Goal: Complete application form: Complete application form

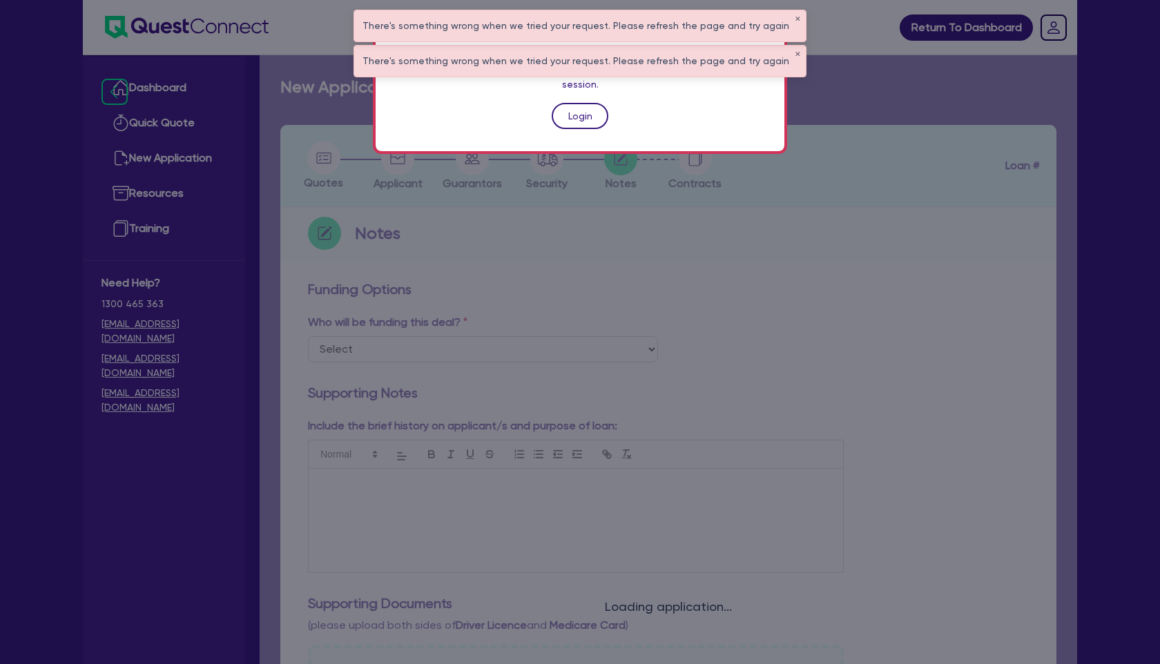
scroll to position [475, 0]
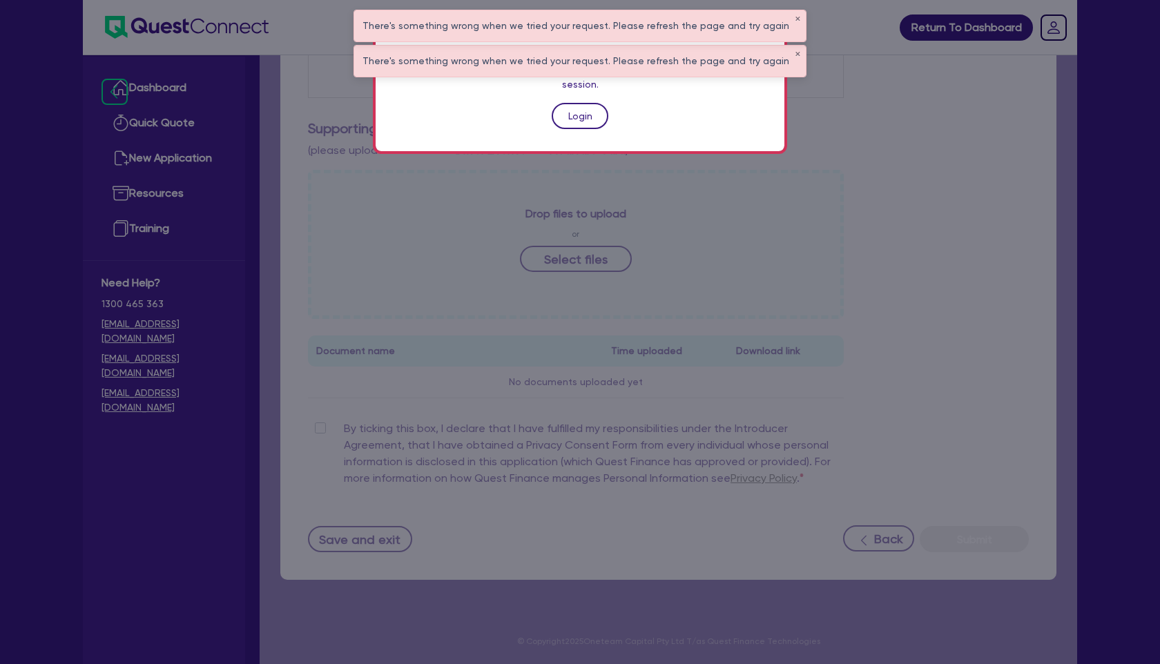
click at [580, 107] on link "Login" at bounding box center [580, 116] width 57 height 26
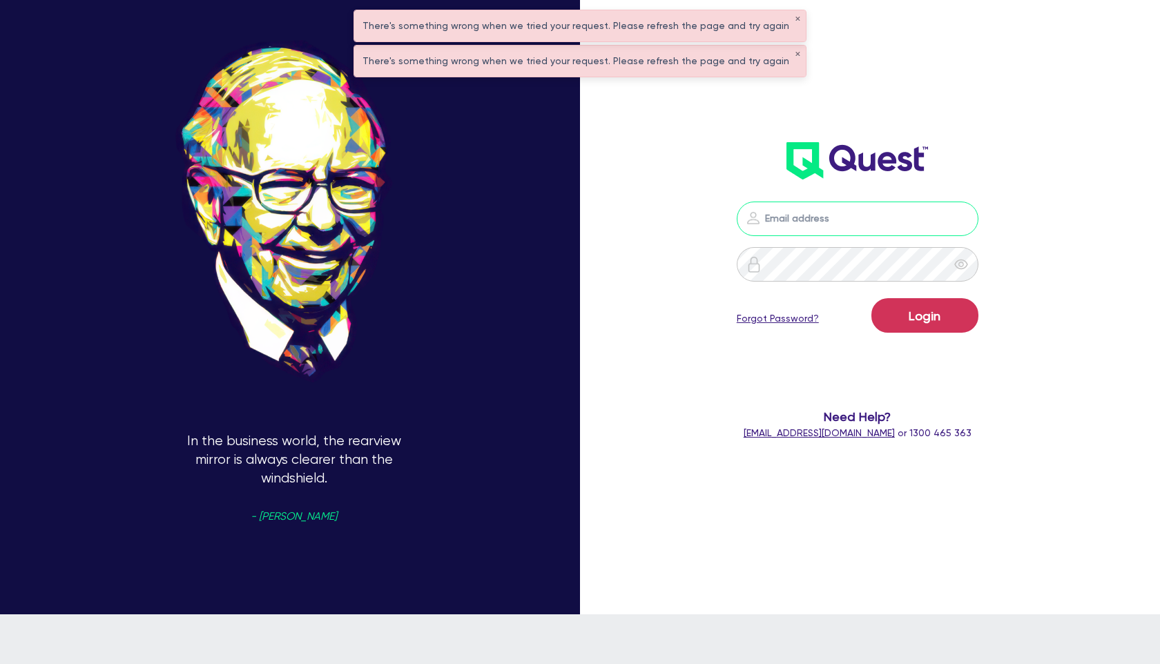
type input "walta.kazzi+broker@quest.finance"
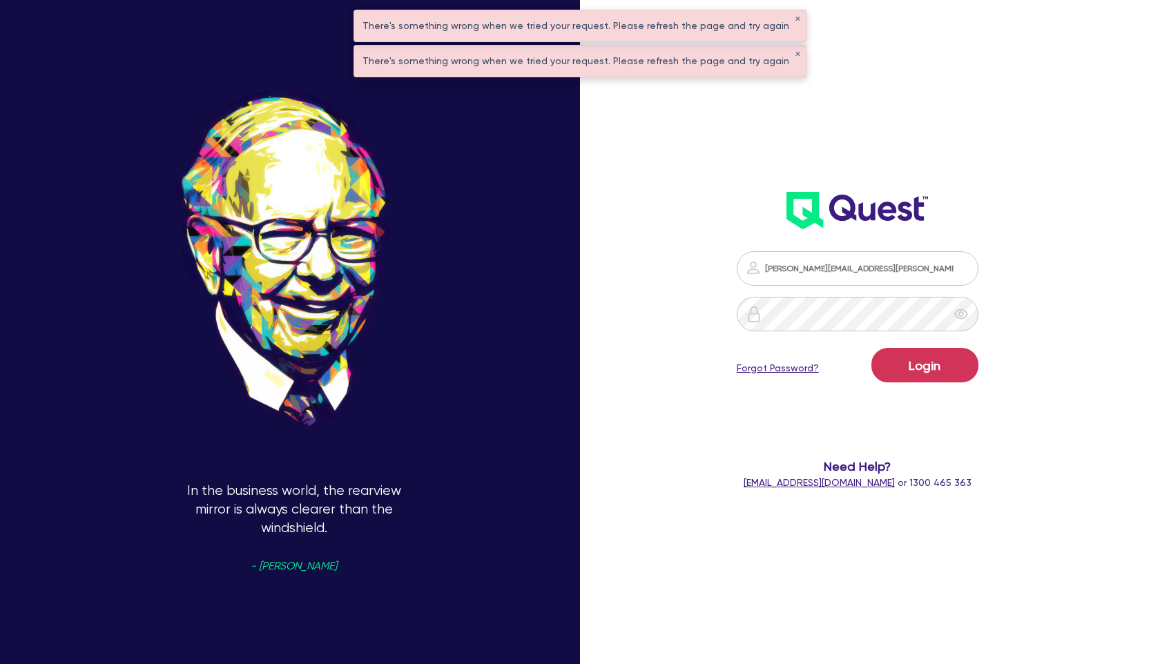
click at [787, 23] on div "There's something wrong when we tried your request. Please refresh the page and…" at bounding box center [580, 25] width 452 height 31
click at [795, 22] on button "✕" at bounding box center [798, 19] width 6 height 7
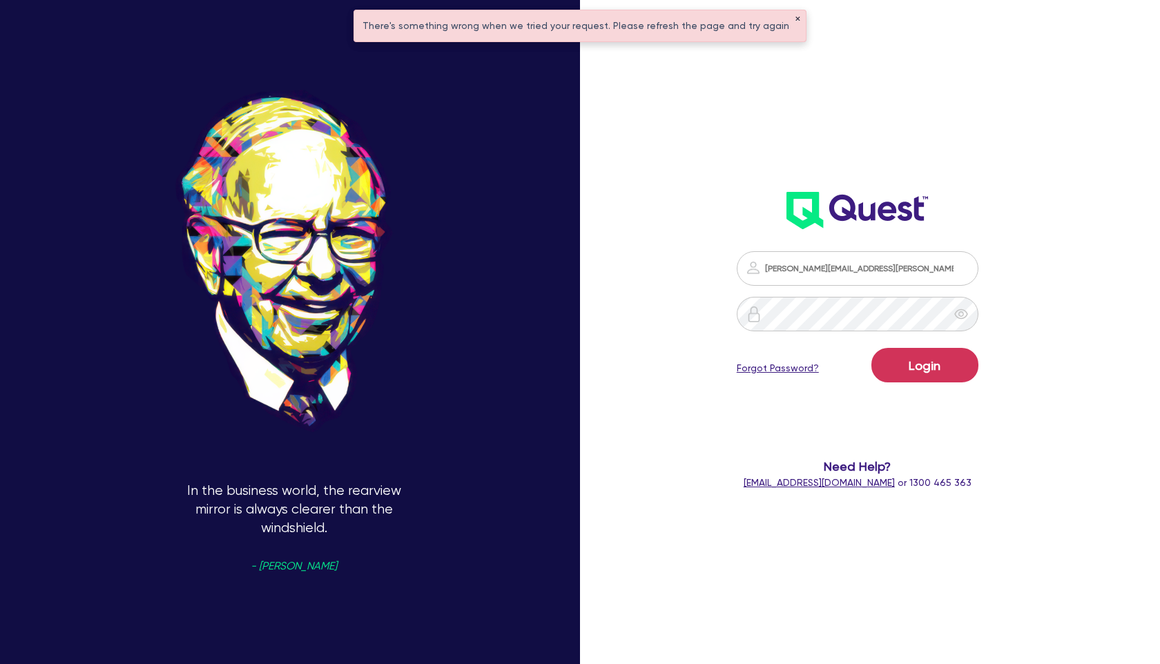
click at [795, 19] on button "✕" at bounding box center [798, 19] width 6 height 7
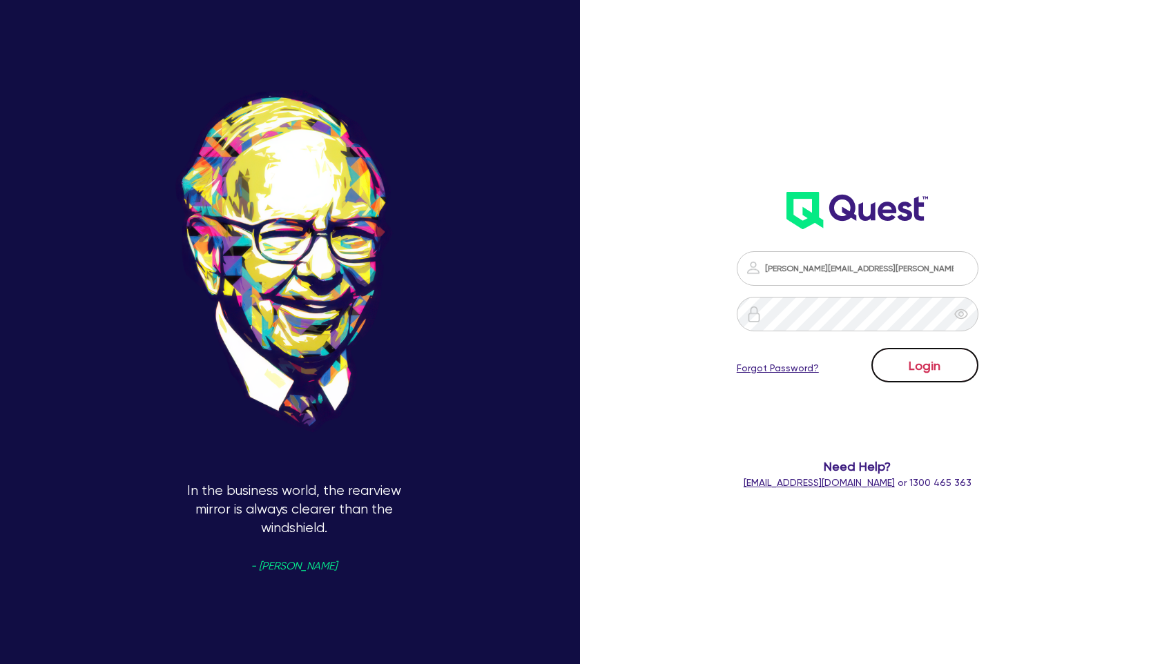
click at [936, 372] on button "Login" at bounding box center [925, 365] width 107 height 35
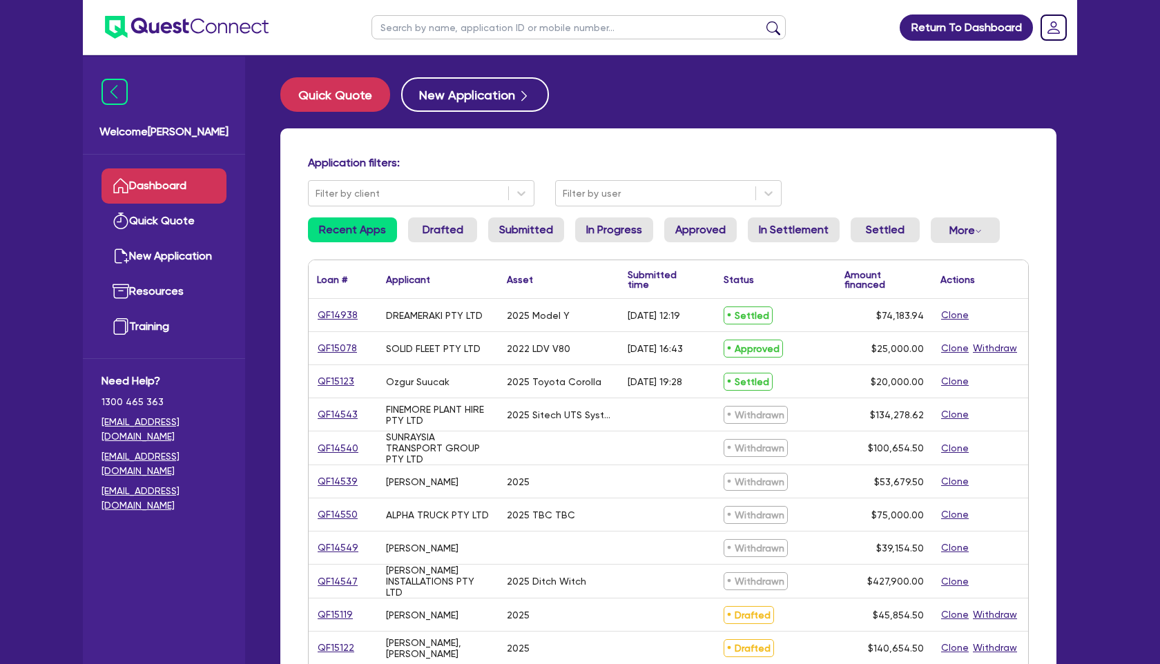
click at [432, 28] on input "text" at bounding box center [579, 27] width 414 height 24
type input "bhag"
click at [762, 21] on button "submit" at bounding box center [773, 30] width 22 height 19
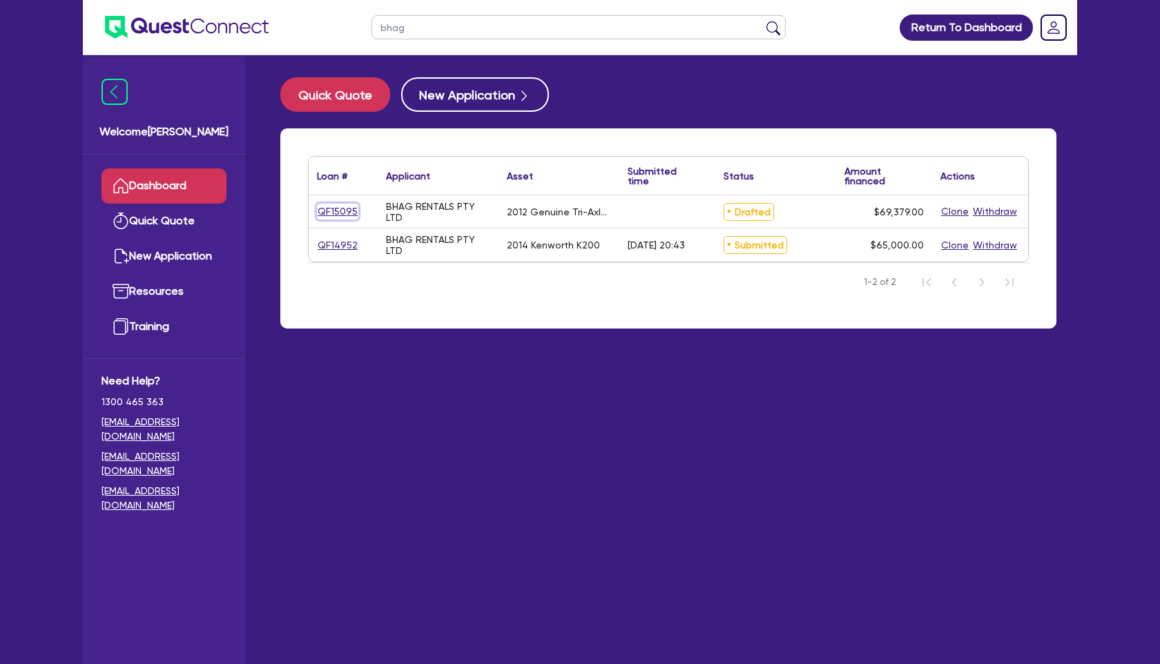
click at [332, 212] on link "QF15095" at bounding box center [337, 212] width 41 height 16
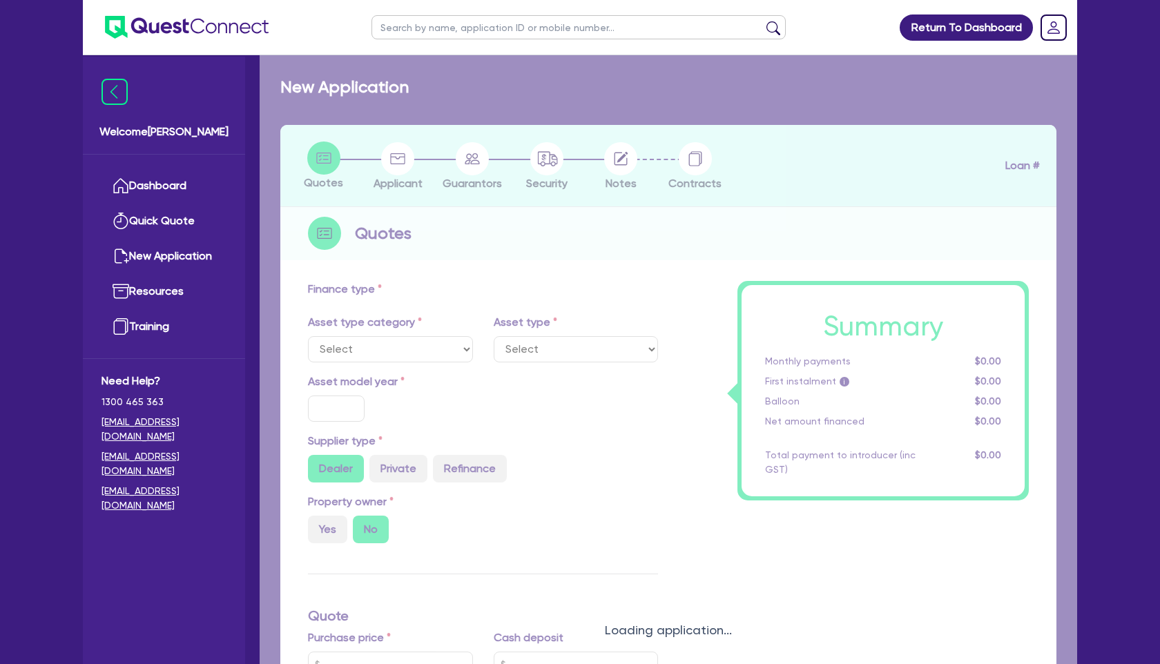
select select "PRIMARY_ASSETS"
type input "2012"
type input "99,379"
type input "30,000"
type input "7"
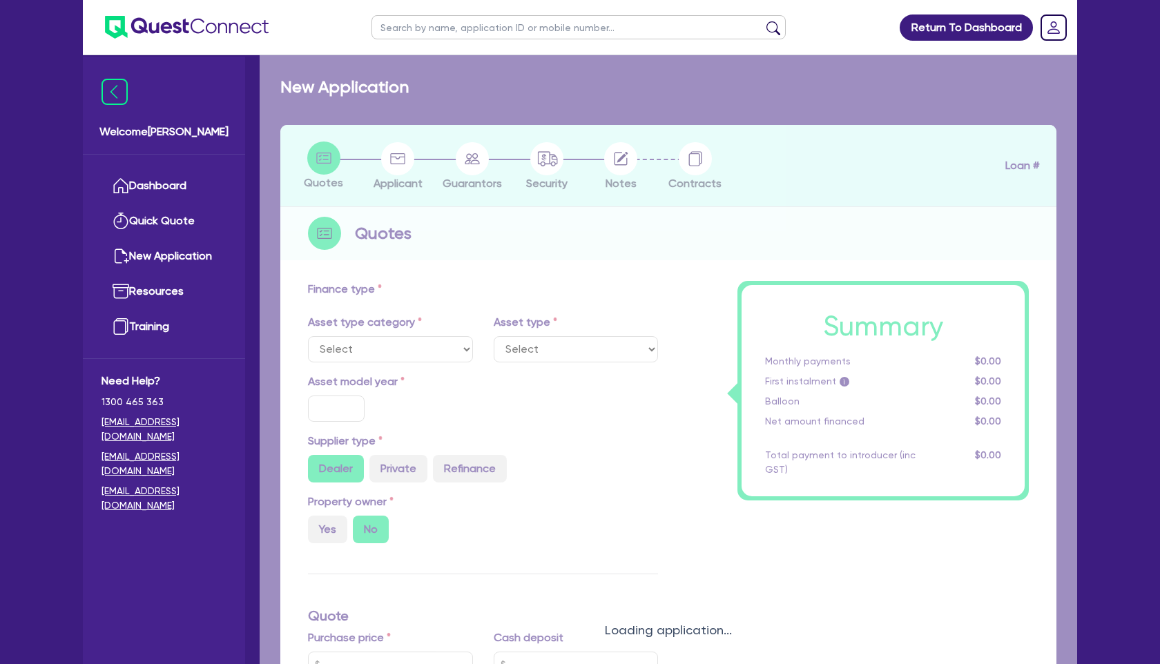
type input "4,856.53"
type input "14"
select select "TRAILERS"
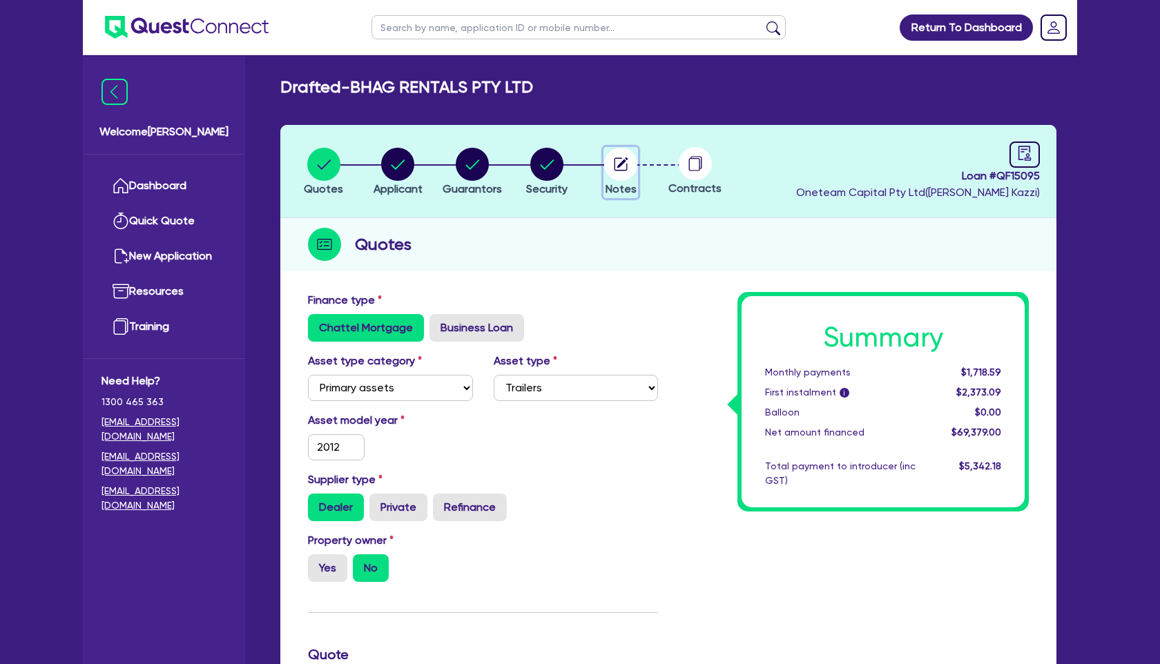
click at [626, 166] on icon "button" at bounding box center [621, 163] width 13 height 13
select select "Other"
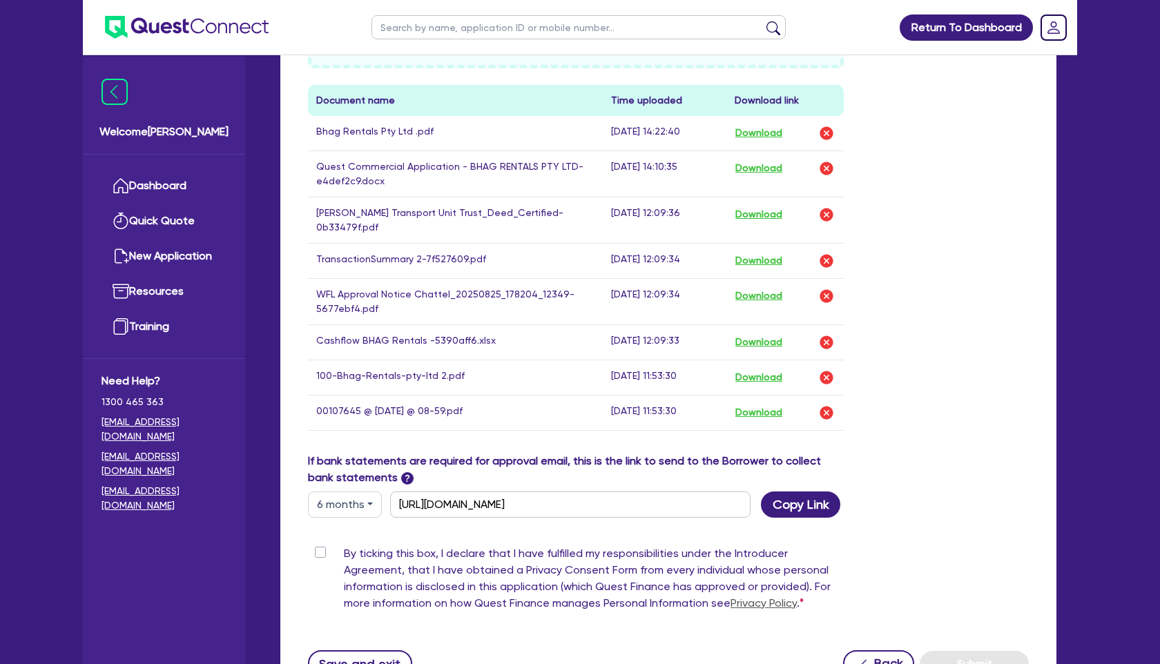
scroll to position [740, 0]
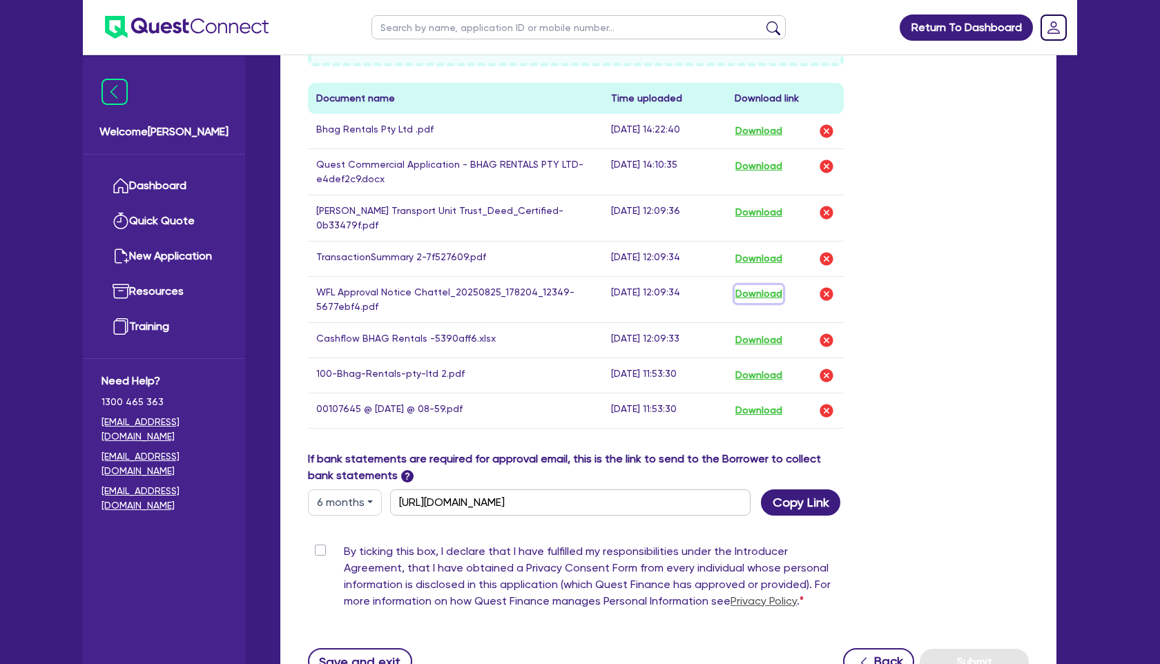
click at [774, 285] on button "Download" at bounding box center [759, 294] width 48 height 18
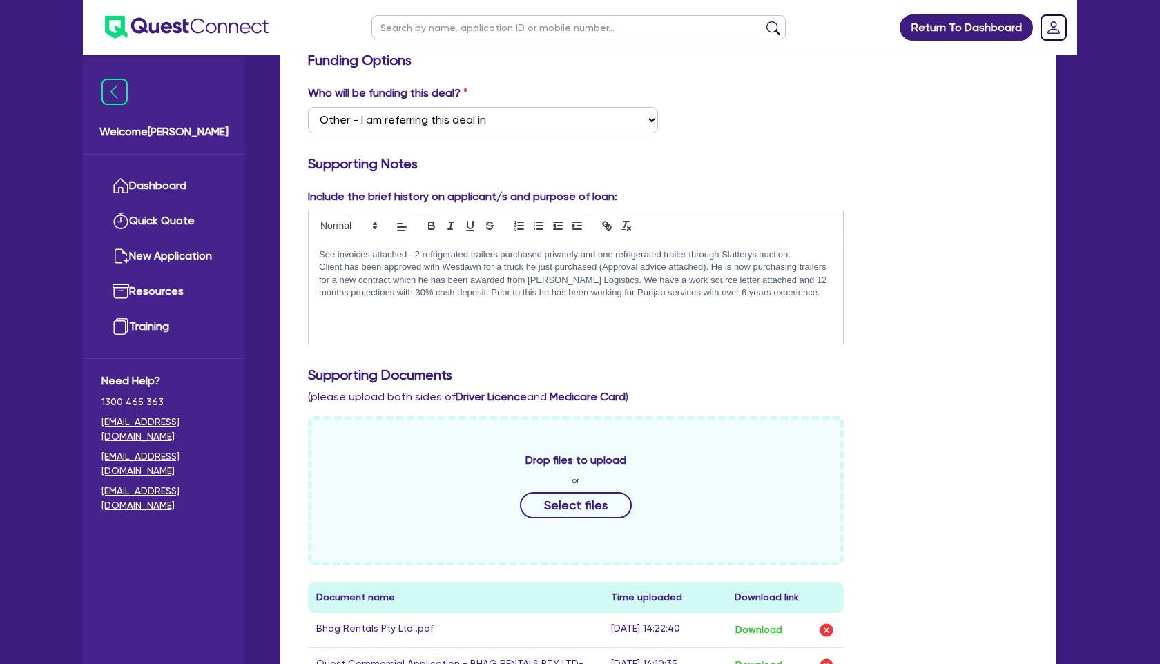
scroll to position [243, 0]
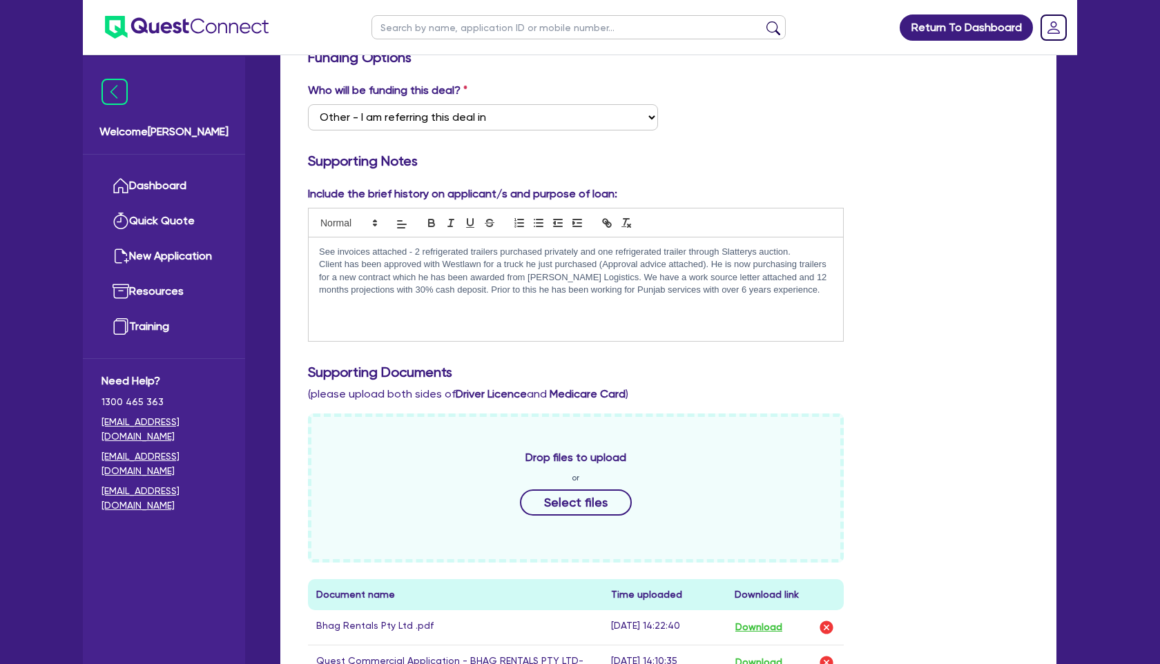
click at [793, 290] on p "Client has been approved with Westlawn for a truck he just purchased (Approval …" at bounding box center [576, 277] width 514 height 38
click at [741, 288] on p "Client has been approved with Westlawn for a truck he just purchased (Approval …" at bounding box center [576, 277] width 514 height 38
click at [318, 254] on div "See invoices attached - 2 refrigerated trailers purchased privately and one ref…" at bounding box center [576, 290] width 535 height 104
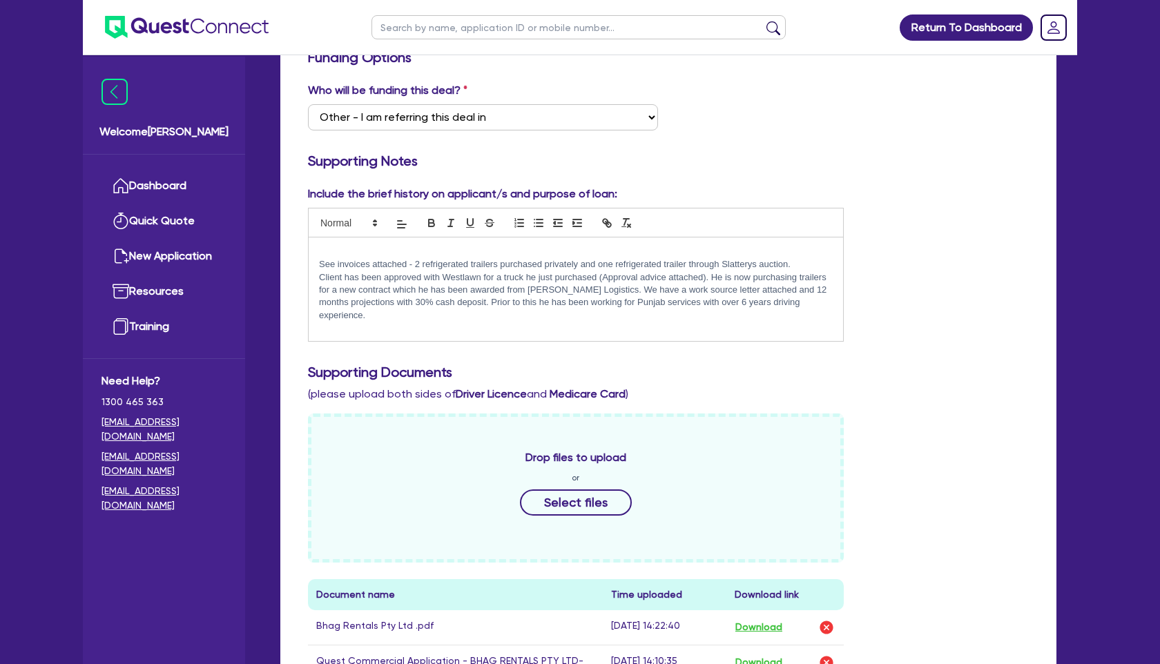
click at [339, 240] on div "See invoices attached - 2 refrigerated trailers purchased privately and one ref…" at bounding box center [576, 290] width 535 height 104
click at [319, 276] on p "Client has been approved with Westlawn for a truck he just purchased (Approval …" at bounding box center [576, 296] width 514 height 51
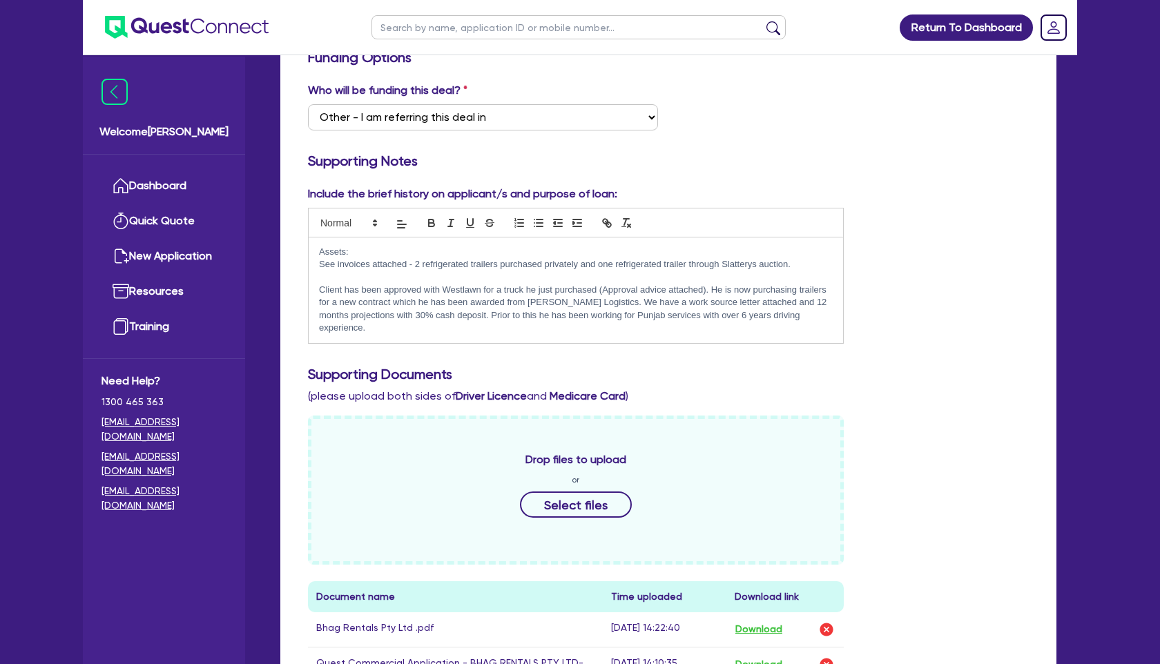
drag, startPoint x: 357, startPoint y: 249, endPoint x: 312, endPoint y: 250, distance: 44.9
click at [312, 250] on div "Assets: See invoices attached - 2 refrigerated trailers purchased privately and…" at bounding box center [576, 291] width 535 height 106
click at [434, 223] on icon "button" at bounding box center [432, 224] width 6 height 3
click at [338, 280] on p at bounding box center [576, 277] width 514 height 12
drag, startPoint x: 419, startPoint y: 275, endPoint x: 313, endPoint y: 278, distance: 106.4
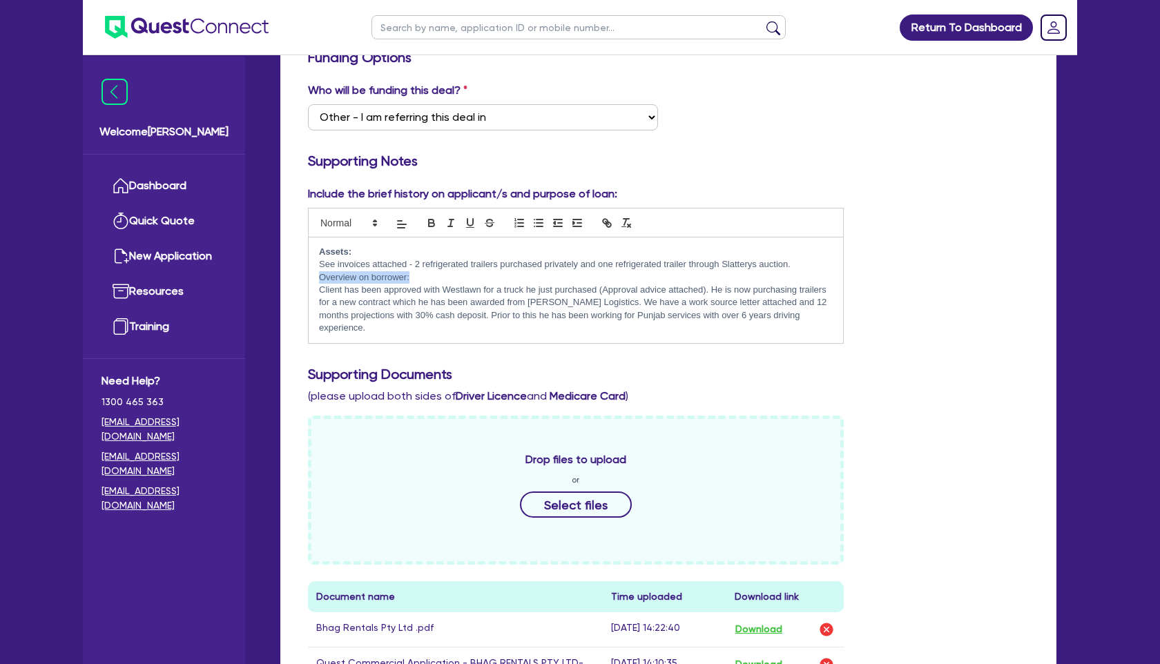
click at [313, 278] on div "Assets: See invoices attached - 2 refrigerated trailers purchased privately and…" at bounding box center [576, 291] width 535 height 106
click at [434, 223] on icon "button" at bounding box center [432, 224] width 6 height 3
click at [821, 315] on p "Client has been approved with Westlawn for a truck he just purchased (Approval …" at bounding box center [576, 309] width 514 height 51
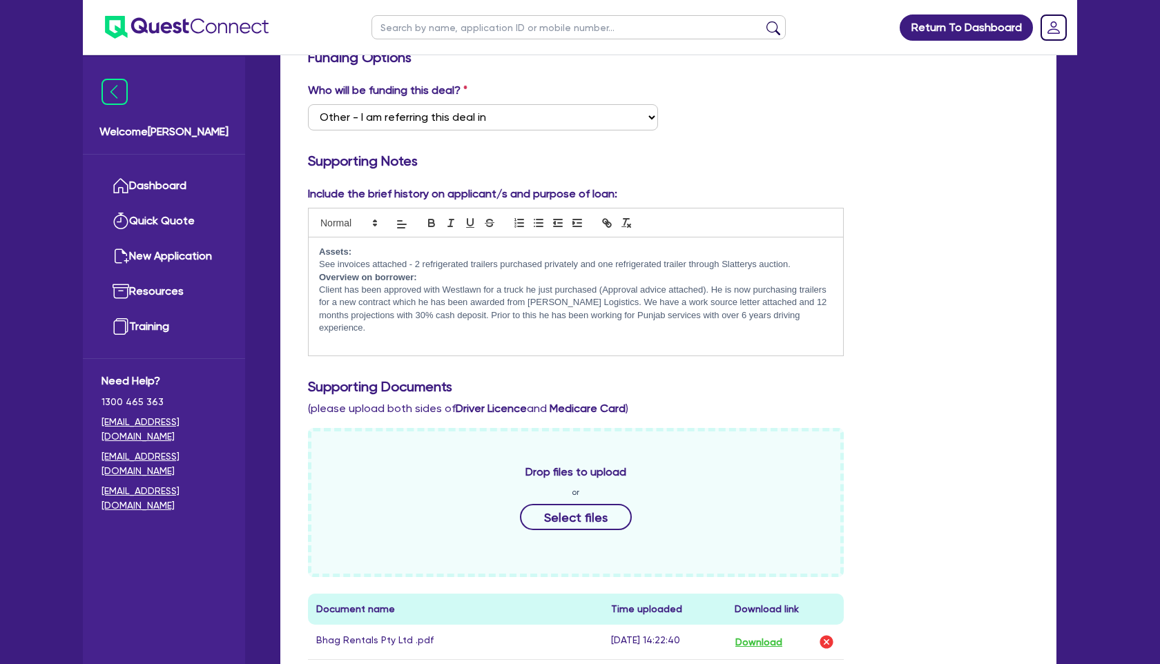
click at [711, 287] on p "Client has been approved with Westlawn for a truck he just purchased (Approval …" at bounding box center [576, 309] width 514 height 51
click at [581, 318] on p "He is now purchasing trailers for a new contract which he has been awarded from…" at bounding box center [576, 315] width 514 height 38
drag, startPoint x: 318, startPoint y: 293, endPoint x: 771, endPoint y: 325, distance: 453.5
click at [771, 325] on div "Assets: See invoices attached - 2 refrigerated trailers purchased privately and…" at bounding box center [576, 297] width 535 height 119
click at [537, 221] on icon "button" at bounding box center [538, 223] width 12 height 12
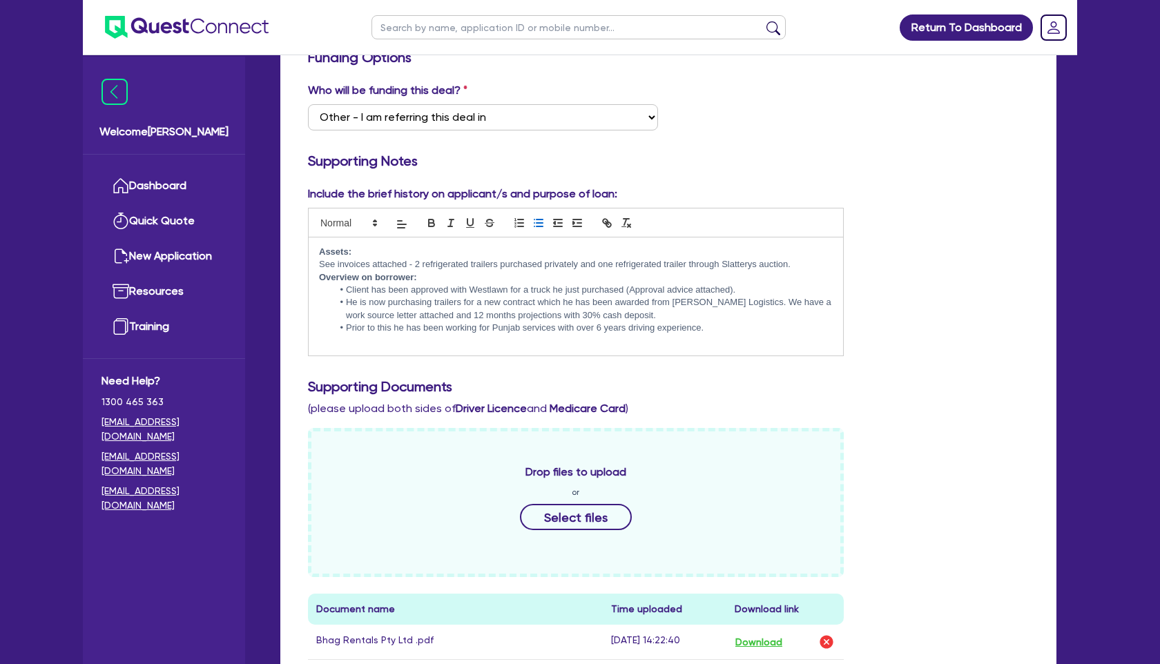
click at [381, 344] on p at bounding box center [576, 341] width 514 height 12
click at [758, 303] on li "He is now purchasing trailers for a new contract which he has been awarded from…" at bounding box center [583, 309] width 500 height 26
click at [709, 334] on li "Prior to this he has been working for Punjab services with over 6 years driving…" at bounding box center [583, 328] width 500 height 12
click at [703, 318] on li "We have a work source letter attached and 12 months projections with 30% cash d…" at bounding box center [583, 315] width 500 height 12
click at [720, 332] on li "Prior to this he has been working for Punjab services with over 6 years driving…" at bounding box center [583, 328] width 500 height 12
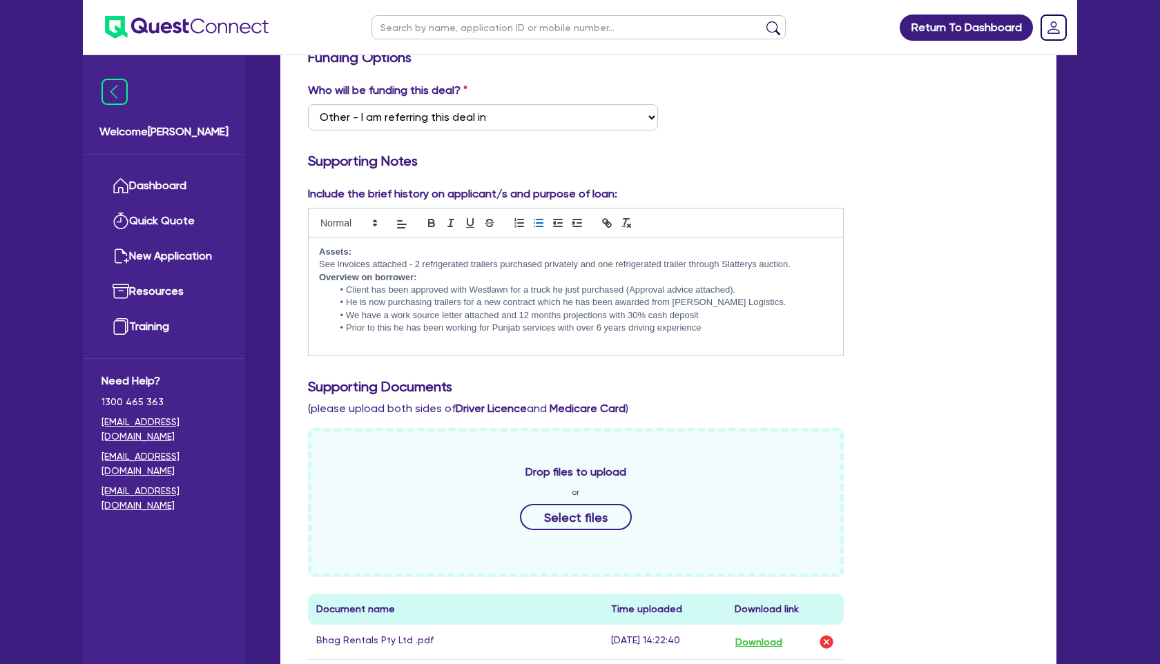
click at [707, 314] on li "We have a work source letter attached and 12 months projections with 30% cash d…" at bounding box center [583, 315] width 500 height 12
drag, startPoint x: 753, startPoint y: 302, endPoint x: 673, endPoint y: 302, distance: 80.1
click at [673, 302] on li "He is now purchasing trailers for a new contract which he has been awarded from…" at bounding box center [583, 302] width 500 height 12
copy li "M.Jackson Logistics"
click at [745, 337] on p at bounding box center [576, 341] width 514 height 12
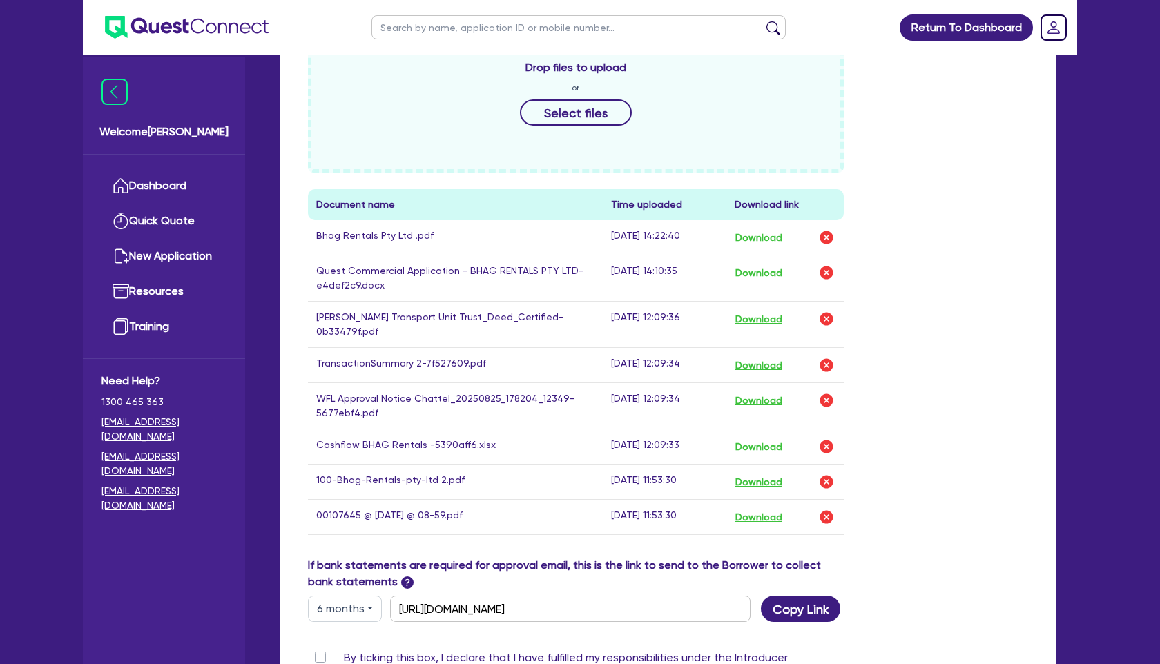
scroll to position [653, 0]
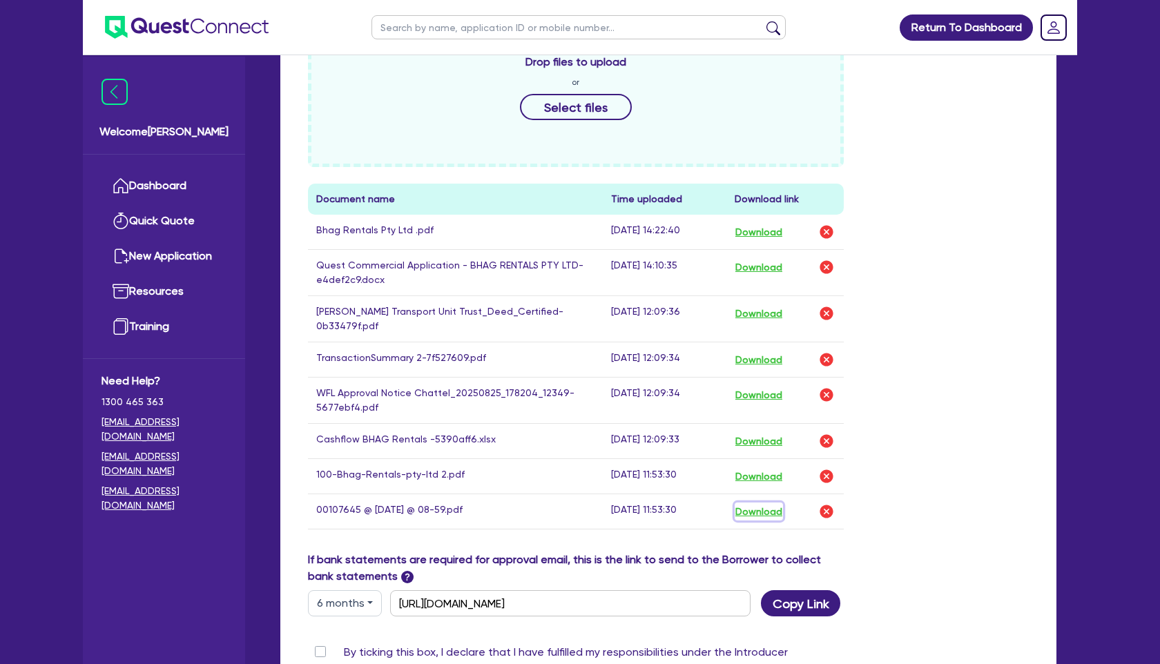
click at [771, 503] on button "Download" at bounding box center [759, 512] width 48 height 18
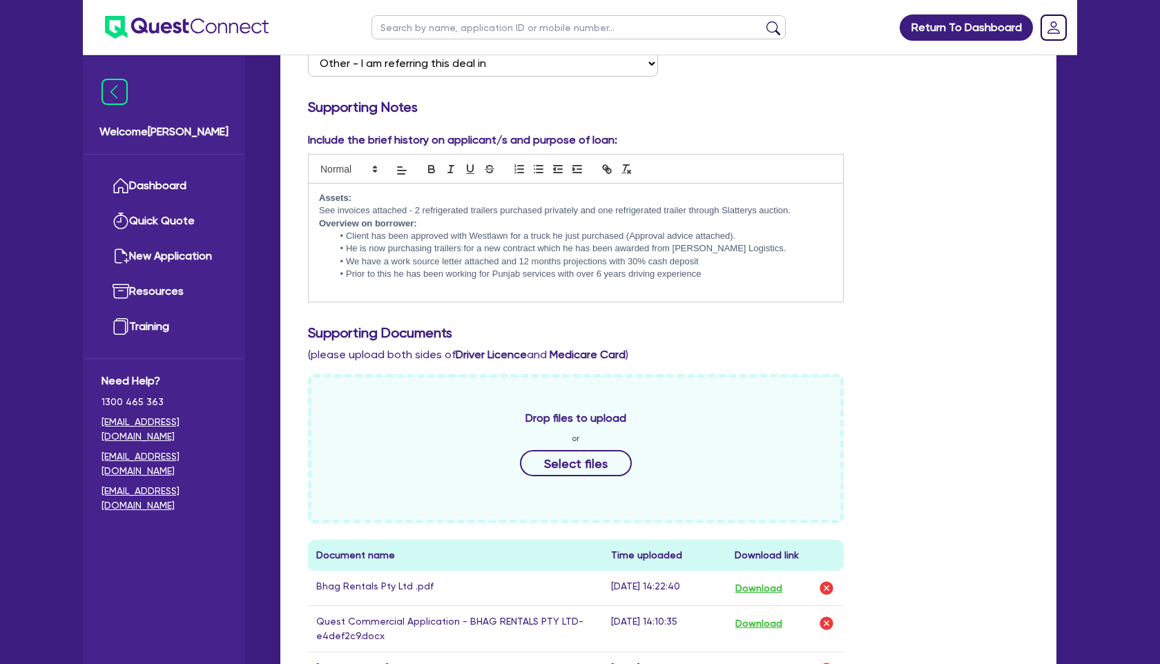
scroll to position [298, 0]
click at [713, 257] on li "We have a work source letter attached and 12 months projections with 30% cash d…" at bounding box center [583, 260] width 500 height 12
click at [770, 249] on li "He is now purchasing trailers for a new contract which he has been awarded from…" at bounding box center [583, 247] width 500 height 12
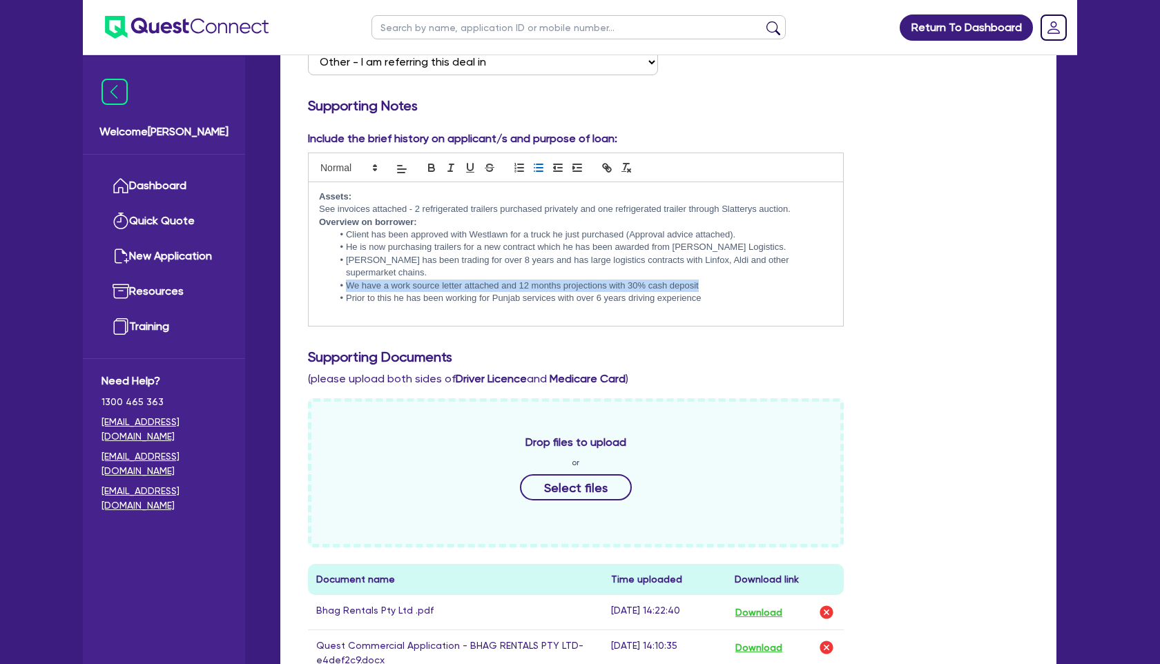
drag, startPoint x: 704, startPoint y: 287, endPoint x: 340, endPoint y: 285, distance: 363.3
click at [340, 285] on li "We have a work source letter attached and 12 months projections with 30% cash d…" at bounding box center [583, 286] width 500 height 12
copy li "We have a work source letter attached and 12 months projections with 30% cash d…"
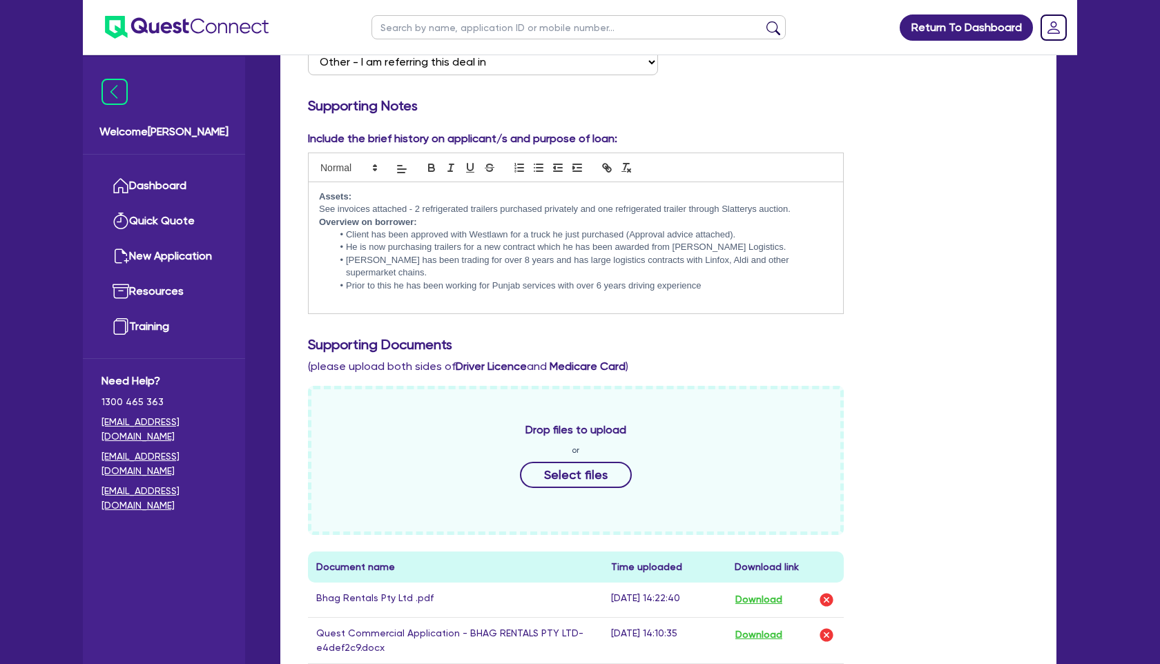
click at [702, 287] on li "Prior to this he has been working for Punjab services with over 6 years driving…" at bounding box center [583, 286] width 500 height 12
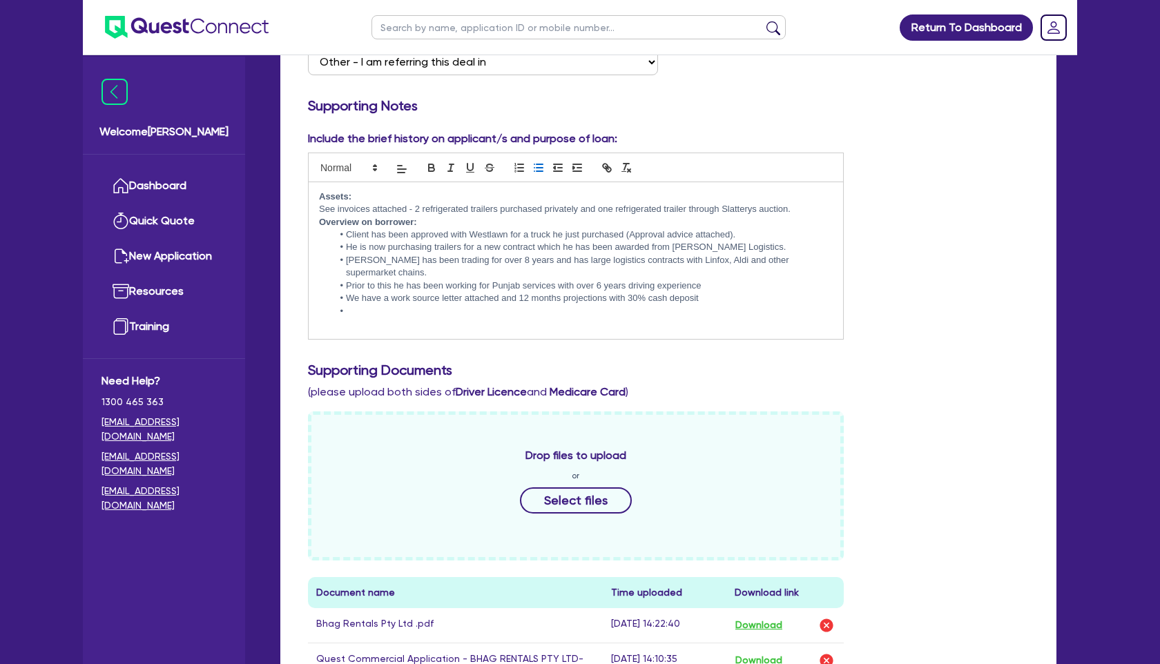
scroll to position [0, 0]
click at [370, 234] on li "Client has been approved with Westlawn for a truck he just purchased (Approval …" at bounding box center [583, 235] width 500 height 12
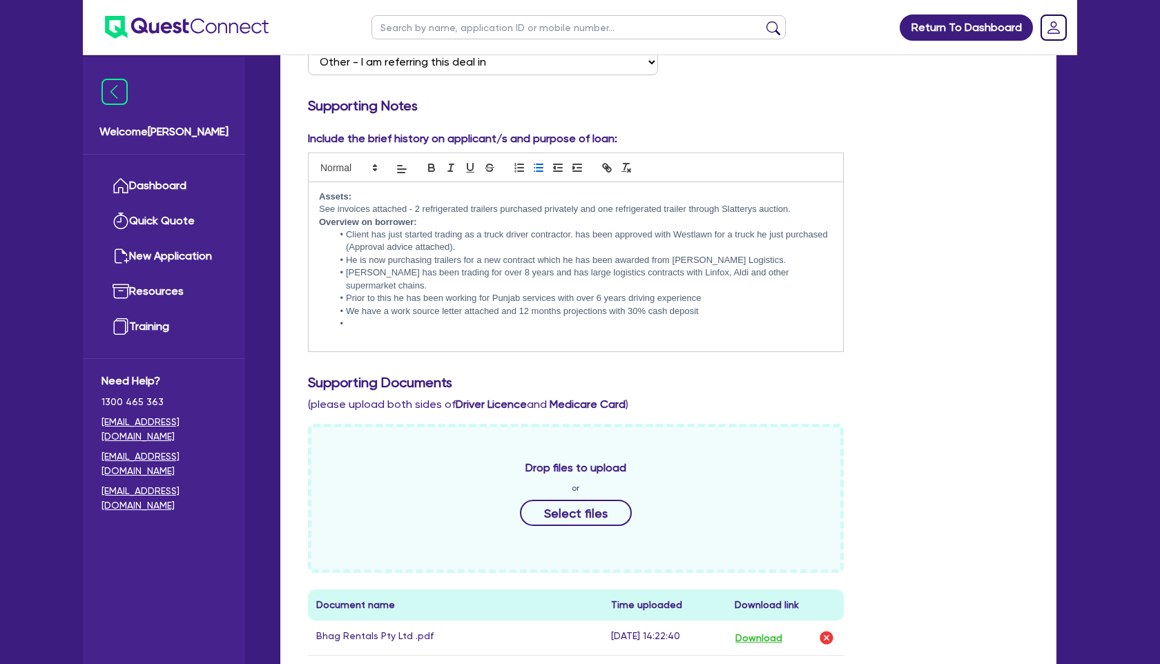
click at [465, 231] on li "Client has just started trading as a truck driver contractor. has been approved…" at bounding box center [583, 242] width 500 height 26
drag, startPoint x: 693, startPoint y: 300, endPoint x: 345, endPoint y: 299, distance: 348.1
click at [345, 299] on li "Prior to this he has been working for Punjab services with over 6 years driving…" at bounding box center [583, 298] width 500 height 12
copy li "Prior to this he has been working for Punjab services with over 6 years driving…"
click at [627, 234] on li "Client has just started trading 1 month ago as a truck driver contractor. has b…" at bounding box center [583, 242] width 500 height 26
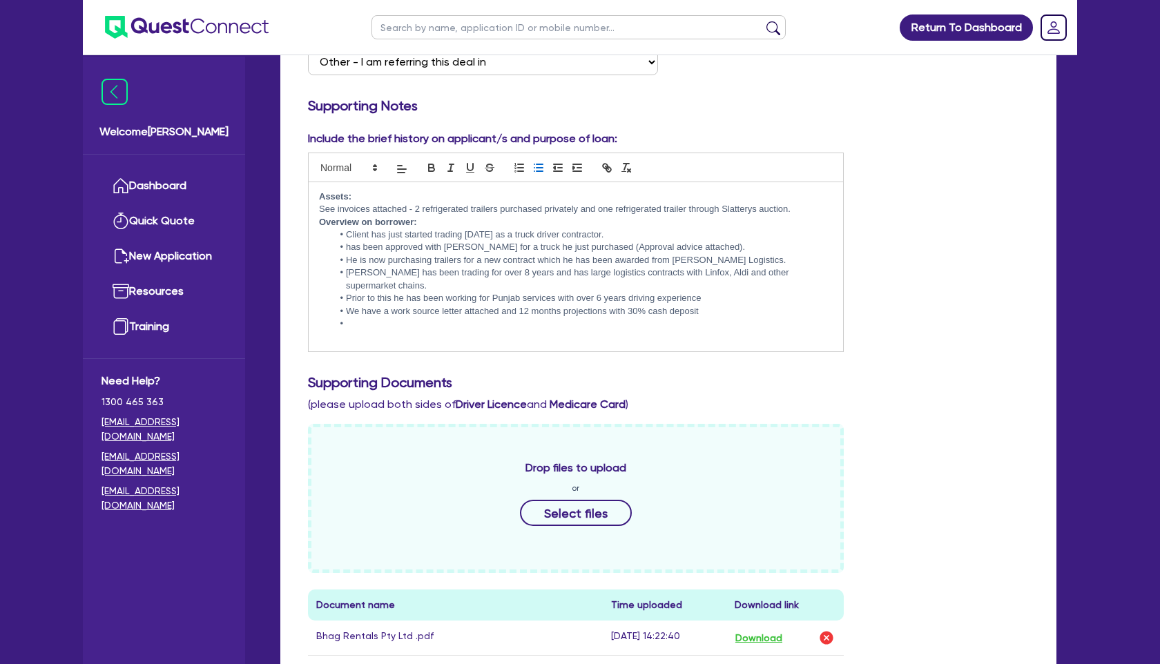
click at [663, 232] on li "Client has just started trading 1 month ago as a truck driver contractor." at bounding box center [583, 235] width 500 height 12
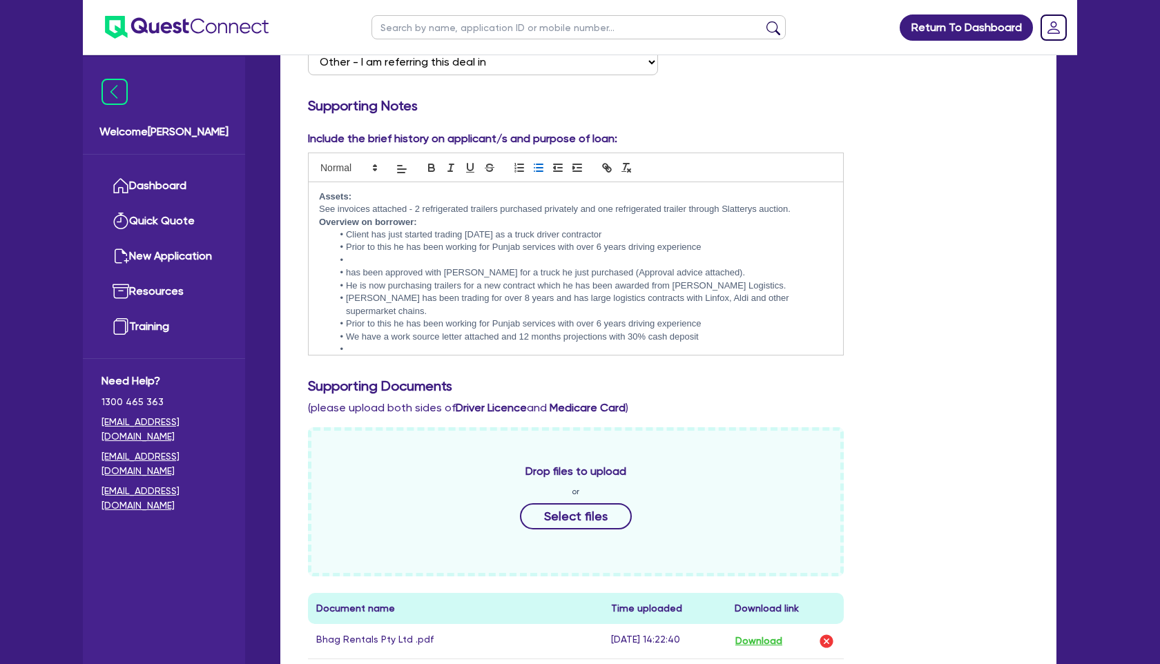
click at [442, 244] on li "Prior to this he has been working for Punjab services with over 6 years driving…" at bounding box center [583, 247] width 500 height 12
click at [346, 273] on li "has been approved with Westlawn for a truck he just purchased (Approval advice …" at bounding box center [583, 273] width 500 height 12
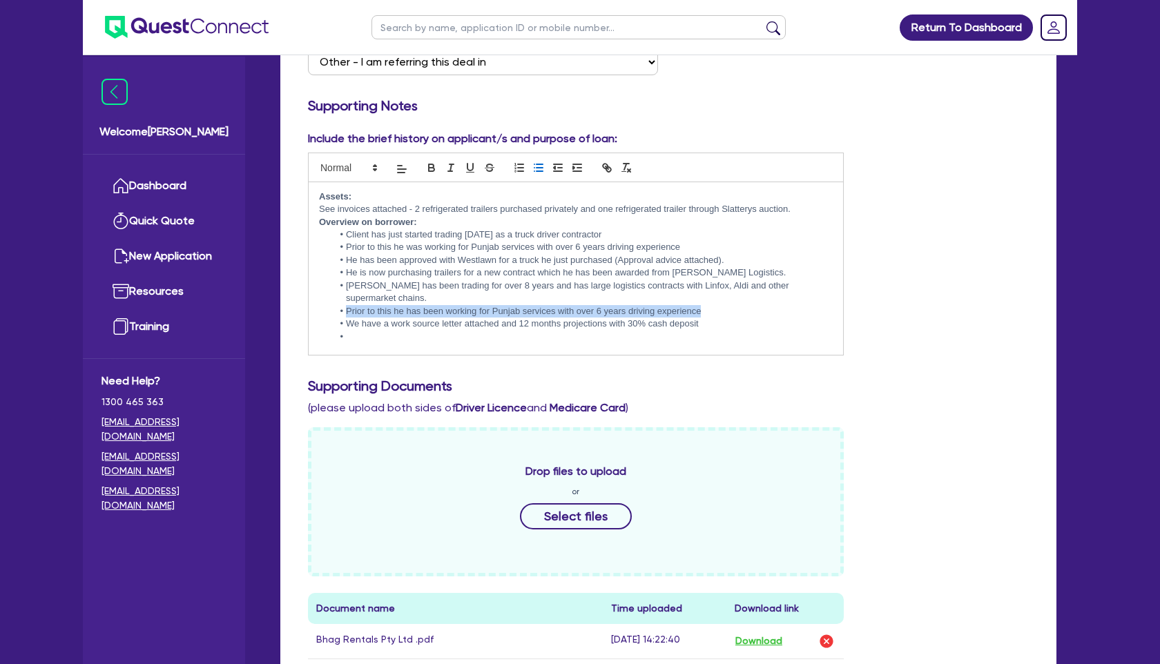
drag, startPoint x: 346, startPoint y: 314, endPoint x: 735, endPoint y: 307, distance: 388.9
click at [735, 307] on li "Prior to this he has been working for Punjab services with over 6 years driving…" at bounding box center [583, 311] width 500 height 12
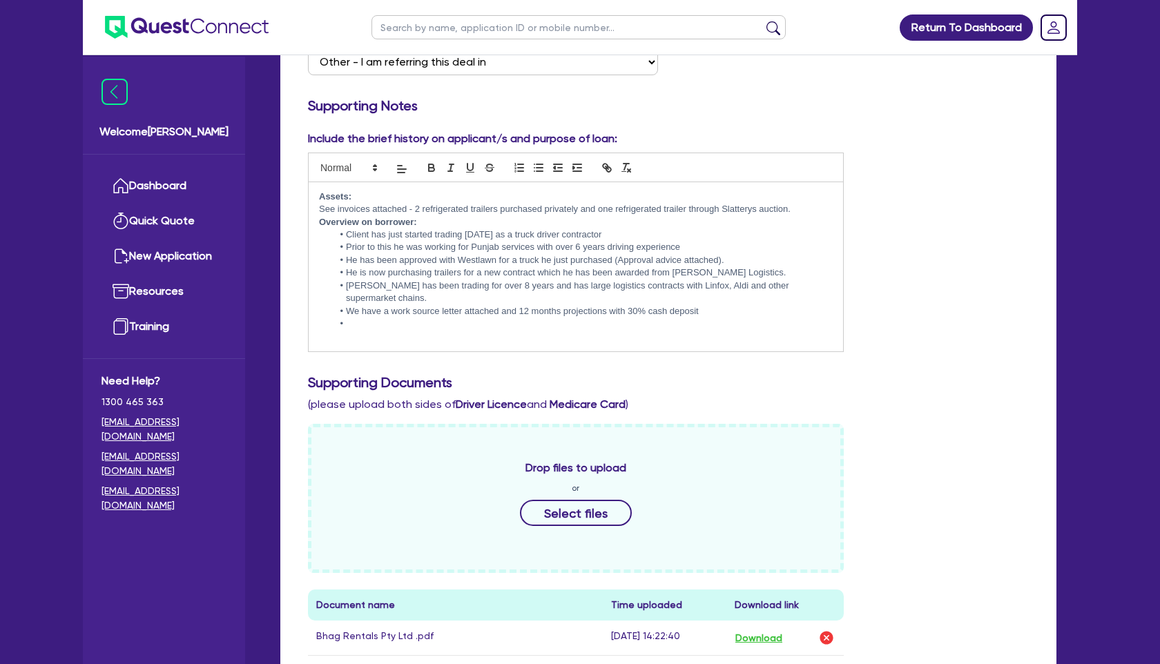
click at [407, 329] on li at bounding box center [583, 324] width 500 height 12
click at [441, 324] on li "Client has $30K in cash savings in his personal account and over $20K in cash s…" at bounding box center [583, 324] width 500 height 12
click at [474, 324] on li "Client has $30K in cash savings in his personal account and over $20K in cash s…" at bounding box center [583, 324] width 500 height 12
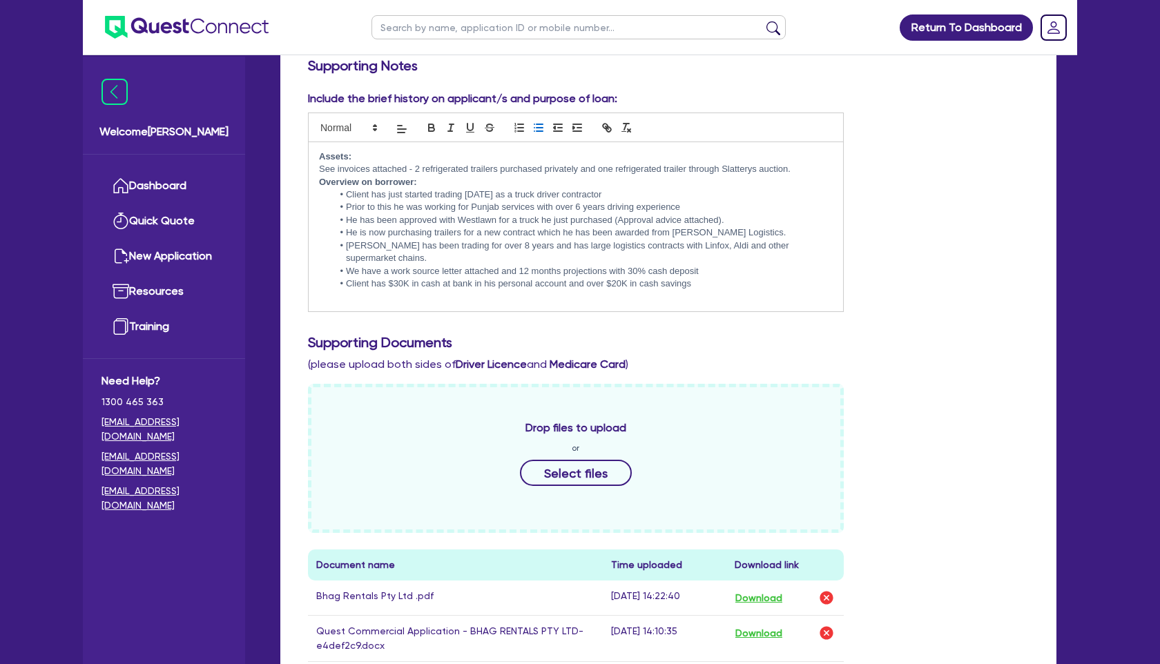
scroll to position [356, 0]
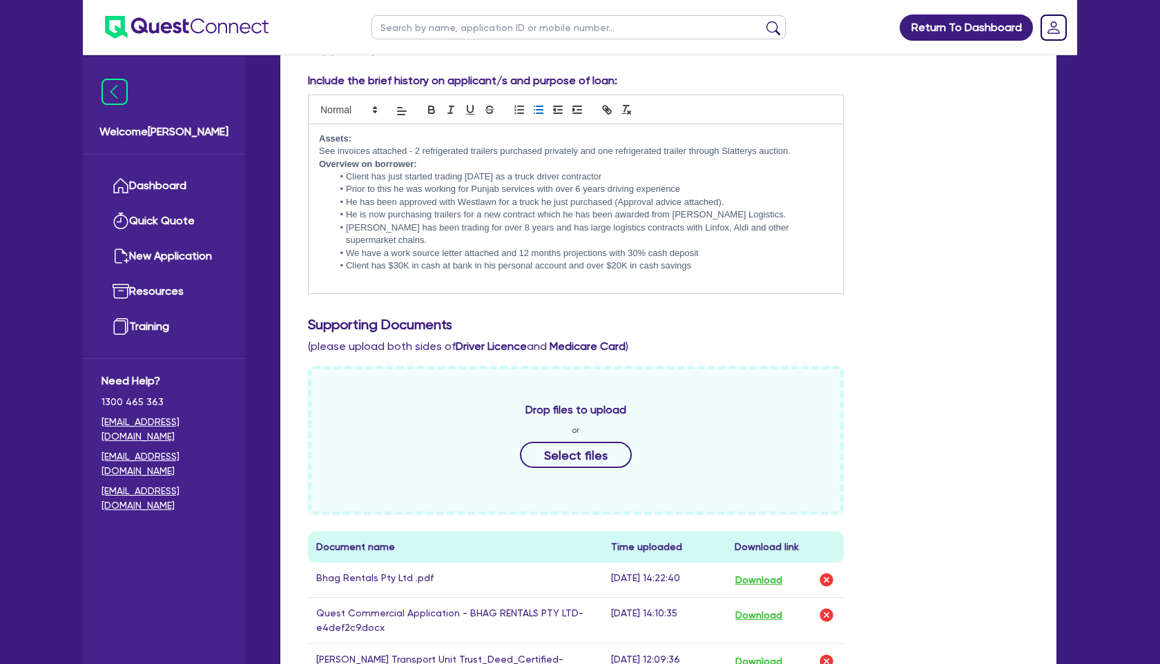
drag, startPoint x: 704, startPoint y: 269, endPoint x: 284, endPoint y: 132, distance: 442.5
click at [284, 132] on div "Funding Options Who will be funding this deal? Select I want Quest to fund 100%…" at bounding box center [668, 540] width 776 height 1223
copy div "Assets: See invoices attached - 2 refrigerated trailers purchased privately and…"
click at [961, 256] on div "Include the brief history on applicant/s and purpose of loan: Assets: See invoi…" at bounding box center [669, 189] width 742 height 233
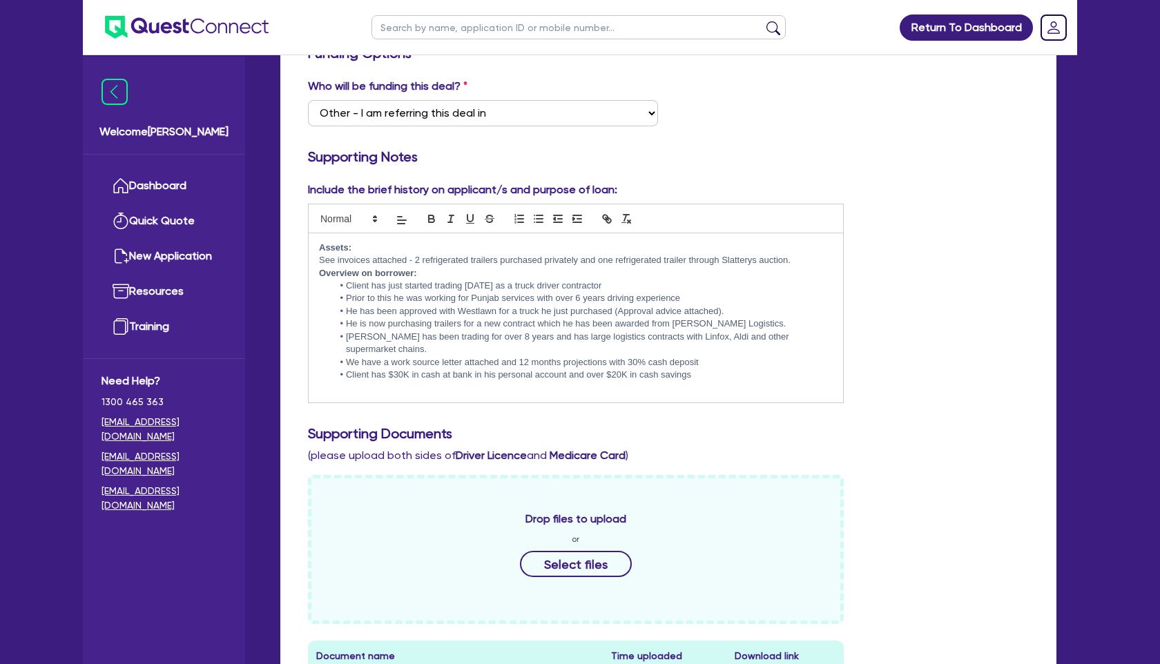
scroll to position [0, 0]
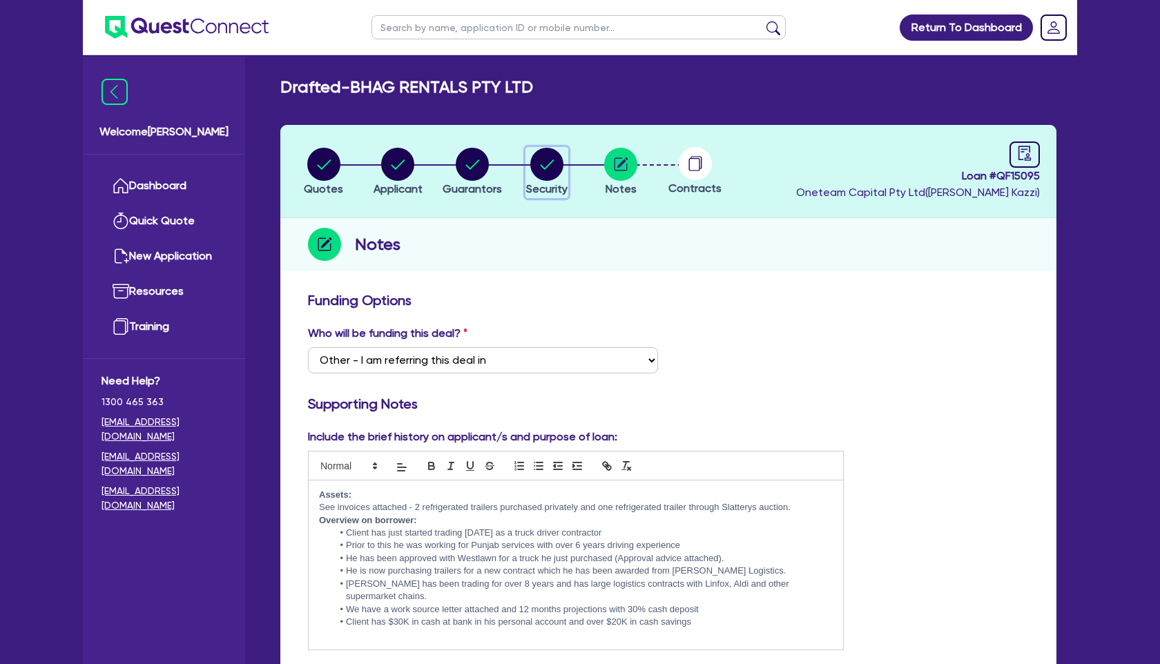
click at [535, 162] on circle "button" at bounding box center [546, 164] width 33 height 33
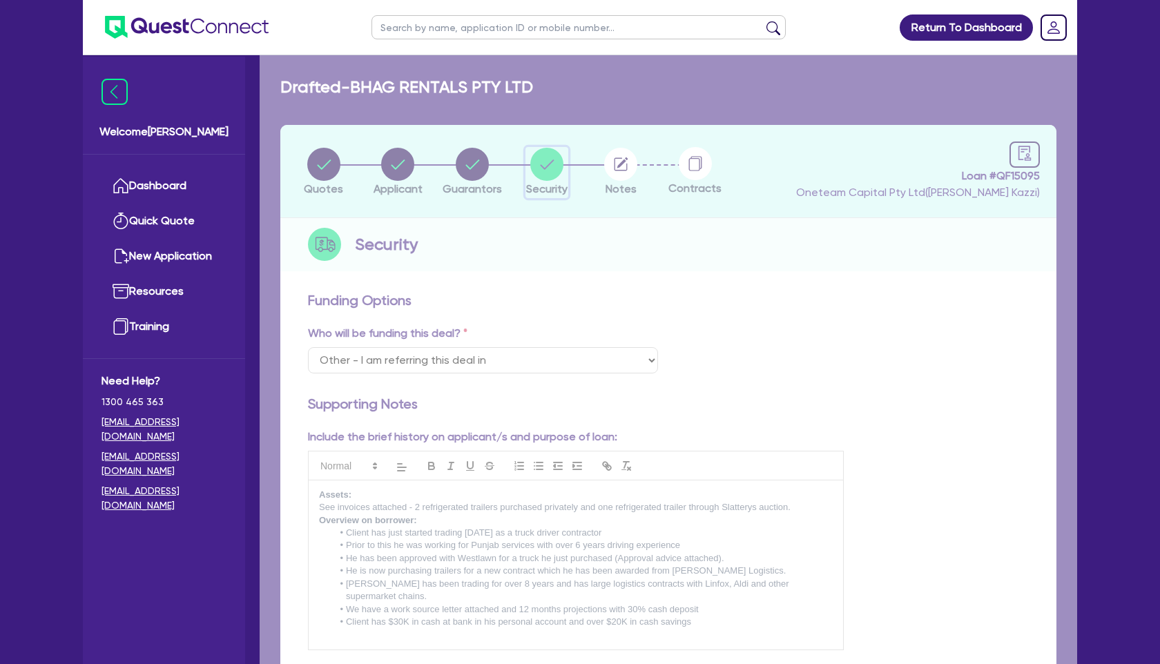
select select "PRIMARY_ASSETS"
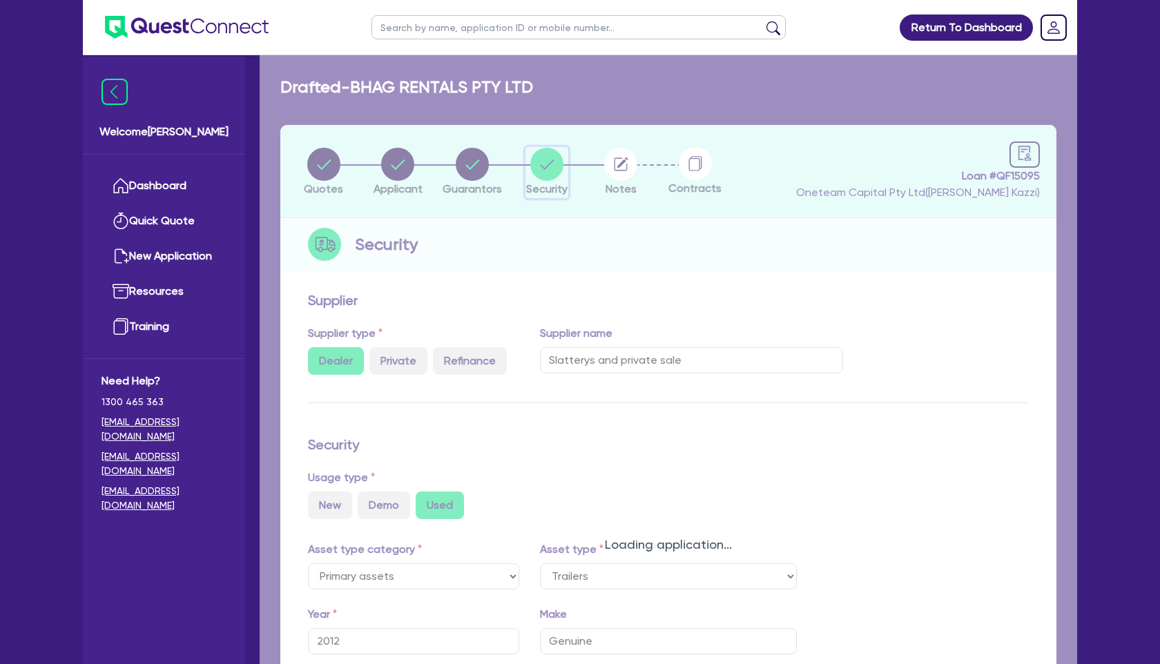
select select "TRAILERS"
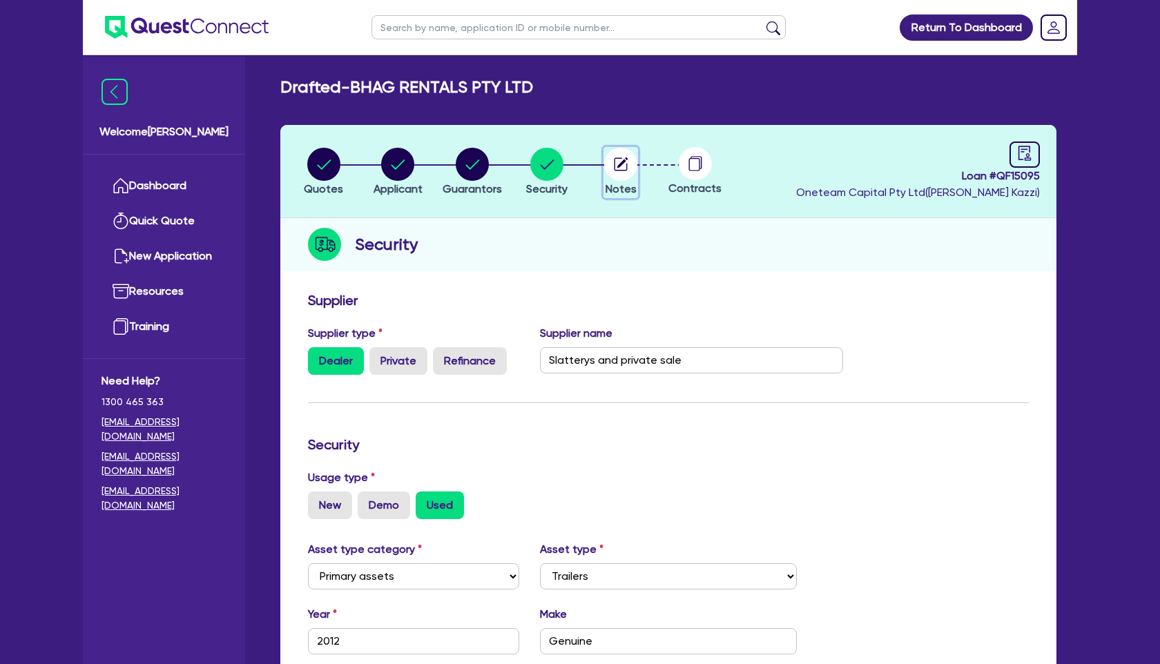
click at [618, 164] on icon "button" at bounding box center [622, 162] width 11 height 11
select select "Other"
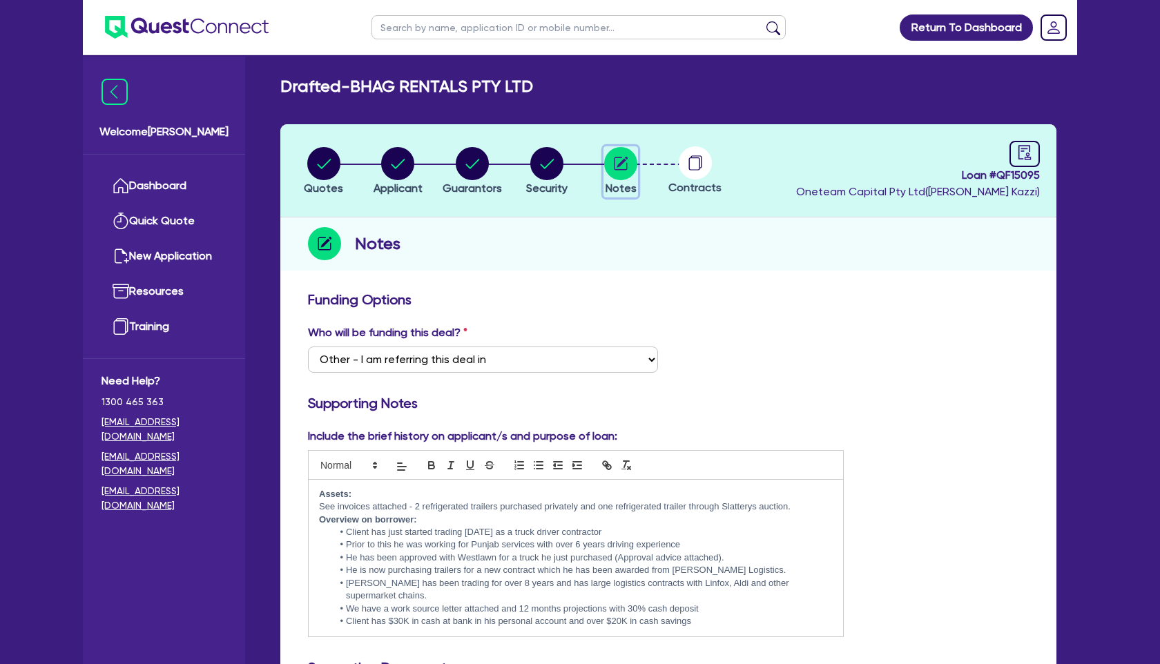
scroll to position [3, 0]
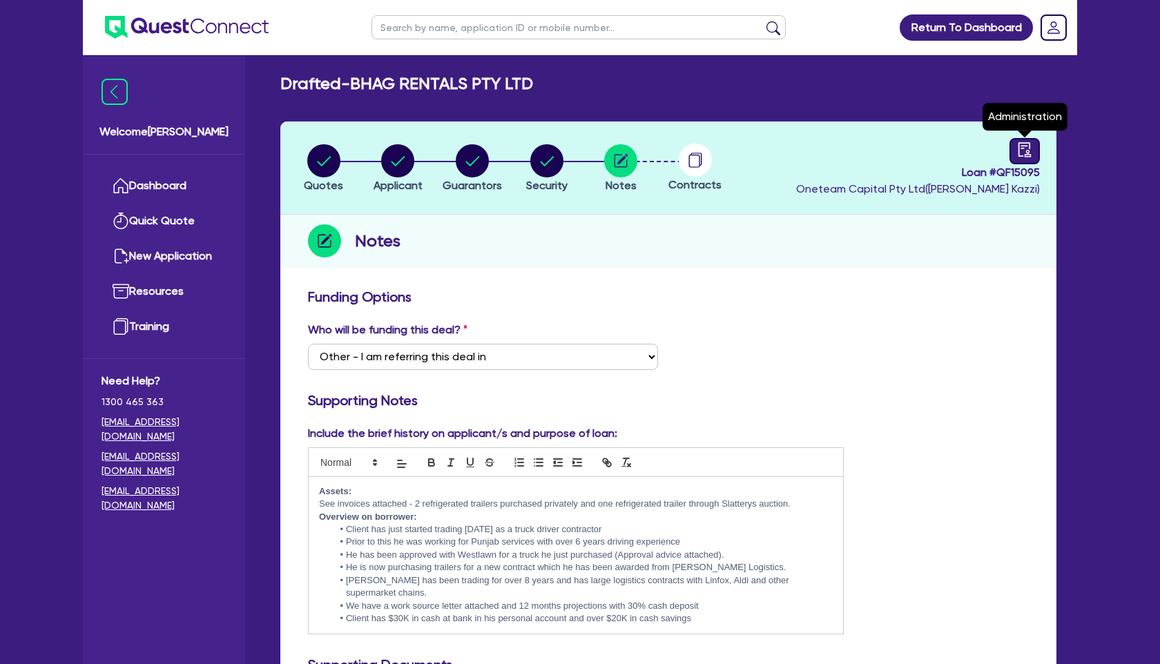
click at [1024, 148] on icon "audit" at bounding box center [1025, 149] width 12 height 15
select select "DRAFTED_NEW"
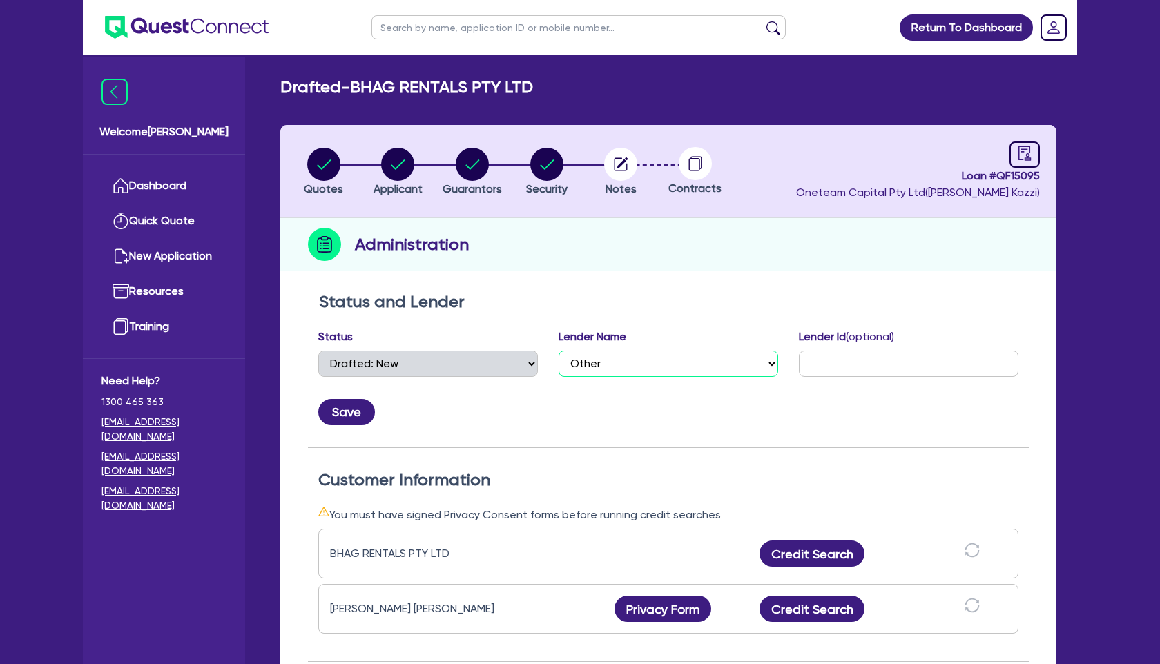
click at [678, 354] on select "Select AAMF AFS Alex Bank Angle Finance Azora Banjo BigStone BOQ Finance Brande…" at bounding box center [669, 364] width 220 height 26
select select "Scotpac"
click at [559, 351] on select "Select AAMF AFS Alex Bank Angle Finance Azora Banjo BigStone BOQ Finance Brande…" at bounding box center [669, 364] width 220 height 26
click at [354, 405] on button "Save" at bounding box center [346, 412] width 57 height 26
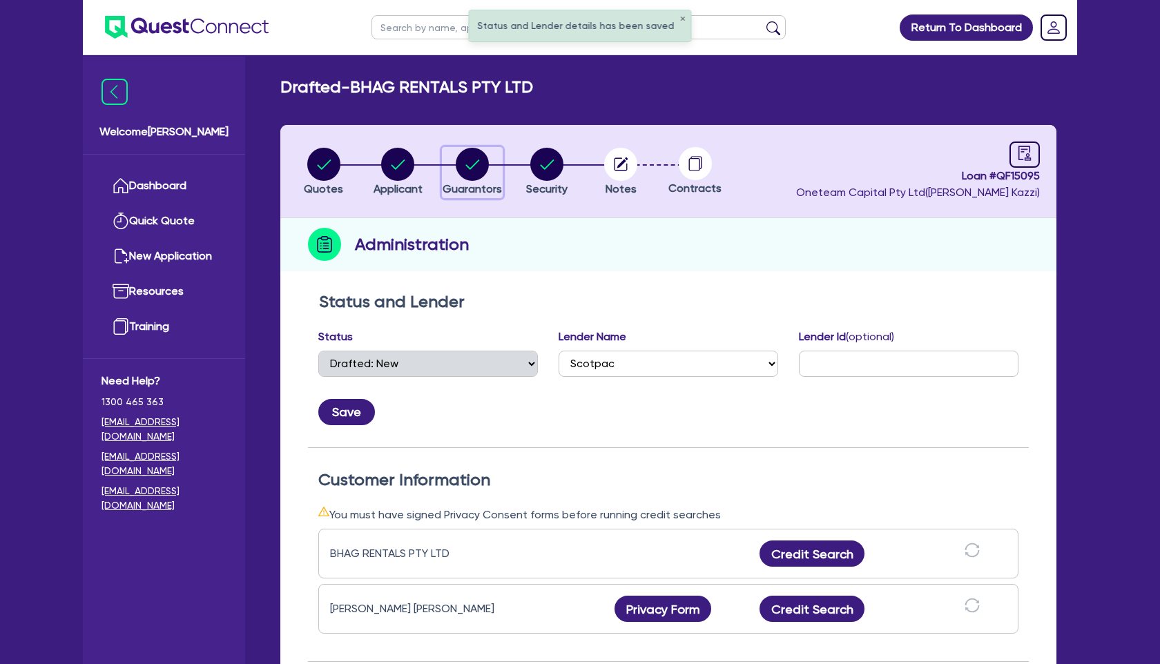
click at [470, 173] on circle "button" at bounding box center [472, 164] width 33 height 33
select select "MR"
select select "MARRIED"
select select "HOUSEHOLD_PERSONAL"
select select "VEHICLE"
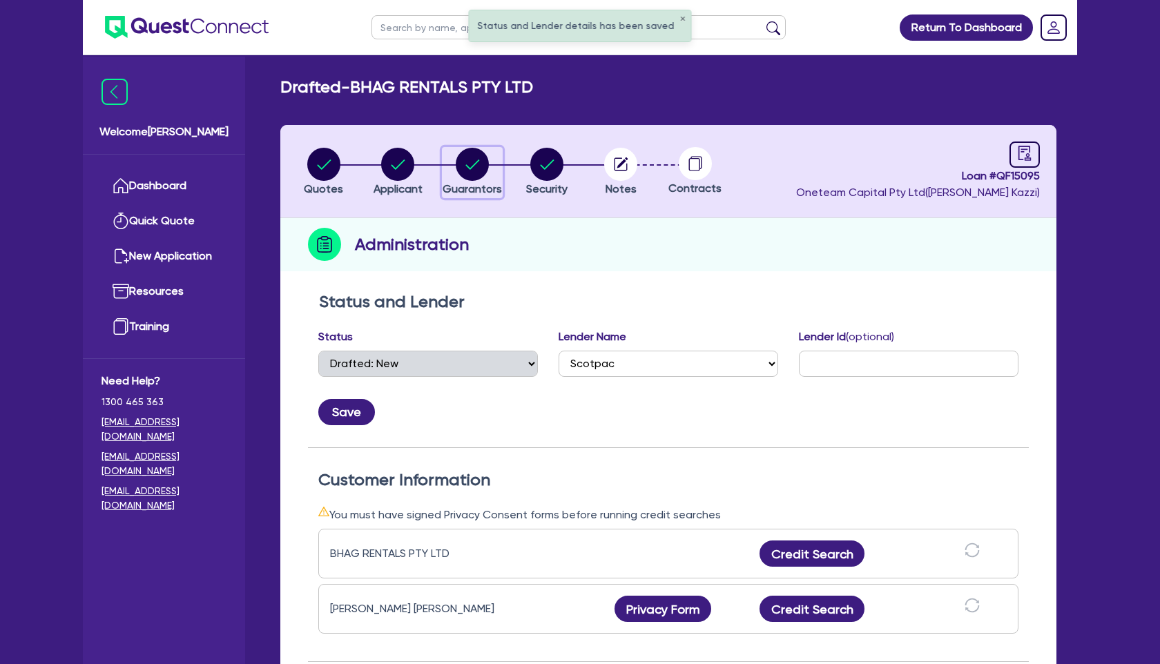
select select "VEHICLE"
select select "CASH"
select select "VEHICLE_LOAN"
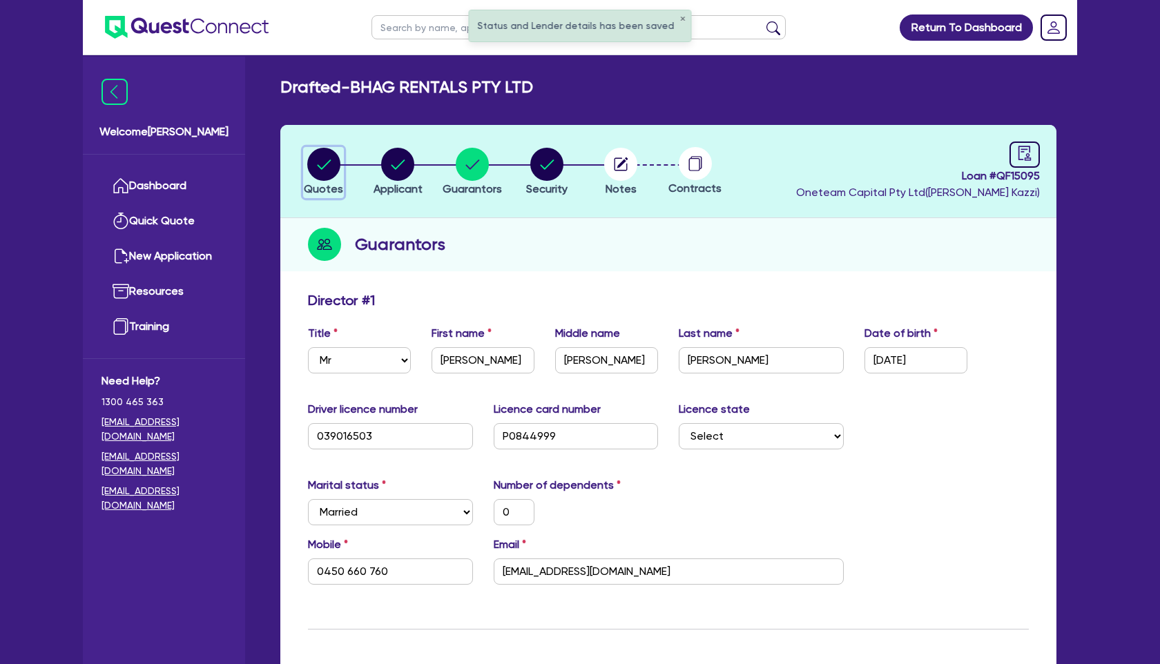
click at [318, 175] on circle "button" at bounding box center [323, 164] width 33 height 33
select select "PRIMARY_ASSETS"
select select "TRAILERS"
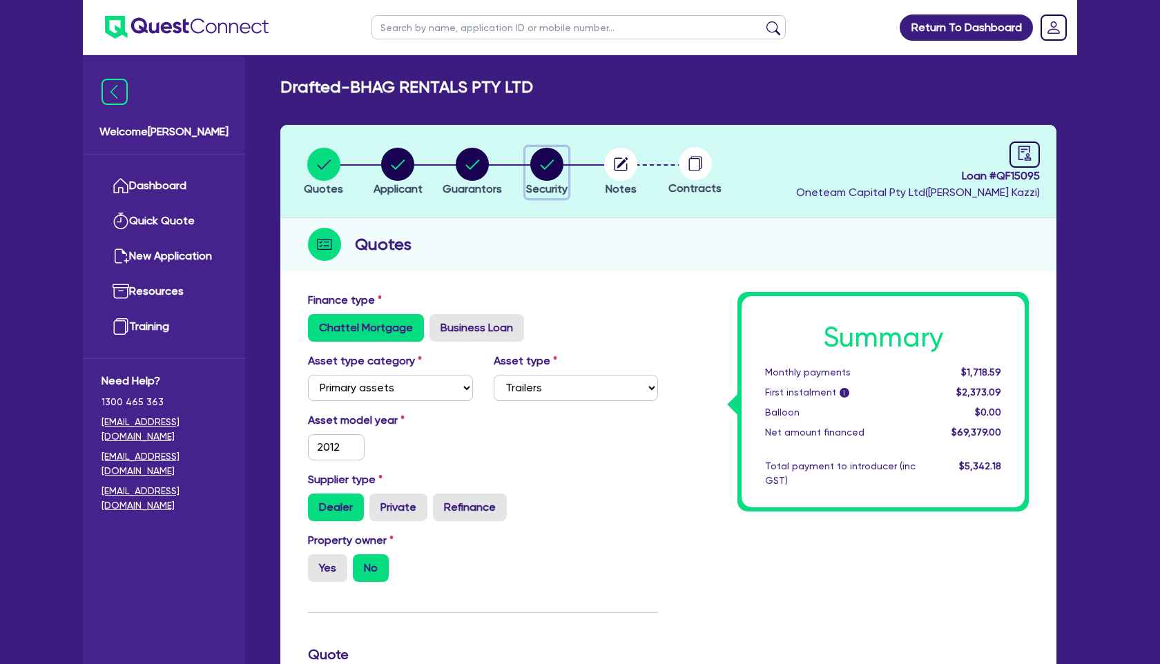
click at [548, 165] on icon "button" at bounding box center [547, 165] width 14 height 10
select select "PRIMARY_ASSETS"
select select "TRAILERS"
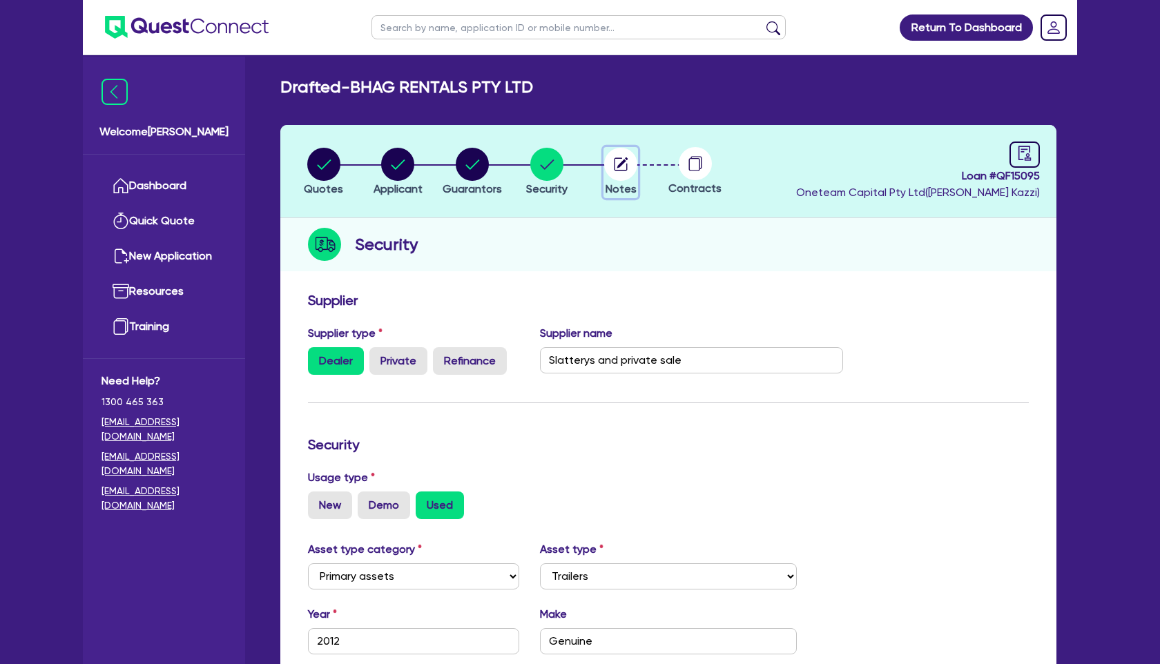
click at [622, 162] on icon "button" at bounding box center [622, 162] width 11 height 11
select select "Other"
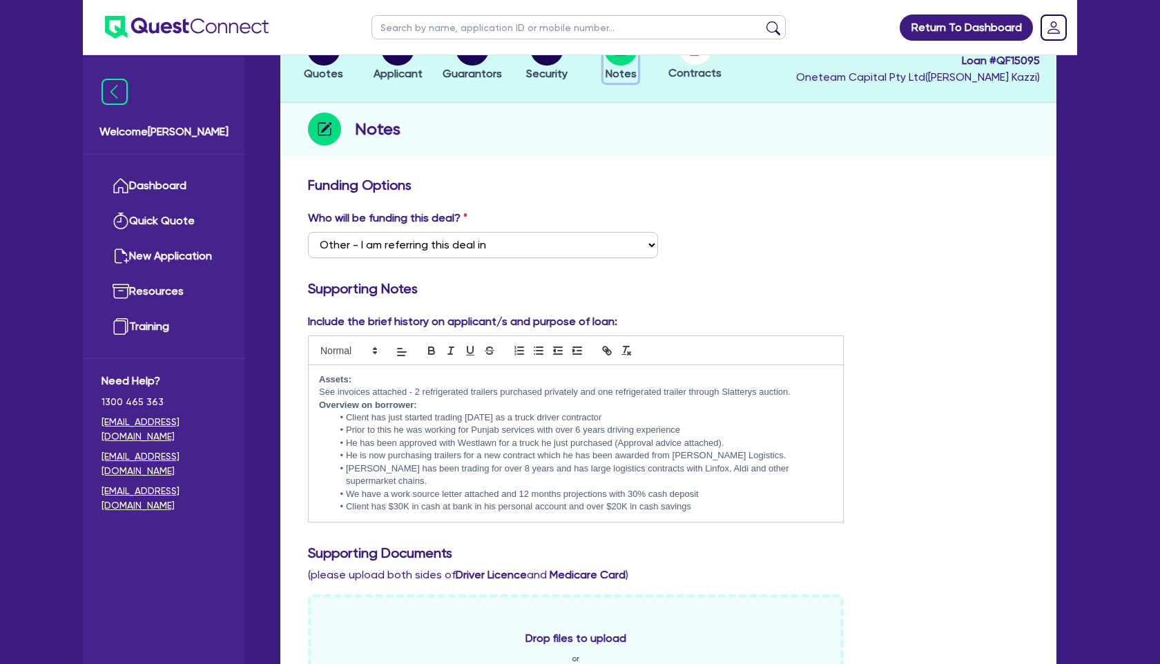
scroll to position [116, 0]
click at [546, 72] on span "Security" at bounding box center [546, 72] width 41 height 13
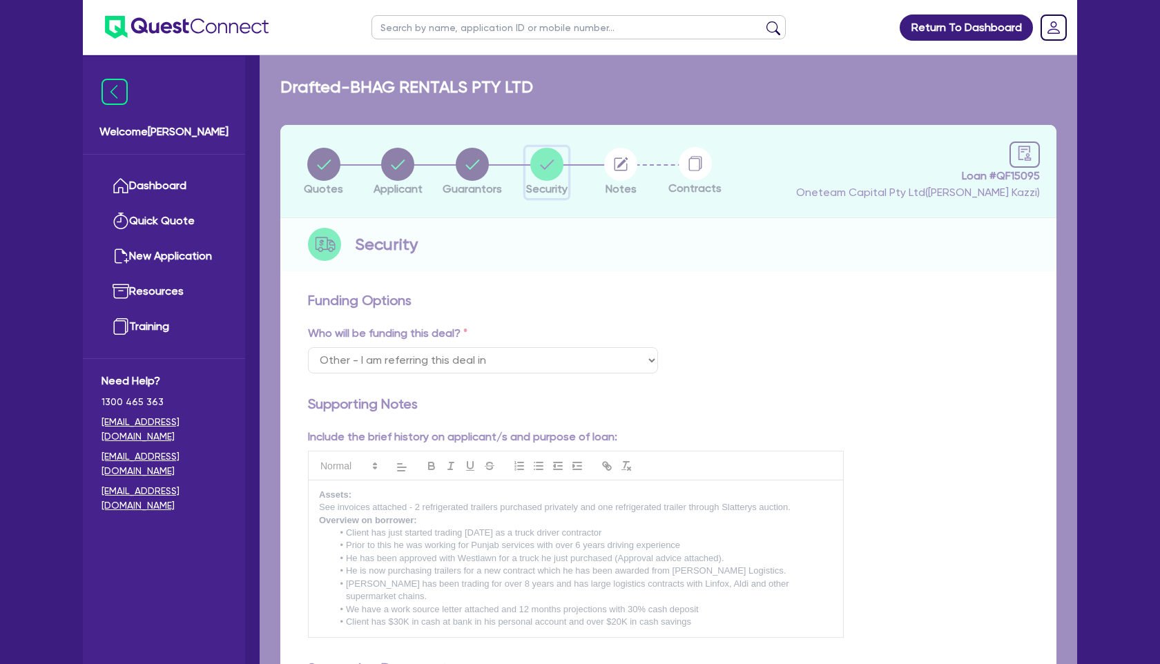
select select "PRIMARY_ASSETS"
select select "TRAILERS"
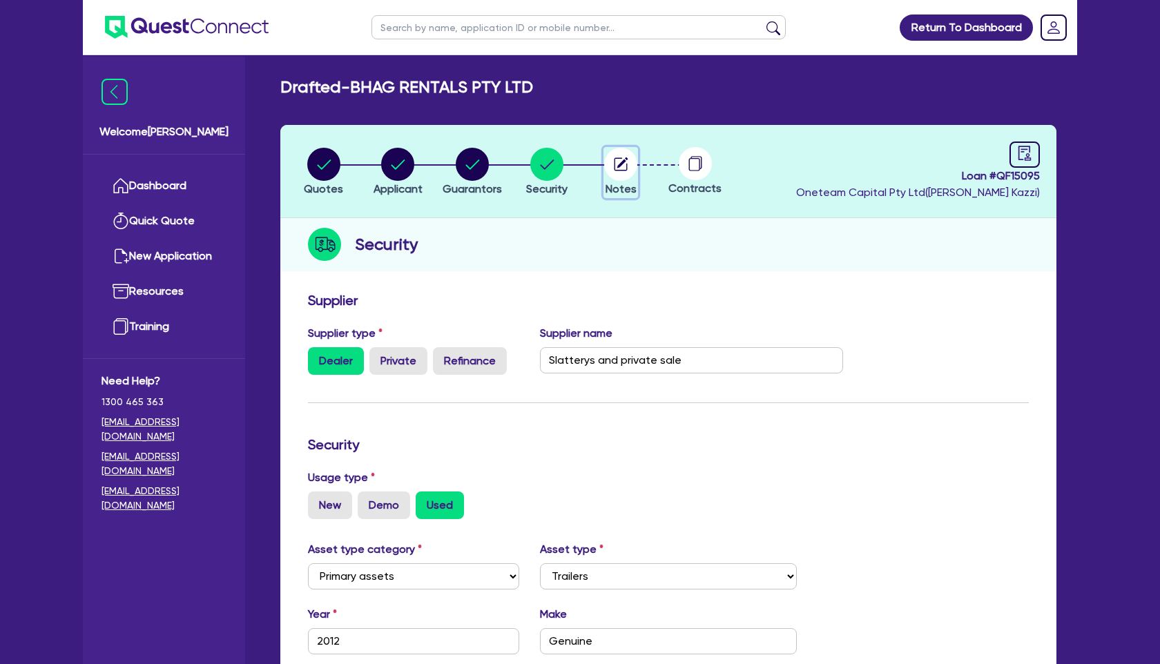
click at [626, 158] on icon "button" at bounding box center [622, 162] width 11 height 11
select select "Other"
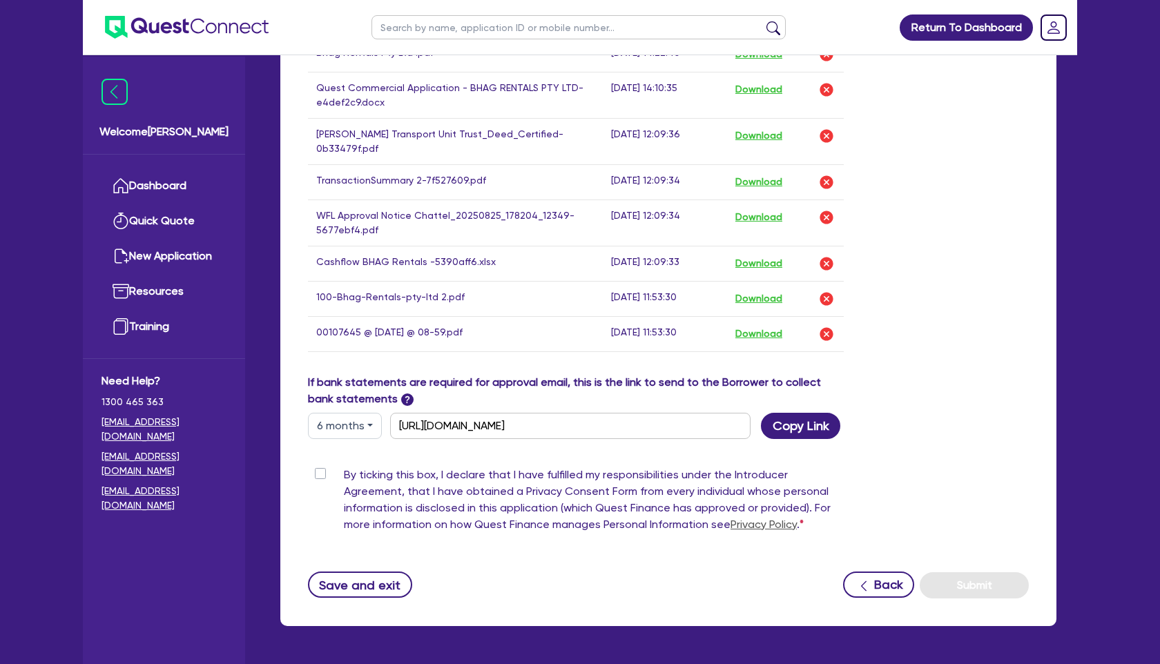
scroll to position [904, 0]
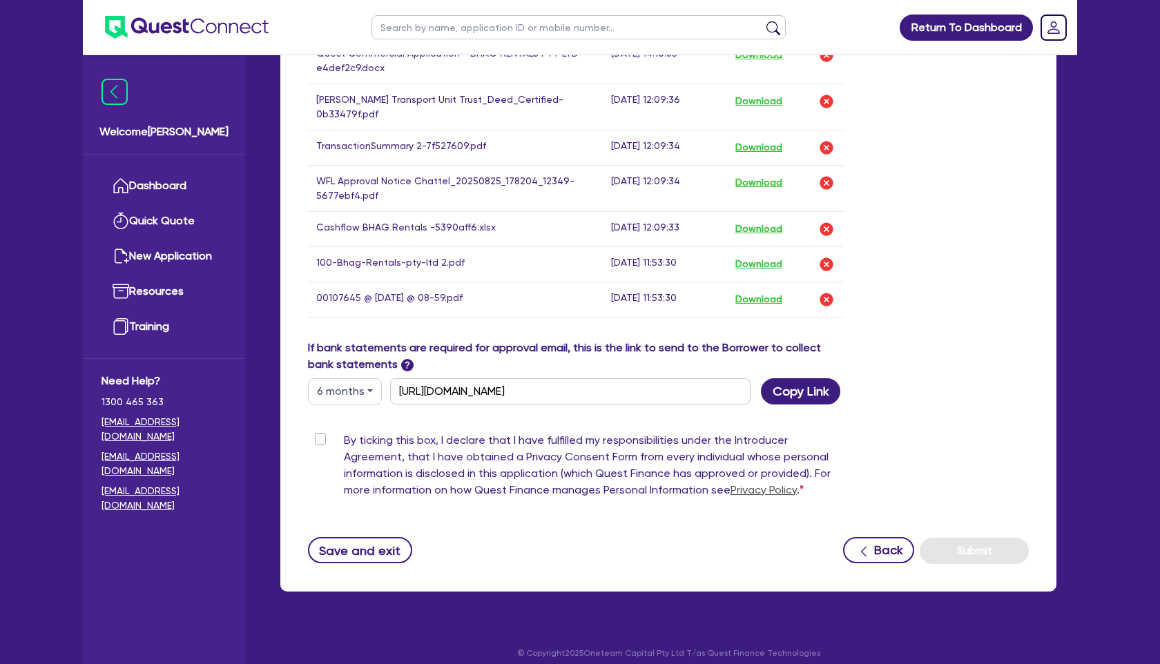
click at [344, 432] on label "By ticking this box, I declare that I have fulfilled my responsibilities under …" at bounding box center [594, 468] width 500 height 72
click at [317, 432] on input "By ticking this box, I declare that I have fulfilled my responsibilities under …" at bounding box center [313, 438] width 11 height 13
checkbox input "true"
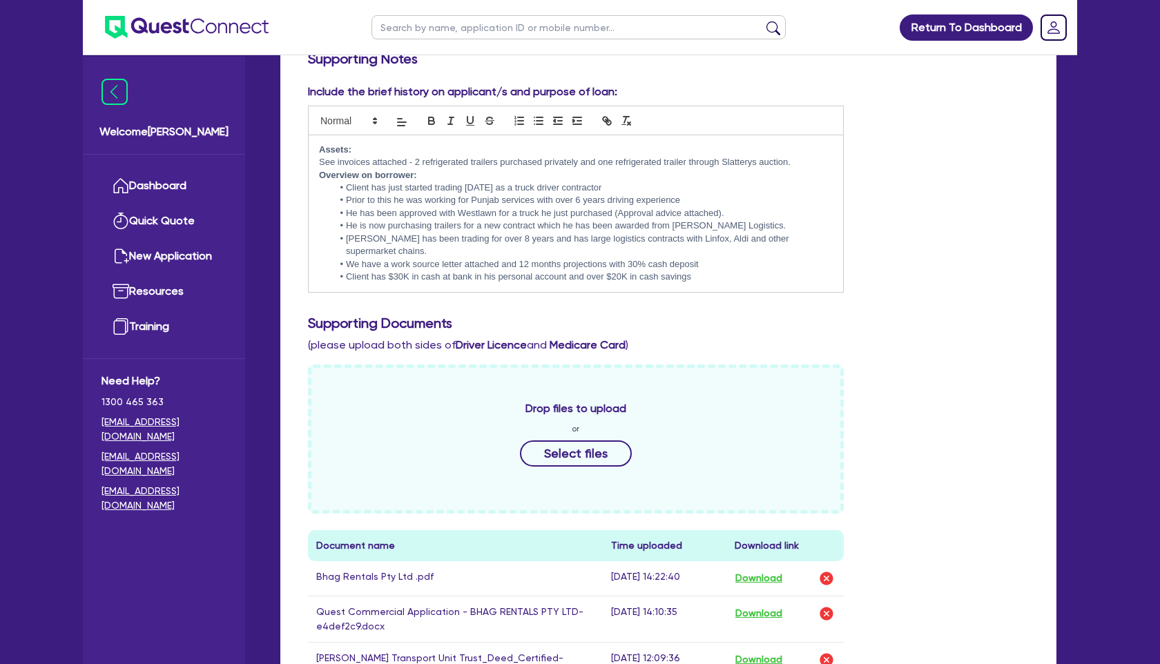
scroll to position [350, 0]
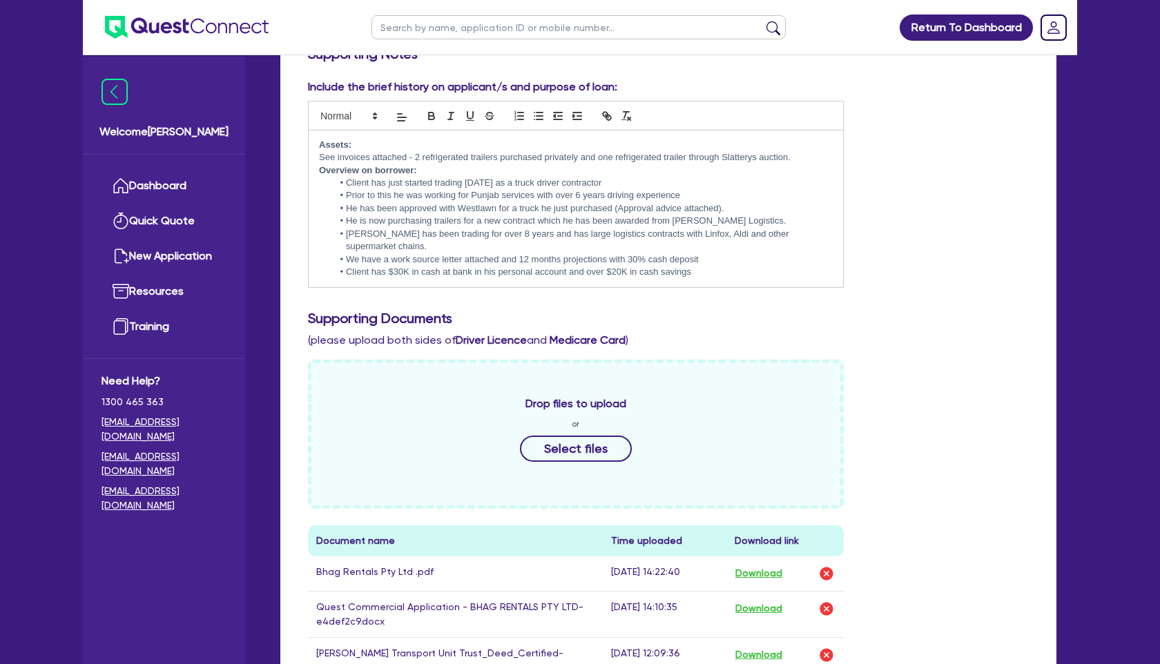
click at [705, 276] on li "Client has $30K in cash at bank in his personal account and over $20K in cash s…" at bounding box center [583, 272] width 500 height 12
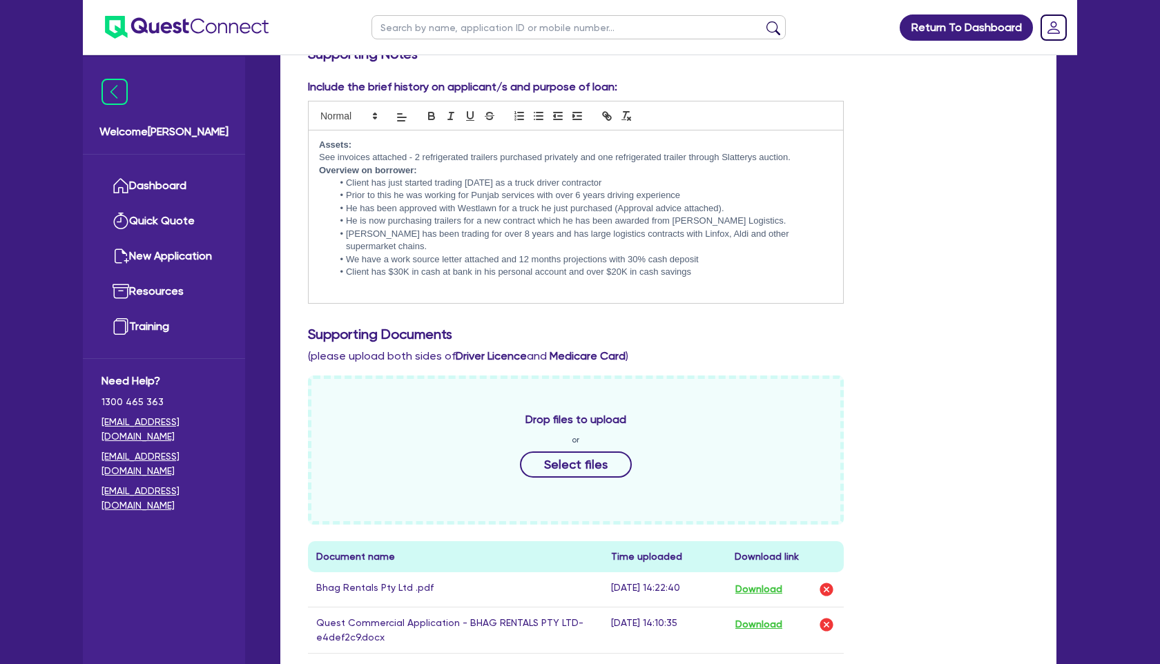
scroll to position [0, 0]
drag, startPoint x: 412, startPoint y: 296, endPoint x: 317, endPoint y: 294, distance: 94.6
click at [317, 294] on div "Assets: See invoices attached - 2 refrigerated trailers purchased privately and…" at bounding box center [576, 217] width 535 height 173
click at [430, 110] on icon "button" at bounding box center [431, 116] width 12 height 12
click at [468, 111] on icon "button" at bounding box center [470, 116] width 12 height 12
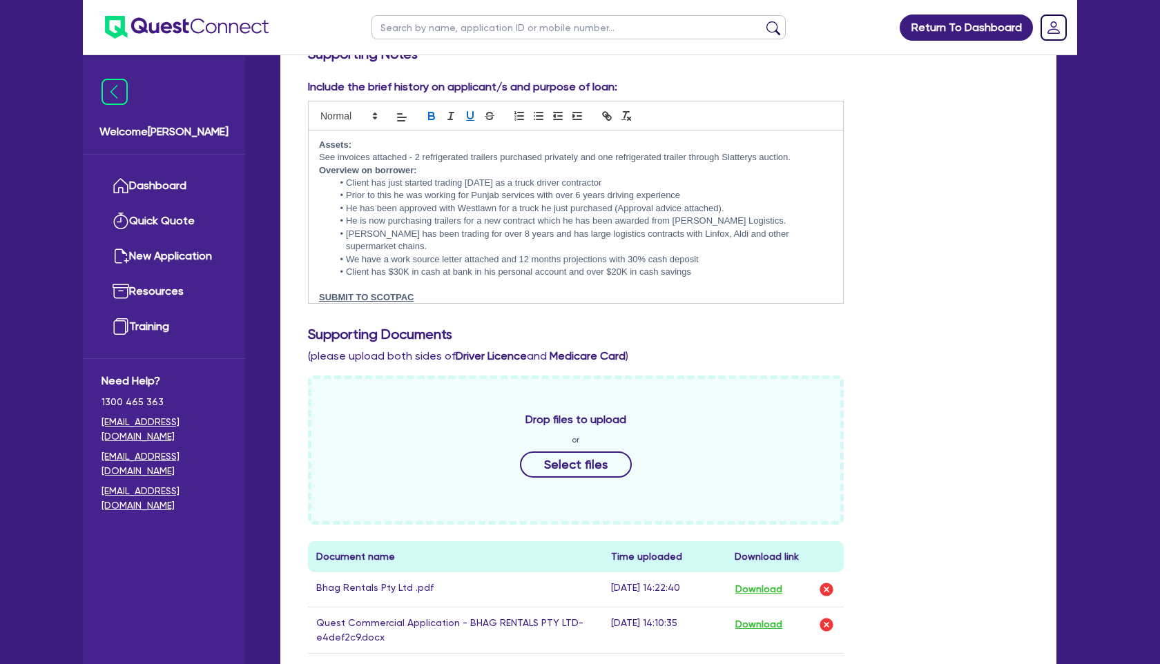
click at [470, 298] on p "SUBMIT TO SCOTPAC" at bounding box center [576, 297] width 514 height 12
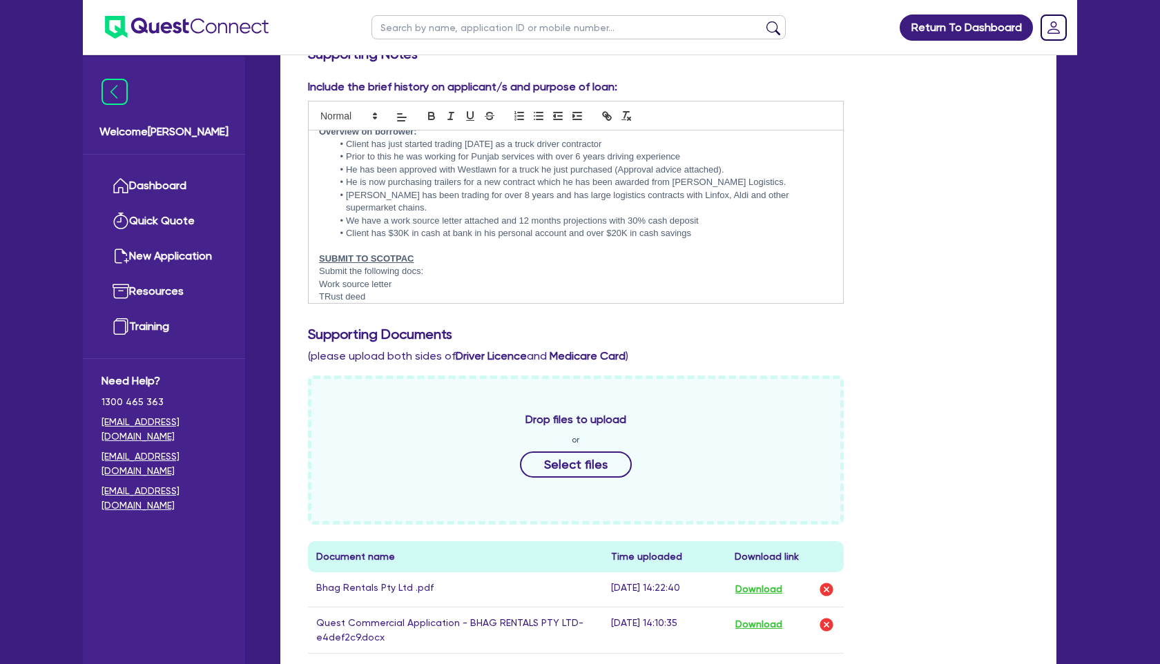
scroll to position [51, 0]
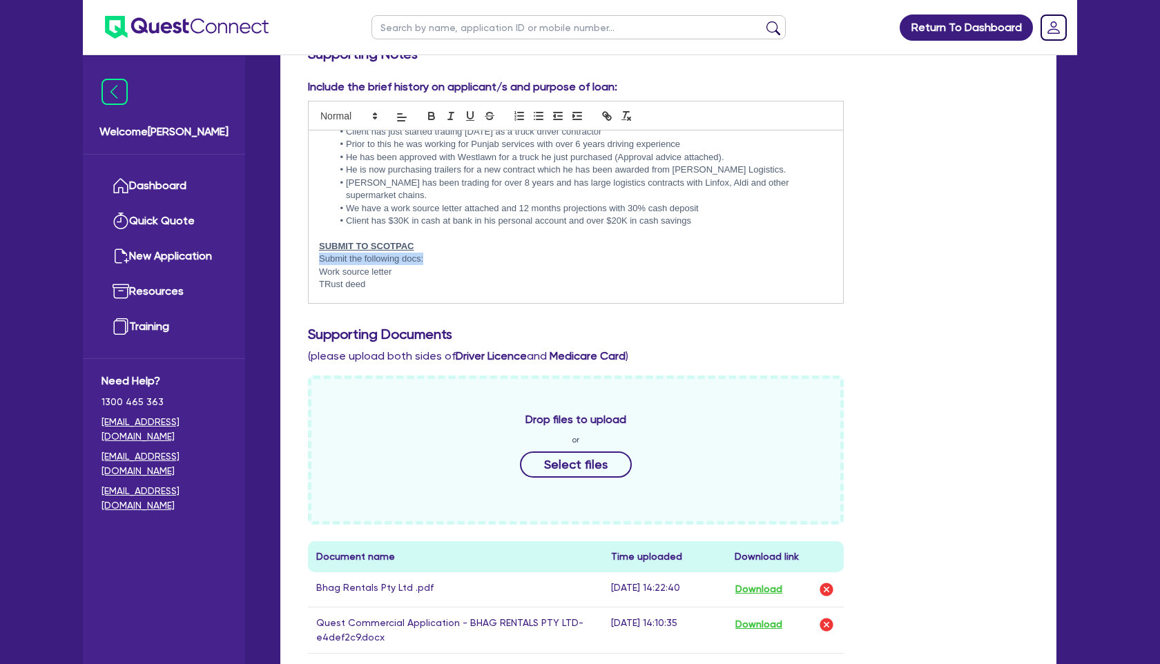
drag, startPoint x: 420, startPoint y: 258, endPoint x: 305, endPoint y: 258, distance: 114.6
click at [305, 258] on div "Include the brief history on applicant/s and purpose of loan: Assets: See invoi…" at bounding box center [576, 191] width 557 height 225
click at [433, 111] on icon "button" at bounding box center [431, 116] width 12 height 12
drag, startPoint x: 320, startPoint y: 273, endPoint x: 376, endPoint y: 289, distance: 58.0
click at [376, 289] on div "Assets: See invoices attached - 2 refrigerated trailers purchased privately and…" at bounding box center [576, 217] width 535 height 173
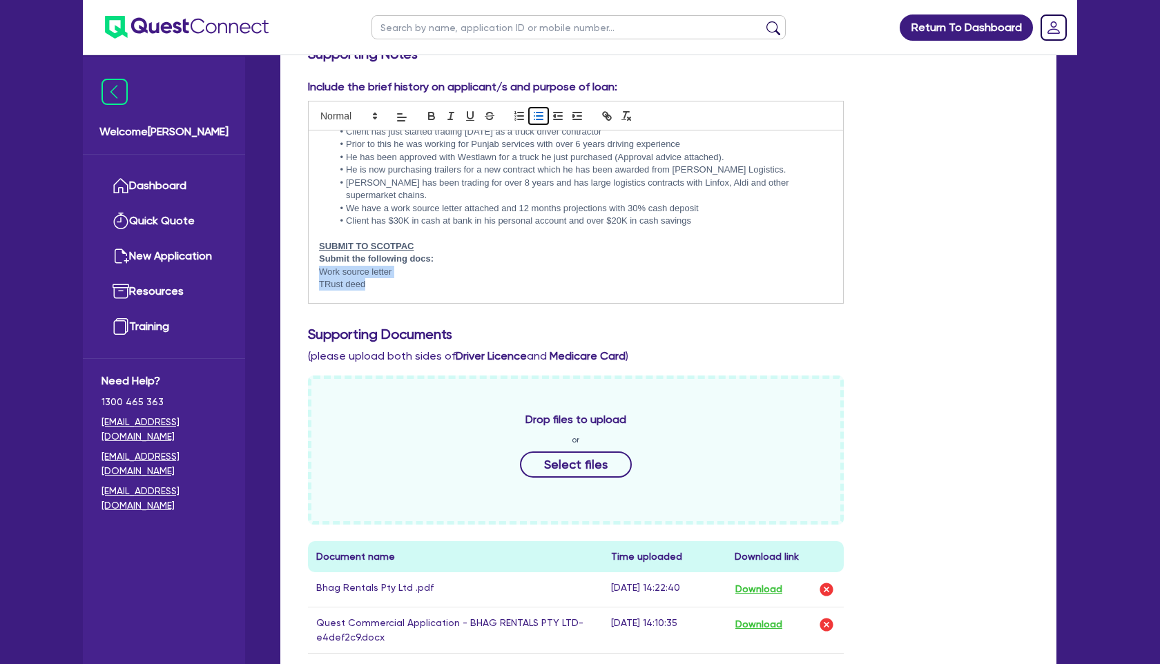
click at [535, 110] on icon "button" at bounding box center [538, 116] width 12 height 12
click at [397, 287] on li "TRust deed" at bounding box center [583, 284] width 500 height 12
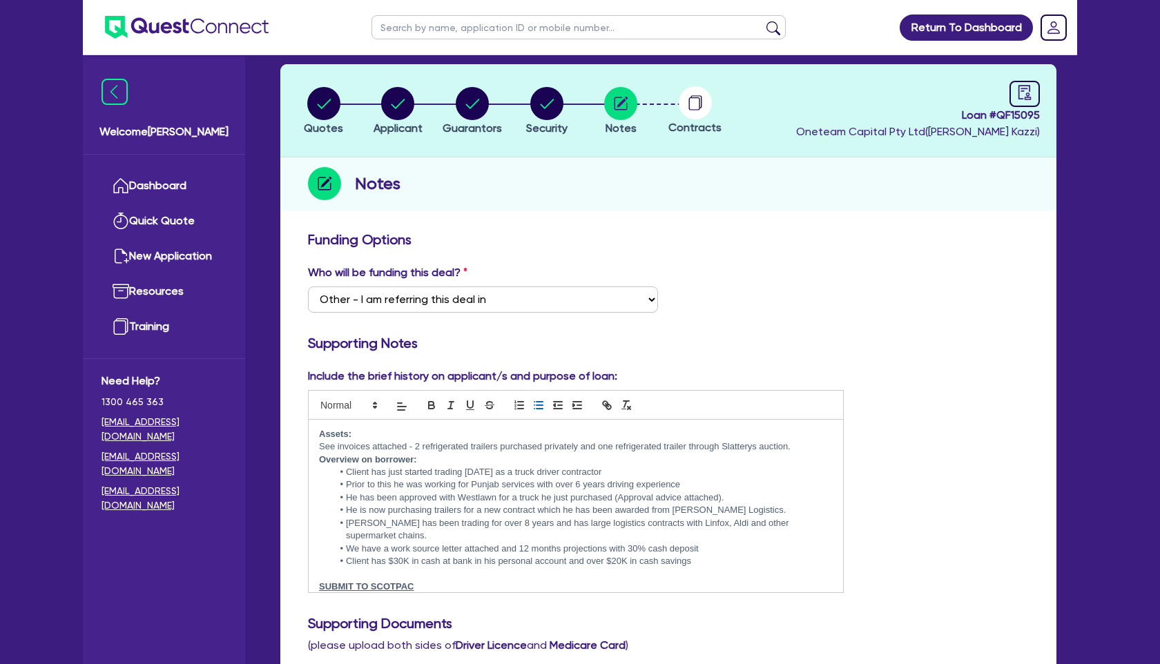
scroll to position [0, 0]
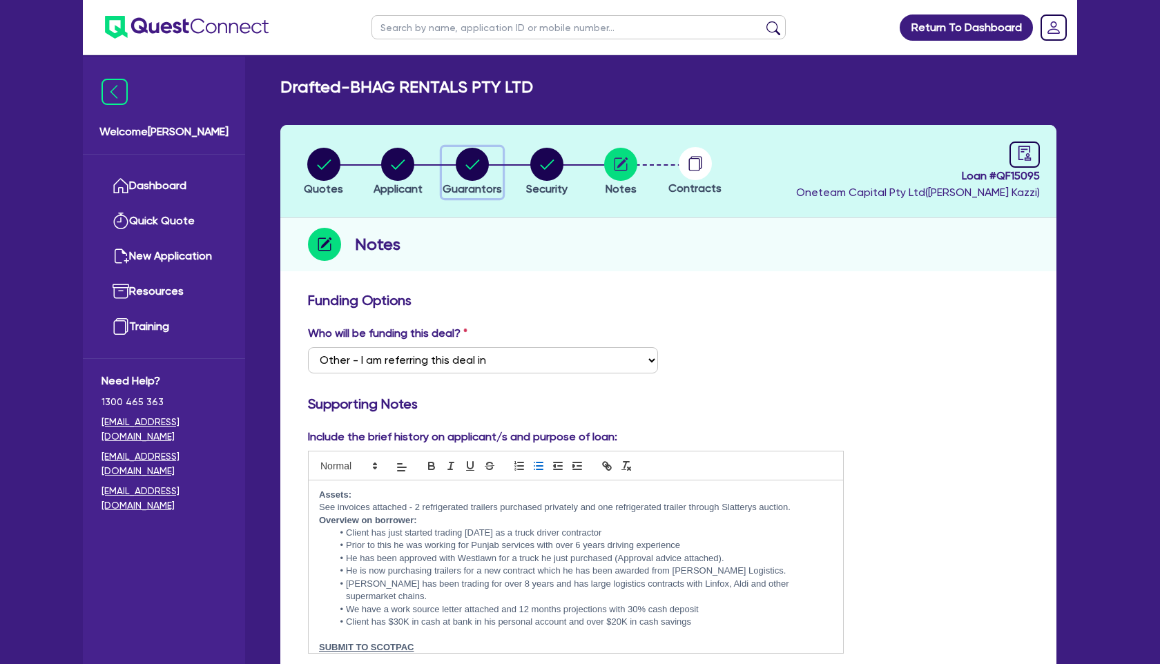
click at [473, 164] on circle "button" at bounding box center [472, 164] width 33 height 33
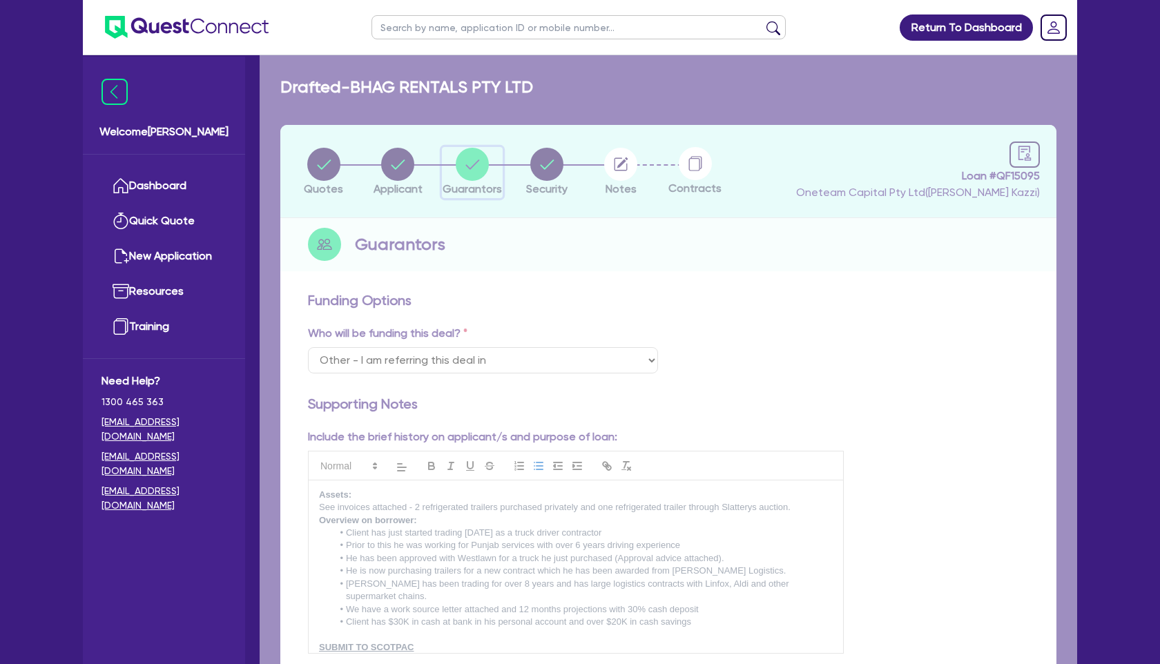
select select "MR"
select select "MARRIED"
select select "HOUSEHOLD_PERSONAL"
select select "VEHICLE"
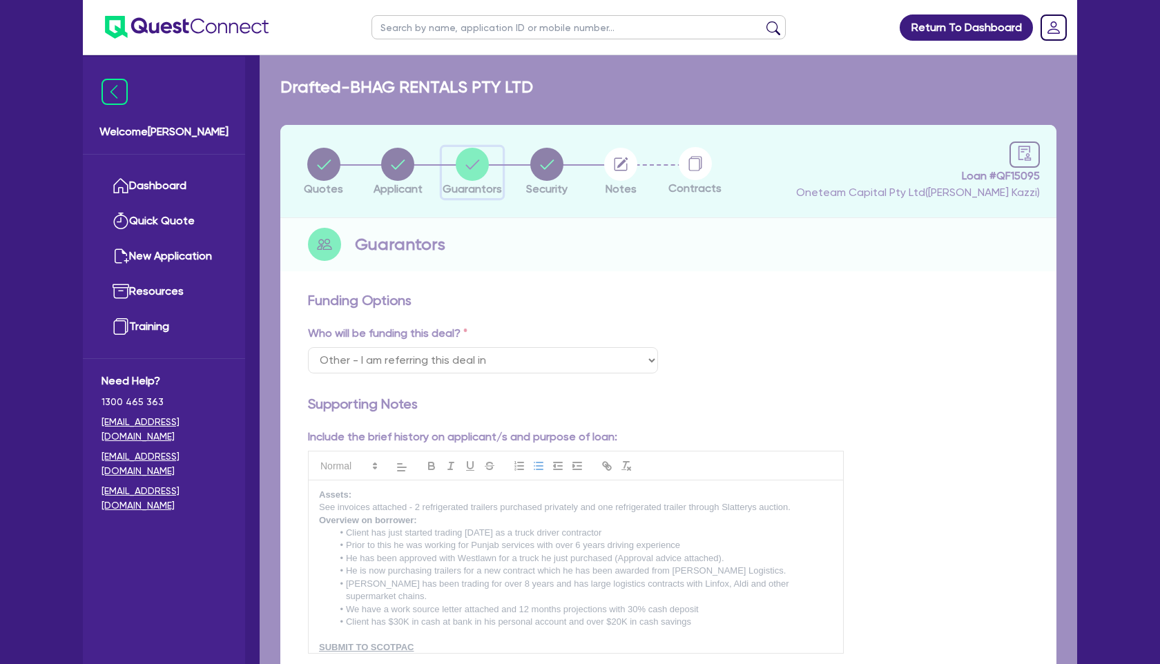
select select "CASH"
select select "VEHICLE_LOAN"
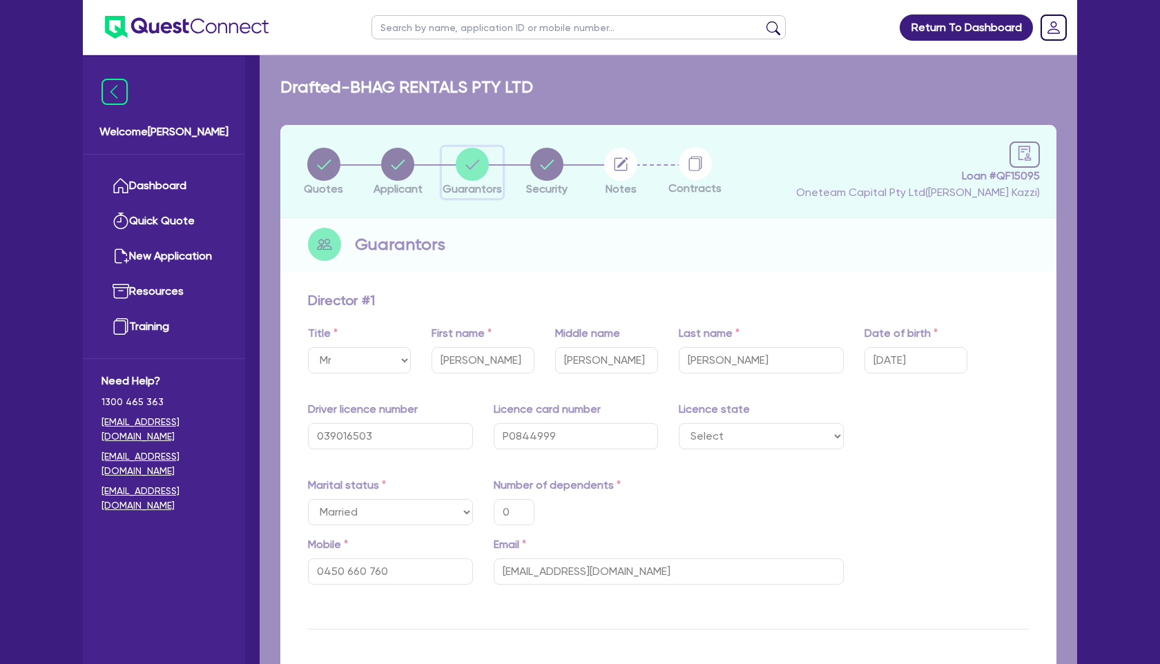
type input "0"
type input "0450 660 760"
type input "15,000"
type input "25,000"
type input "15,000"
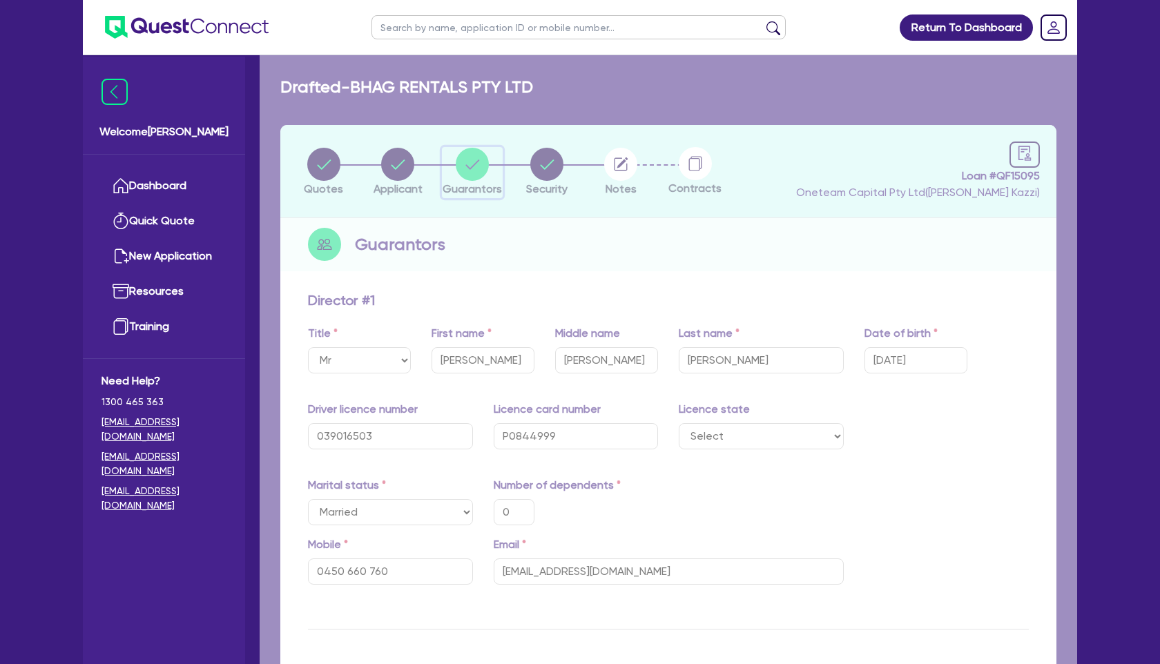
type input "70,000"
type input "10,000"
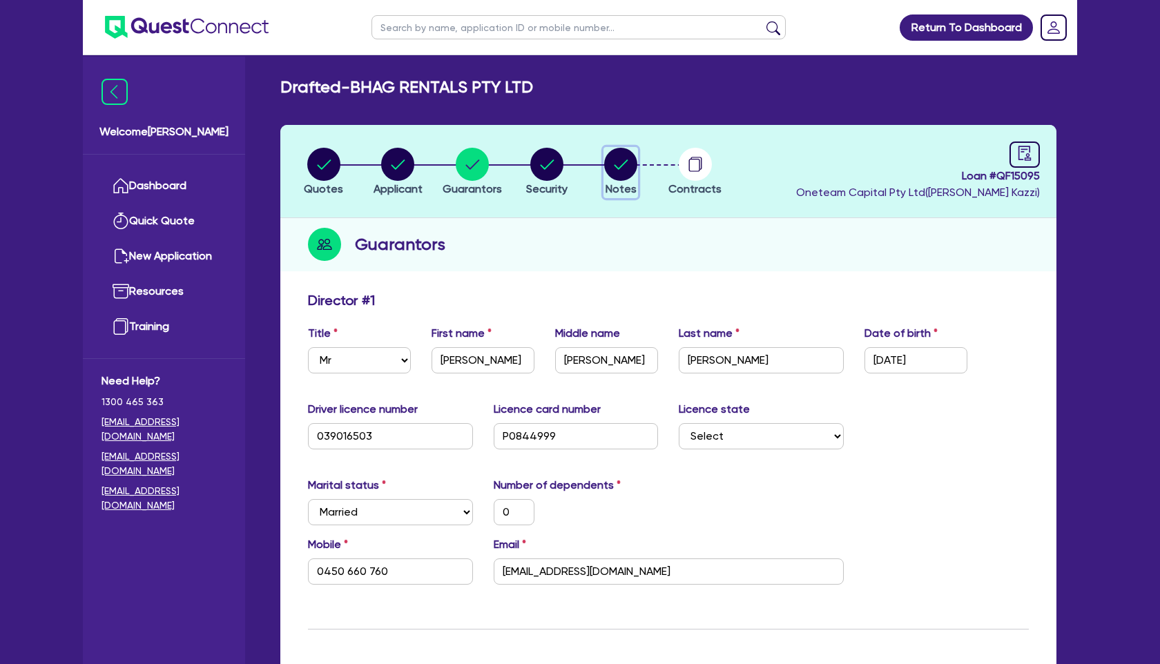
click at [625, 160] on circle "button" at bounding box center [620, 164] width 33 height 33
select select "Other"
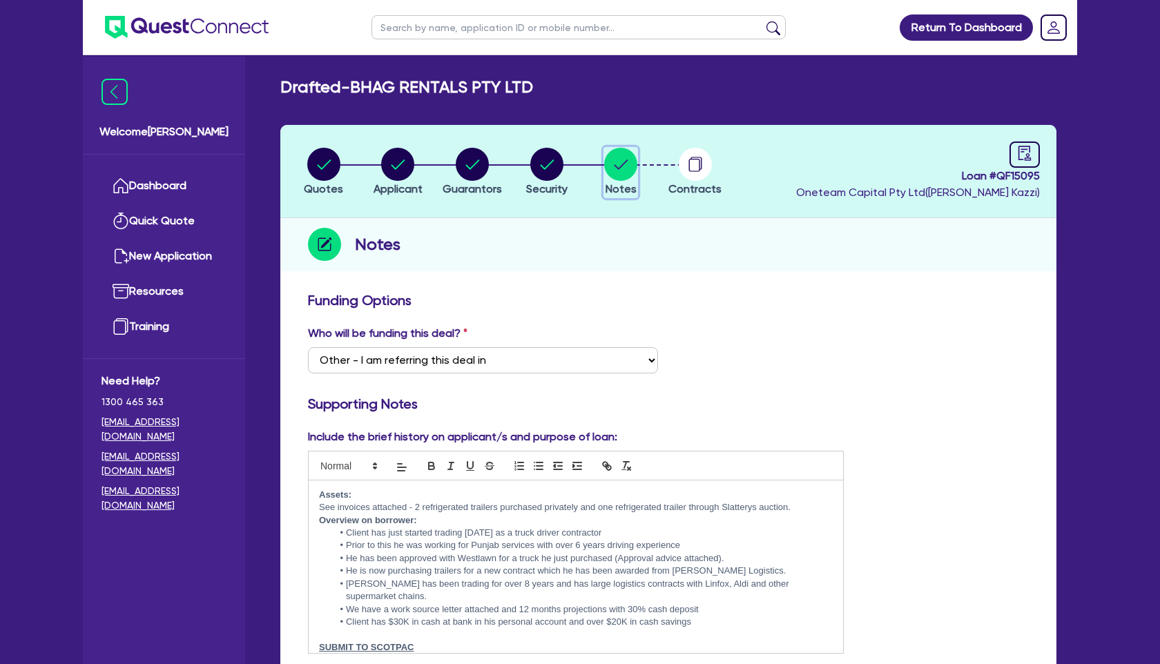
scroll to position [73, 0]
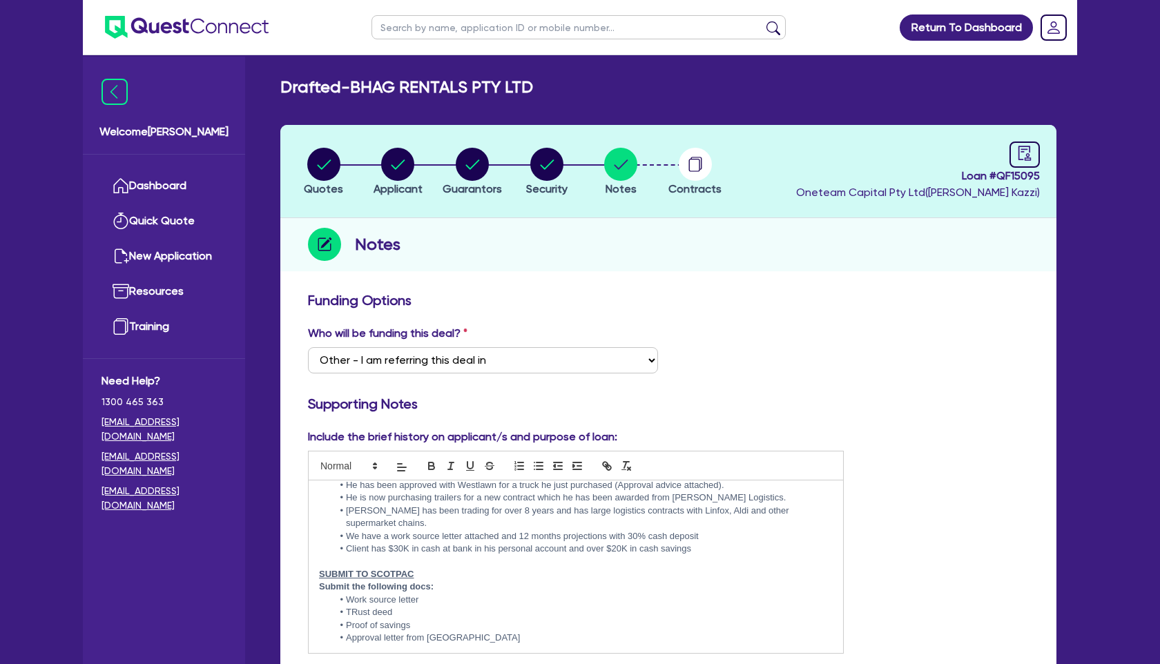
click at [430, 602] on li "Work source letter" at bounding box center [583, 600] width 500 height 12
click at [544, 162] on circle "button" at bounding box center [546, 164] width 33 height 33
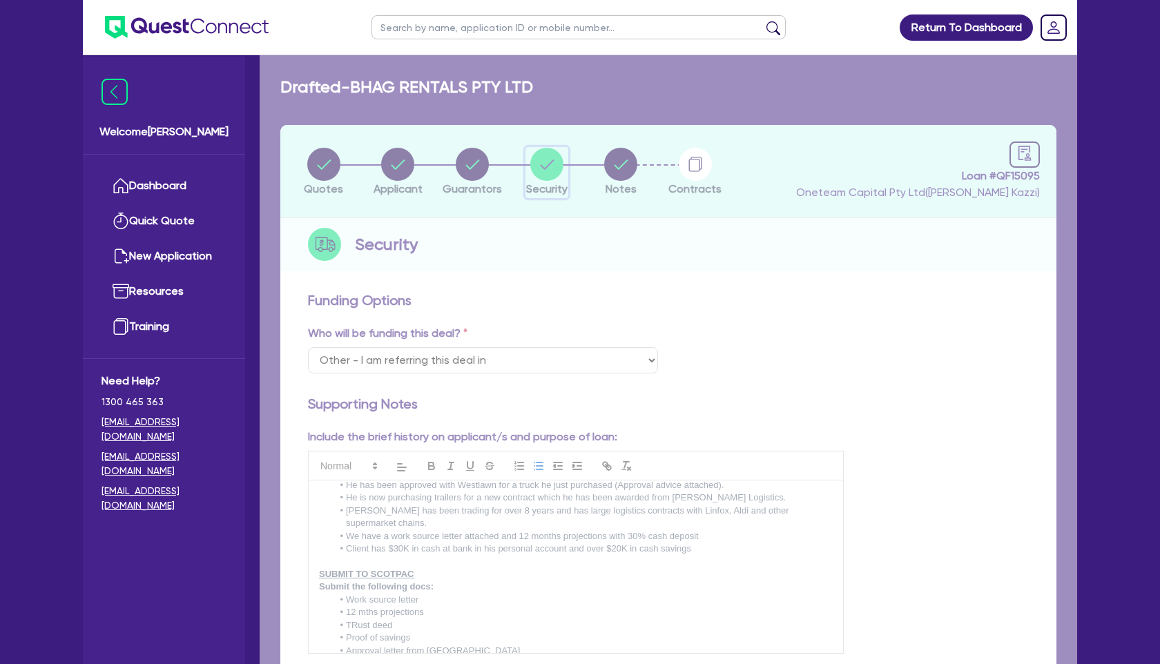
select select "PRIMARY_ASSETS"
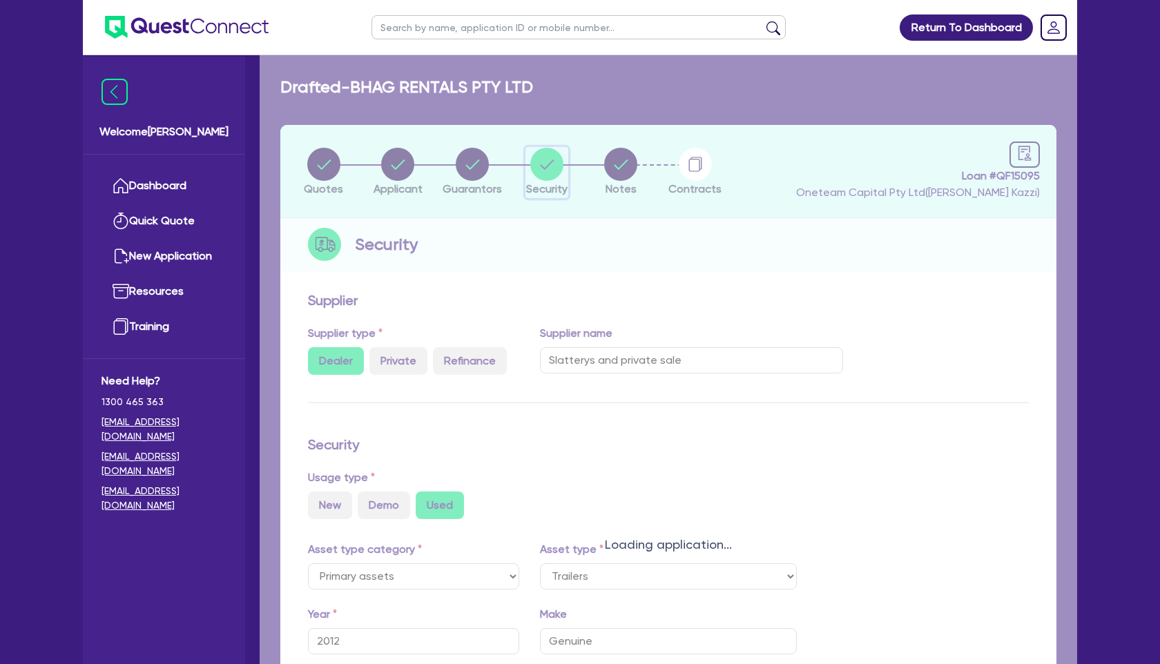
select select "TRAILERS"
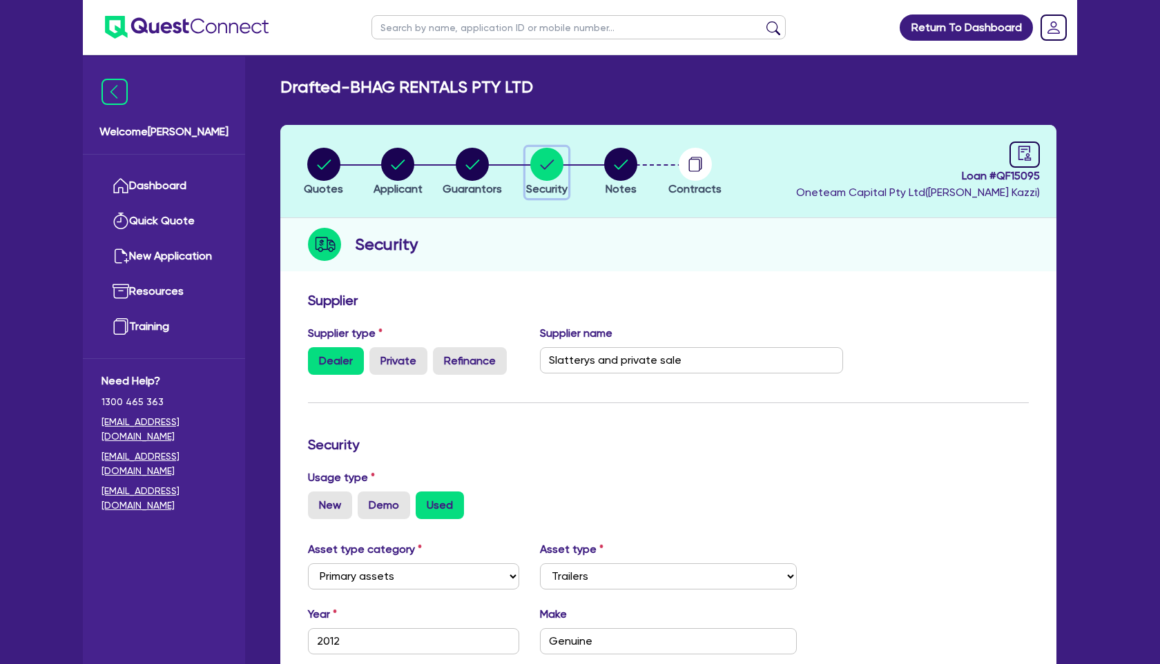
scroll to position [350, 0]
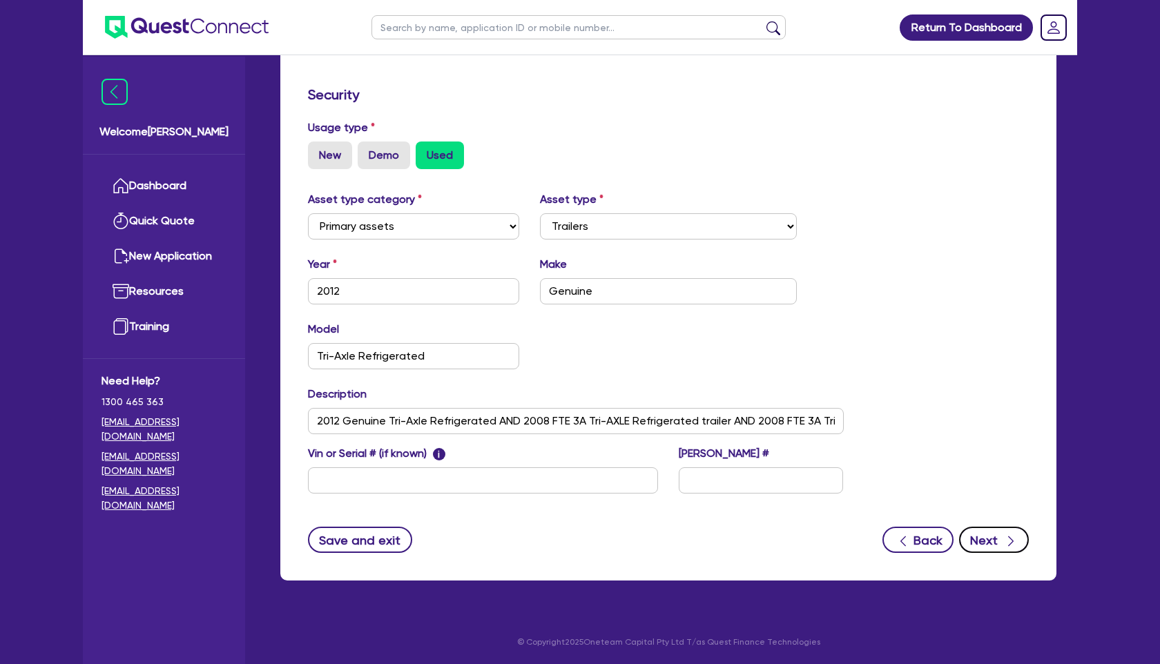
click at [995, 545] on button "Next" at bounding box center [994, 540] width 70 height 26
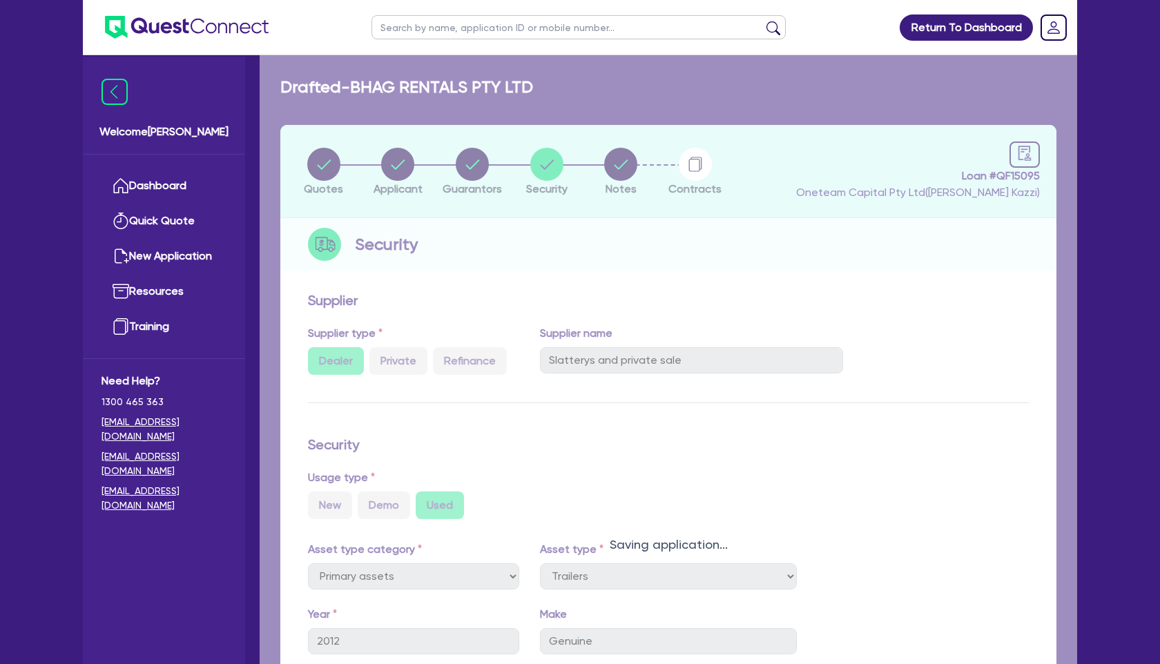
select select "Other"
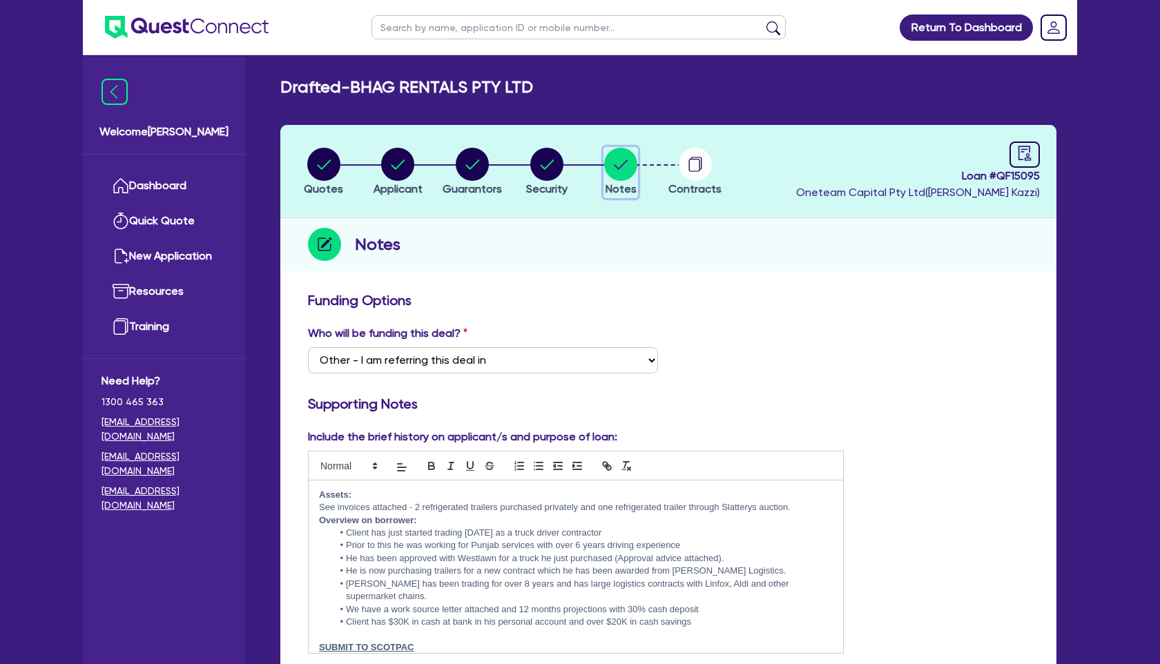
click at [634, 166] on circle "button" at bounding box center [620, 164] width 33 height 33
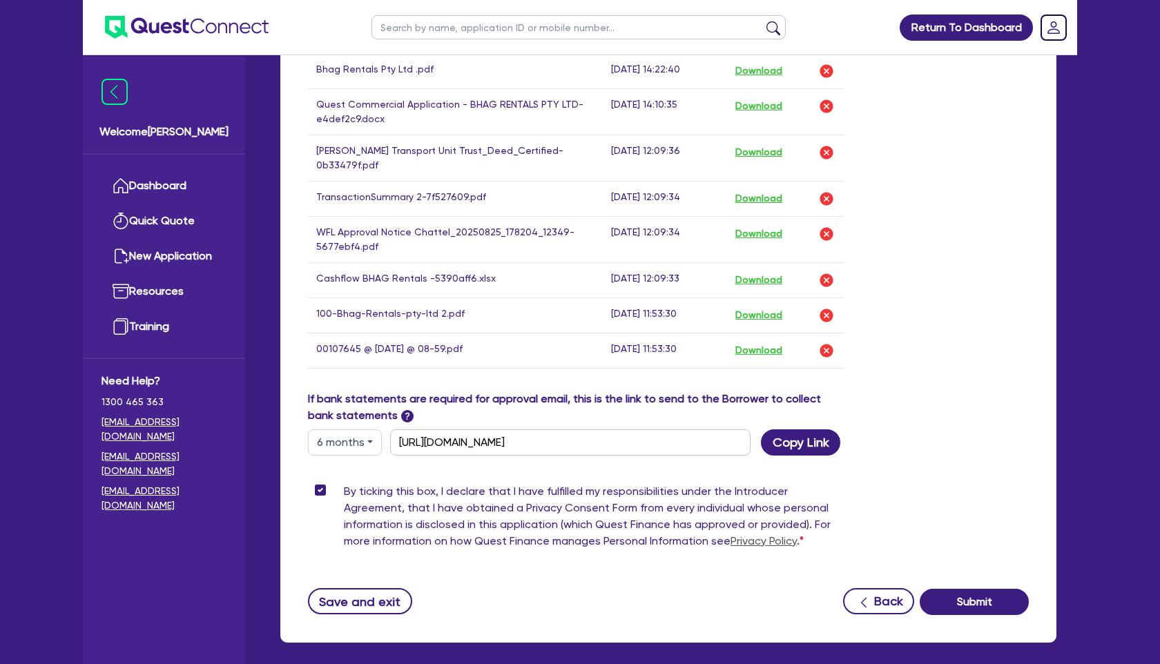
scroll to position [920, 0]
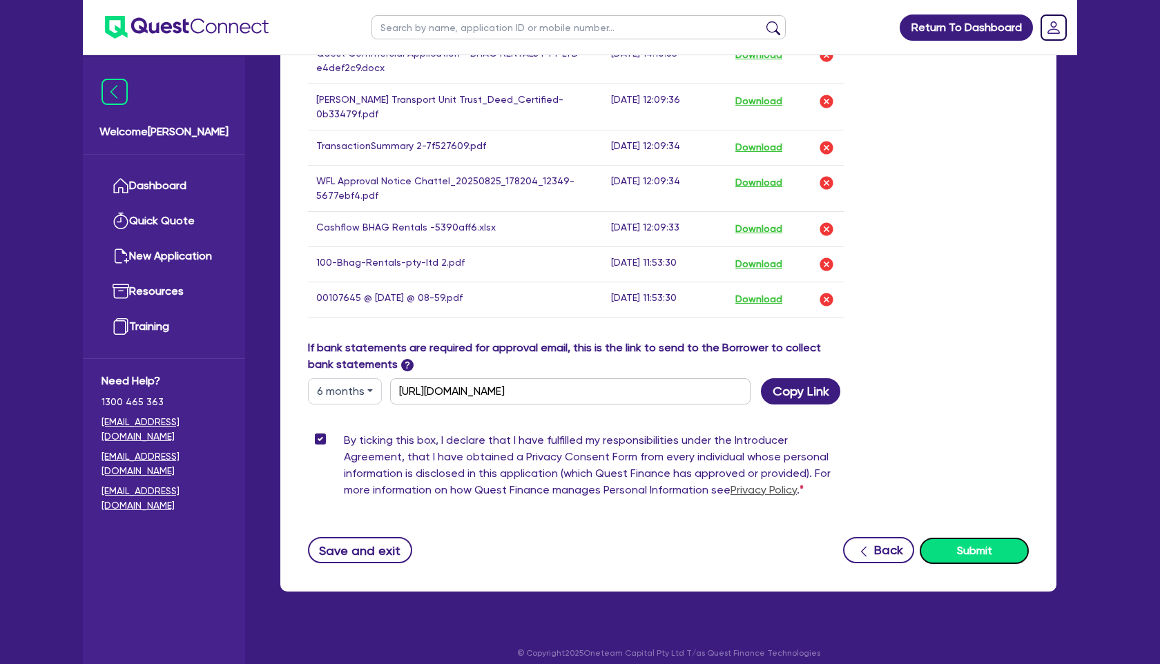
click at [977, 538] on button "Submit" at bounding box center [974, 551] width 109 height 26
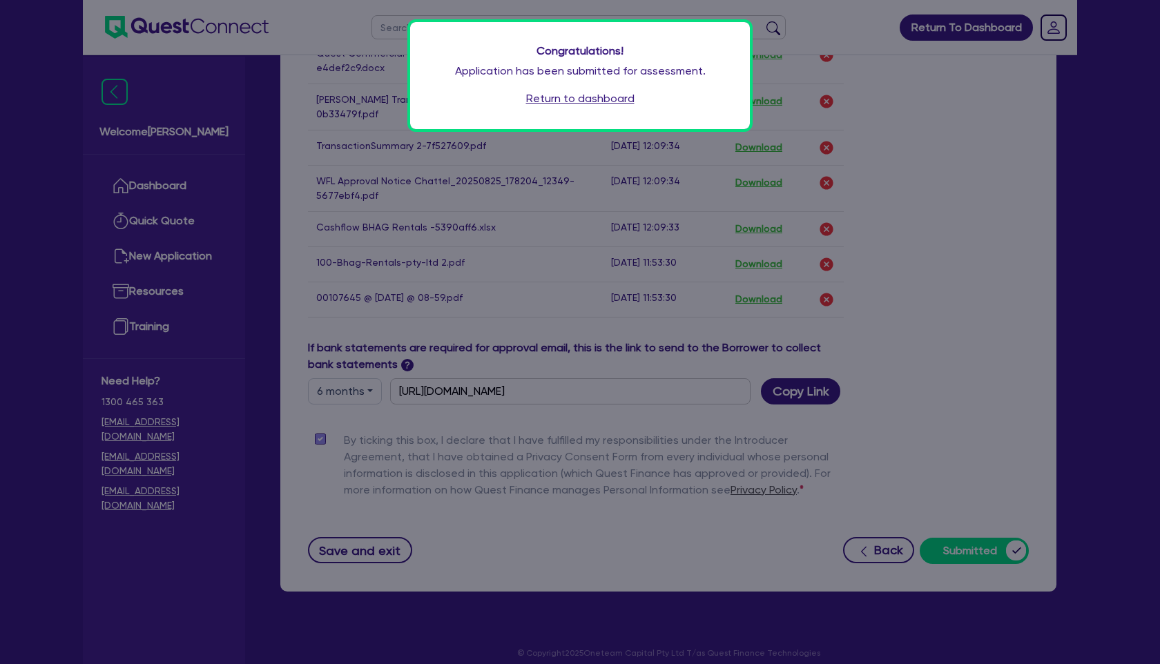
click at [584, 98] on link "Return to dashboard" at bounding box center [580, 98] width 108 height 17
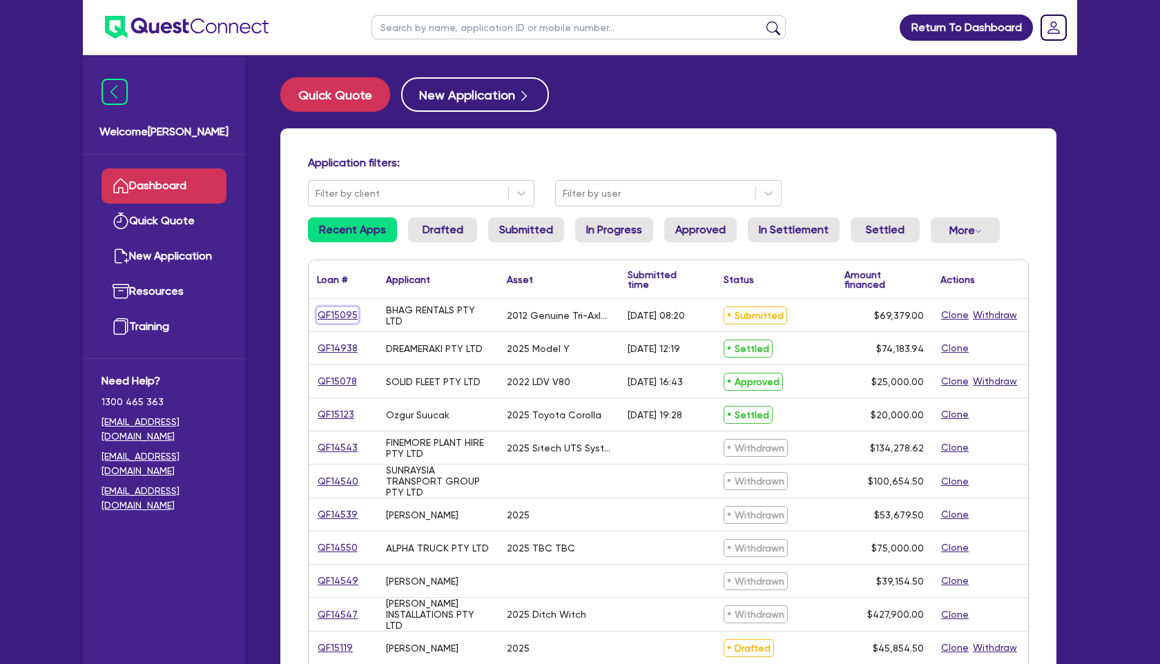
click at [341, 315] on link "QF15095" at bounding box center [337, 315] width 41 height 16
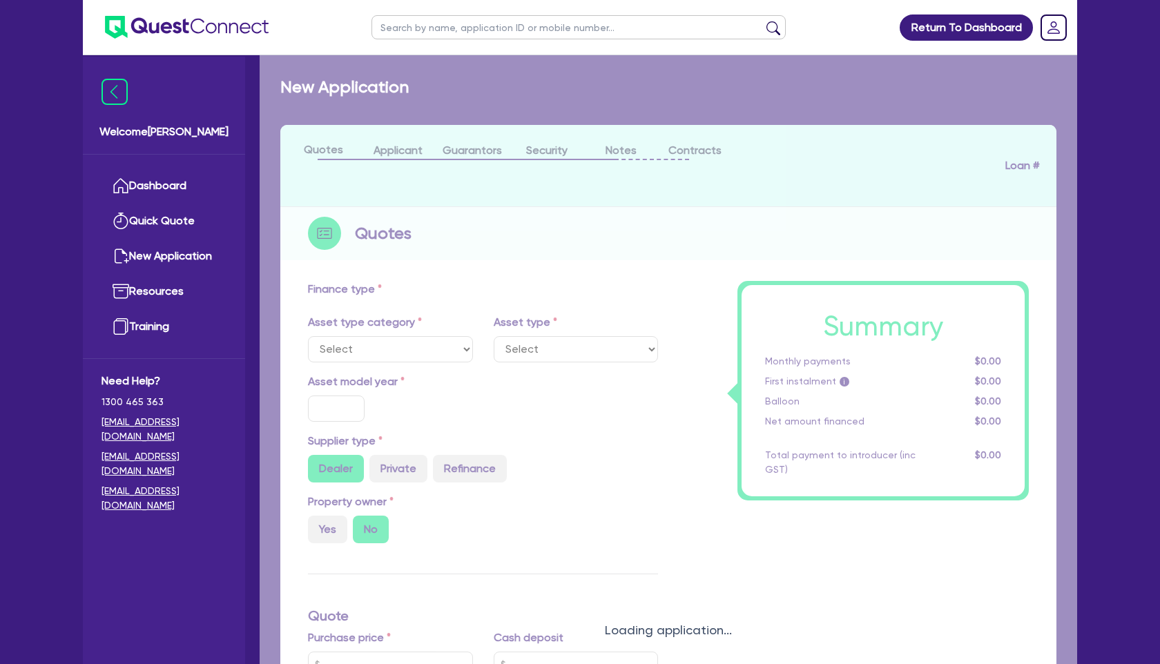
select select "PRIMARY_ASSETS"
type input "2012"
type input "99,379"
type input "30,000"
type input "7"
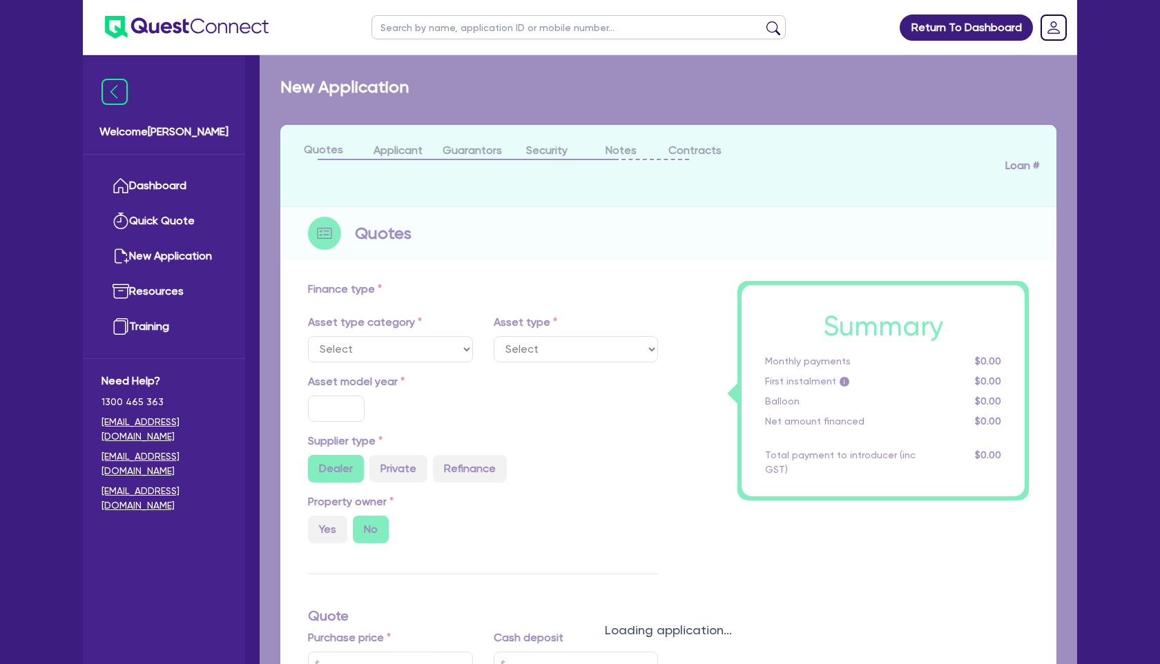
type input "4,856.53"
type input "14"
select select "TRAILERS"
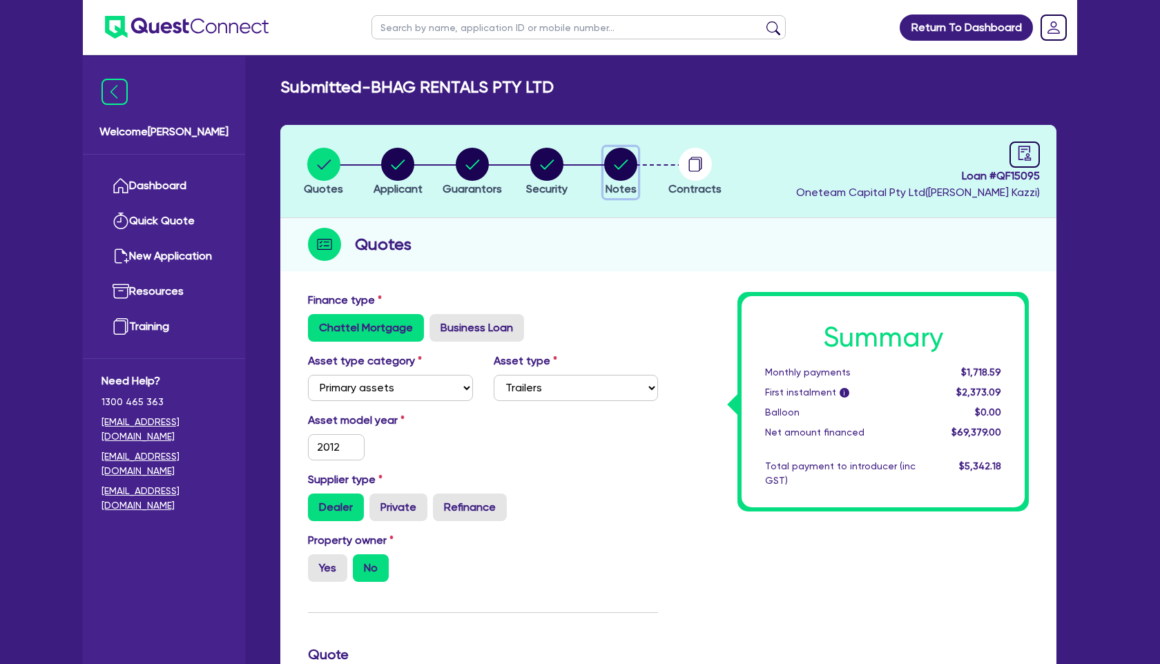
click at [614, 163] on circle "button" at bounding box center [620, 164] width 33 height 33
select select "Other"
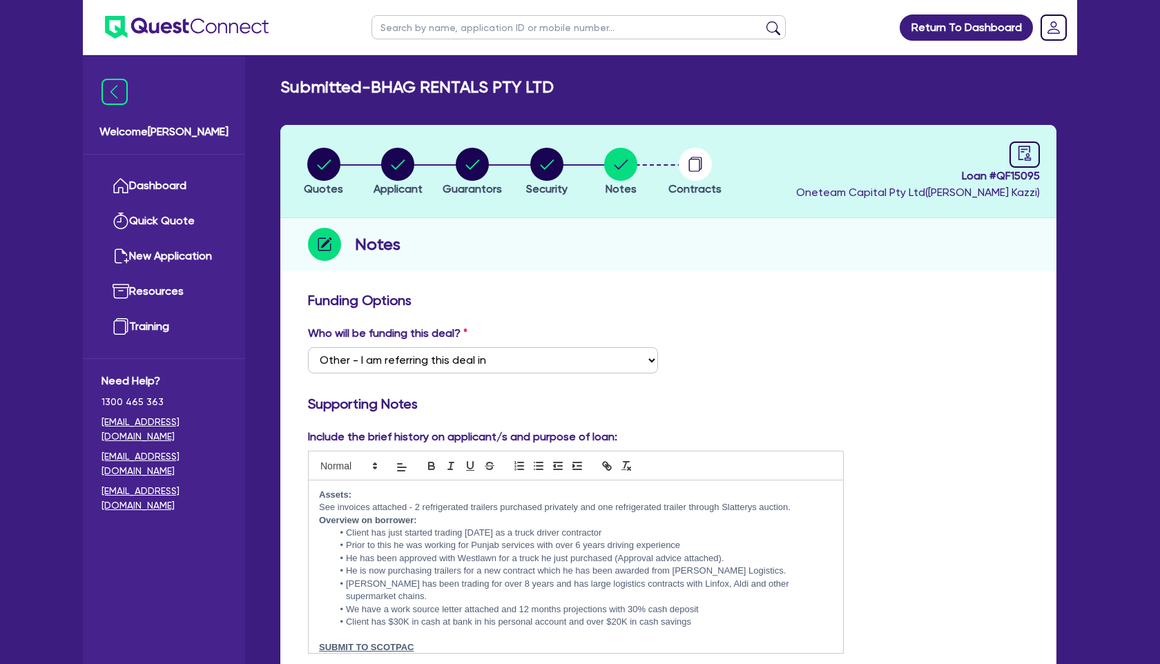
click at [995, 362] on div "Who will be funding this deal? Select I want Quest to fund 100% I will fund 100…" at bounding box center [669, 354] width 742 height 59
click at [336, 167] on circle "button" at bounding box center [323, 164] width 33 height 33
select select "PRIMARY_ASSETS"
select select "TRAILERS"
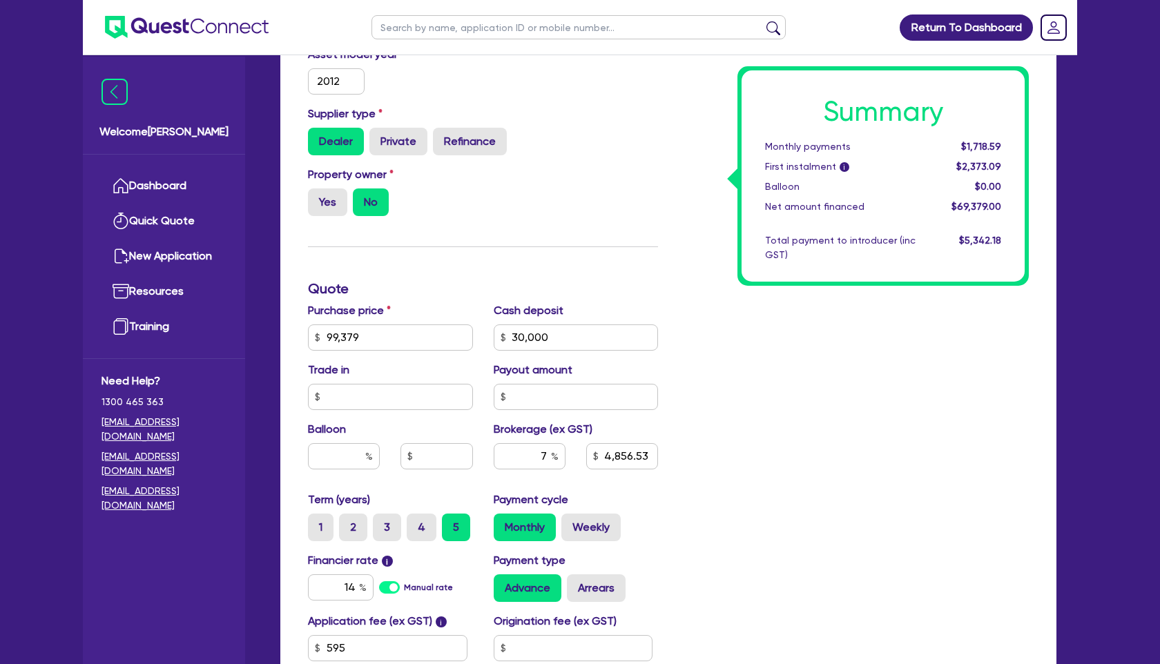
scroll to position [368, 0]
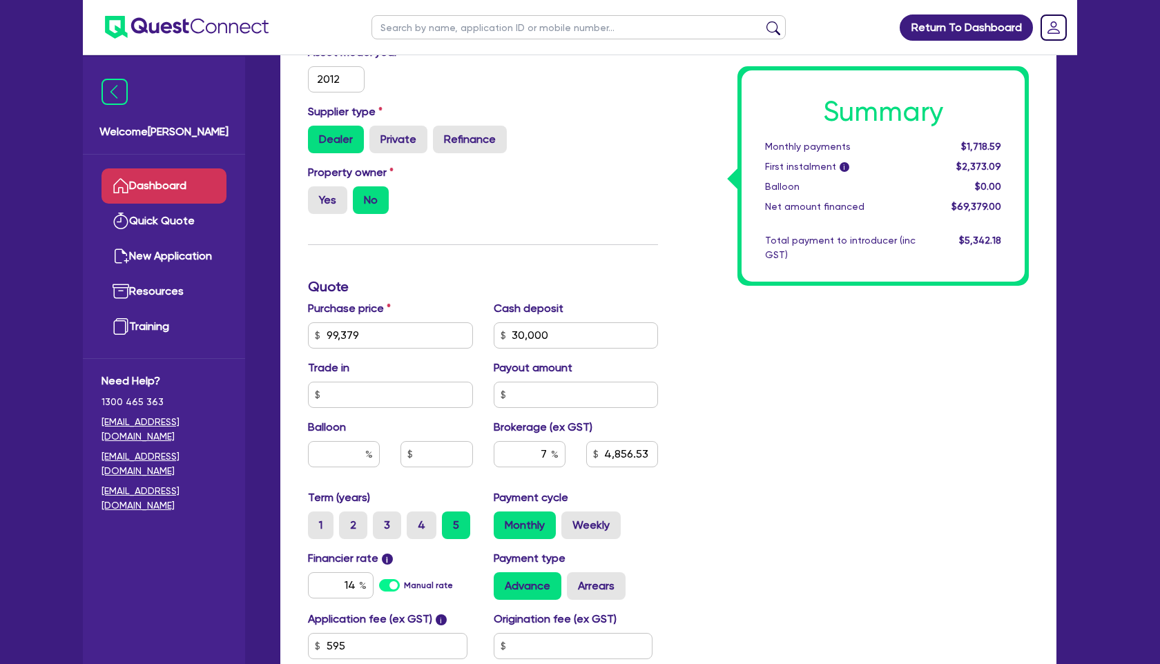
click at [210, 188] on link "Dashboard" at bounding box center [164, 186] width 125 height 35
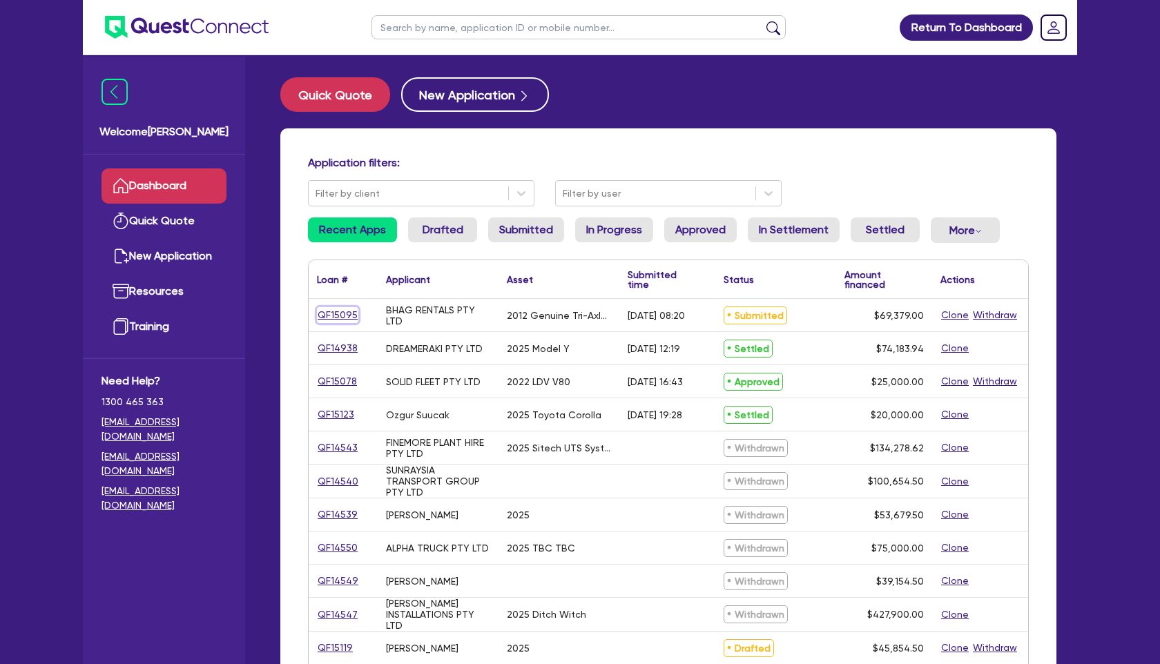
click at [338, 315] on link "QF15095" at bounding box center [337, 315] width 41 height 16
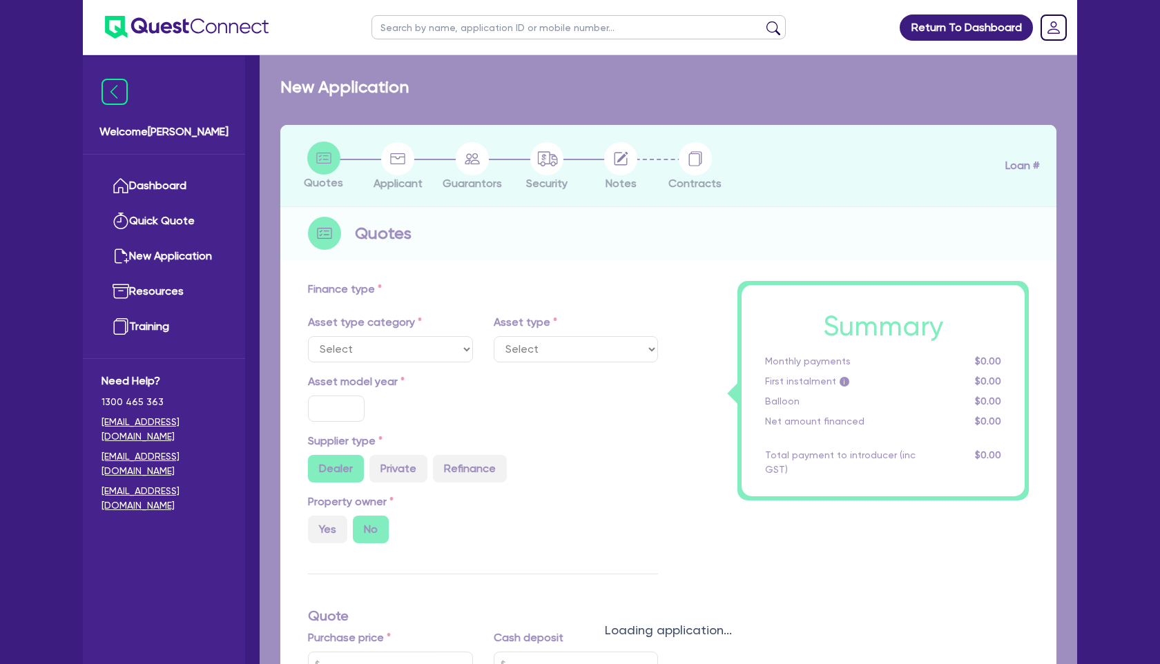
select select "PRIMARY_ASSETS"
type input "2012"
type input "99,379"
type input "30,000"
type input "7"
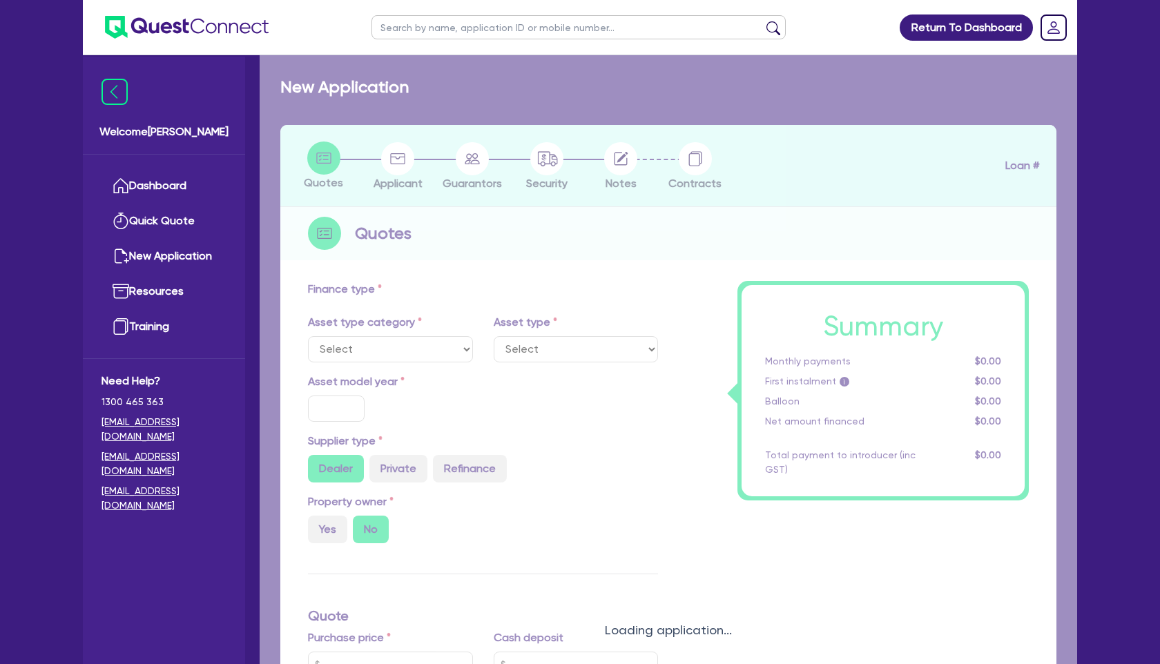
type input "4,856.53"
type input "14"
select select "TRAILERS"
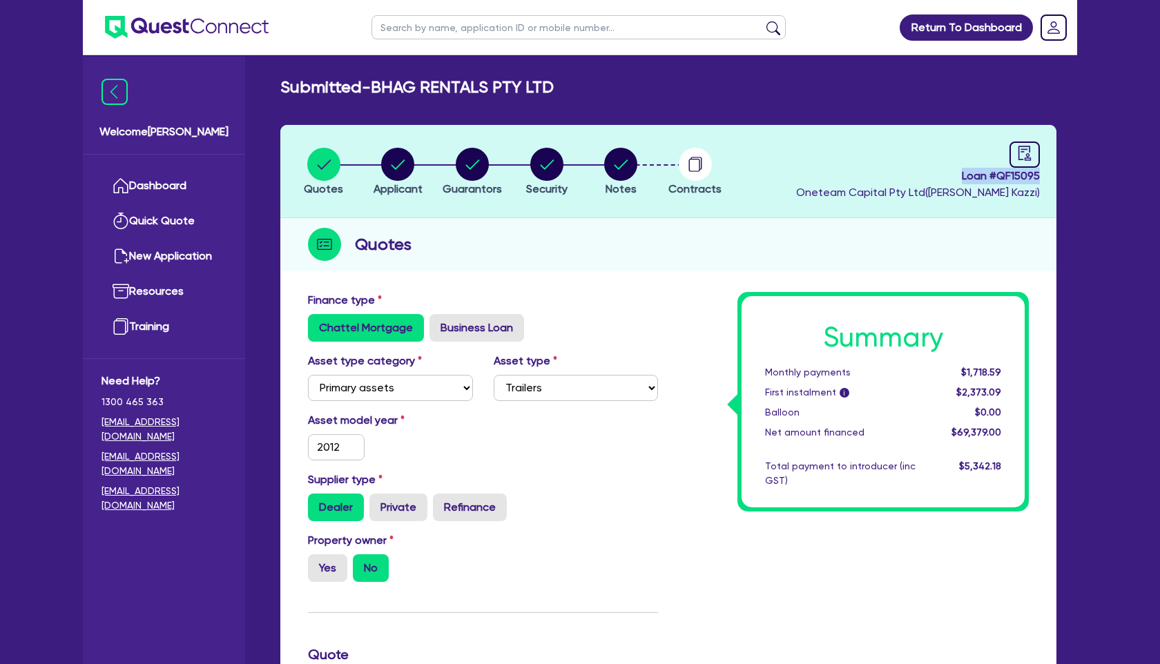
drag, startPoint x: 959, startPoint y: 176, endPoint x: 1044, endPoint y: 178, distance: 84.3
click at [1044, 178] on header "Quotes Applicant Guarantors Security Notes Contracts Loan # QF15095 Oneteam Cap…" at bounding box center [668, 171] width 776 height 93
copy span "Loan # QF15095"
click at [550, 171] on circle "button" at bounding box center [546, 164] width 33 height 33
select select "PRIMARY_ASSETS"
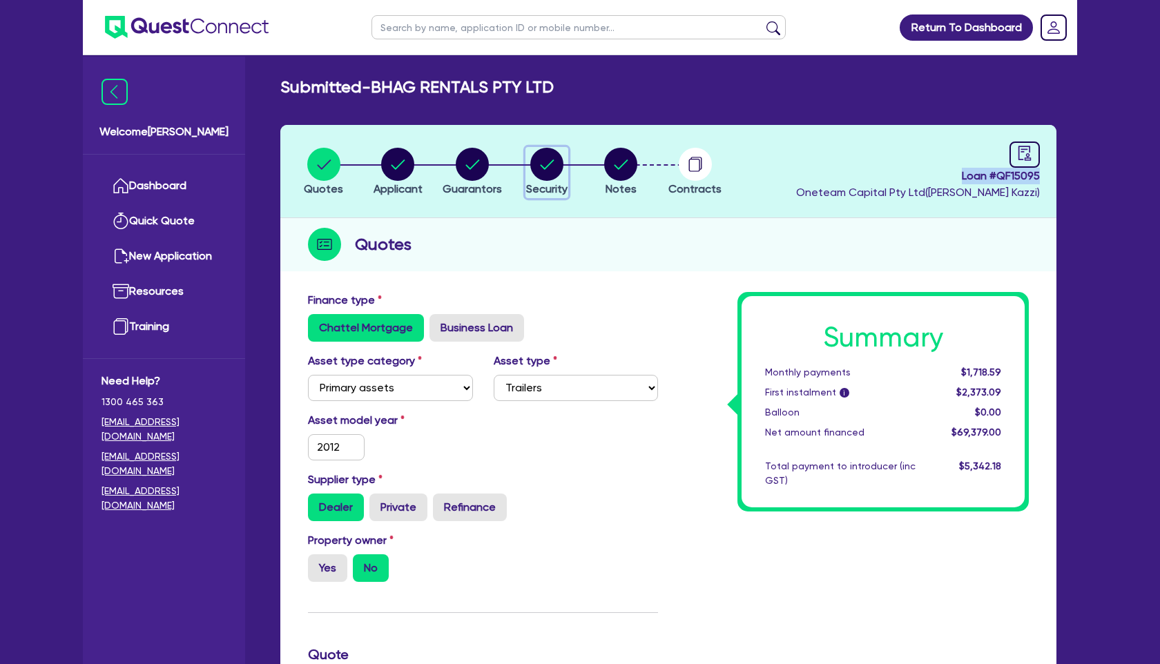
select select "TRAILERS"
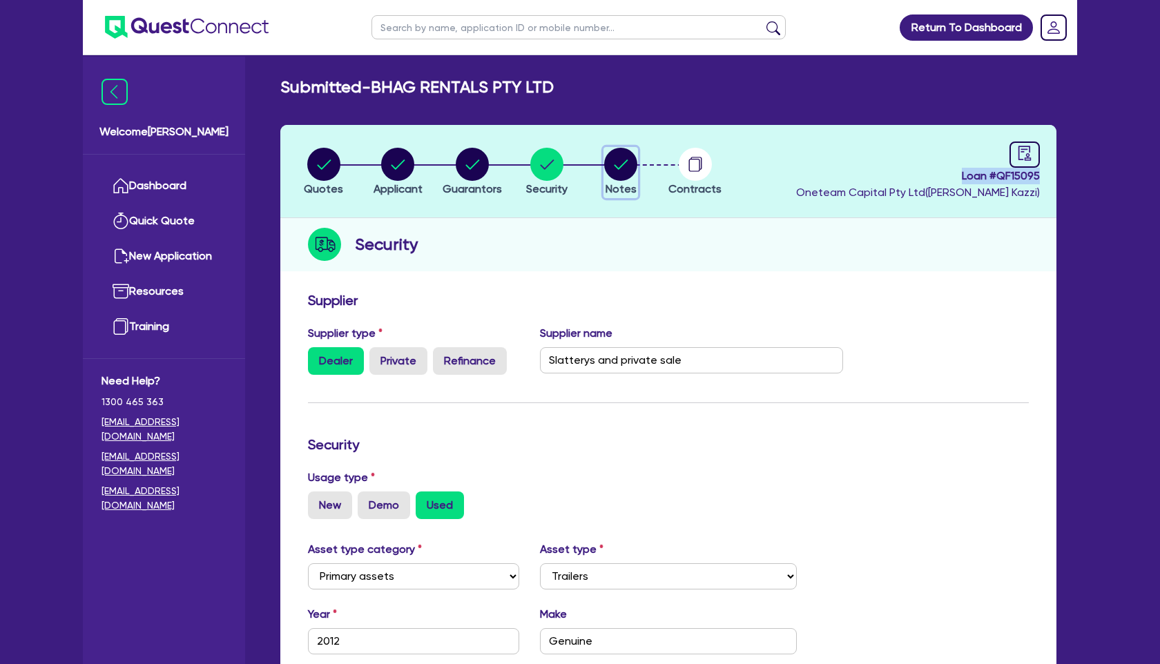
click at [623, 165] on circle "button" at bounding box center [620, 164] width 33 height 33
select select "Other"
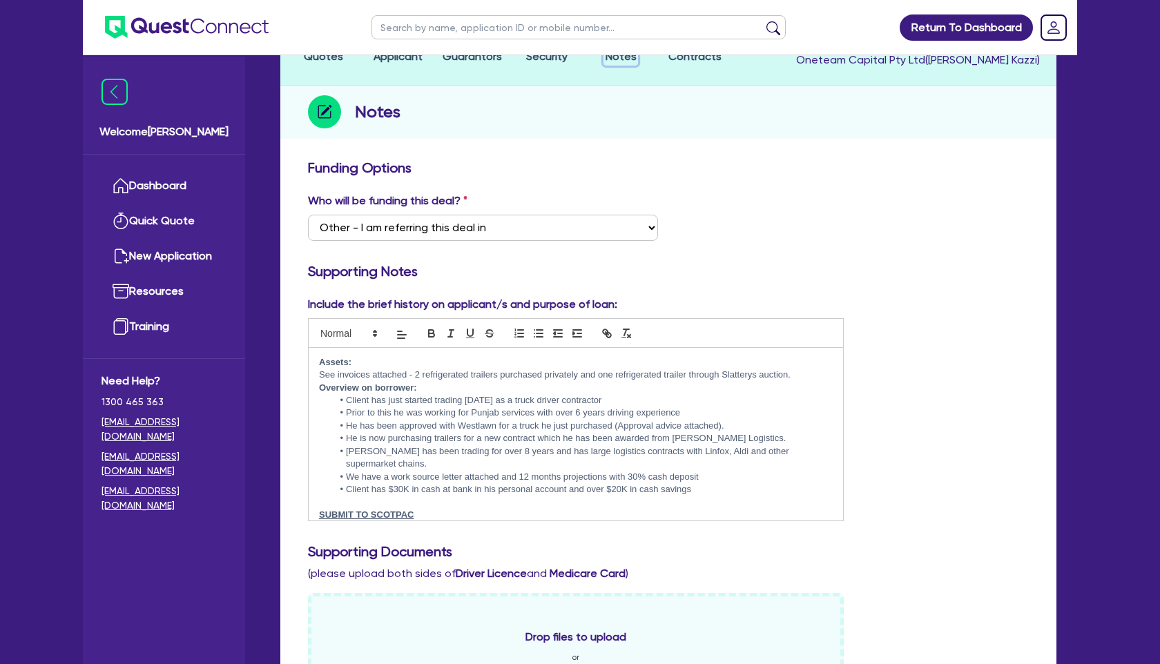
scroll to position [135, 0]
click at [704, 472] on li "We have a work source letter attached and 12 months projections with 30% cash d…" at bounding box center [583, 475] width 500 height 12
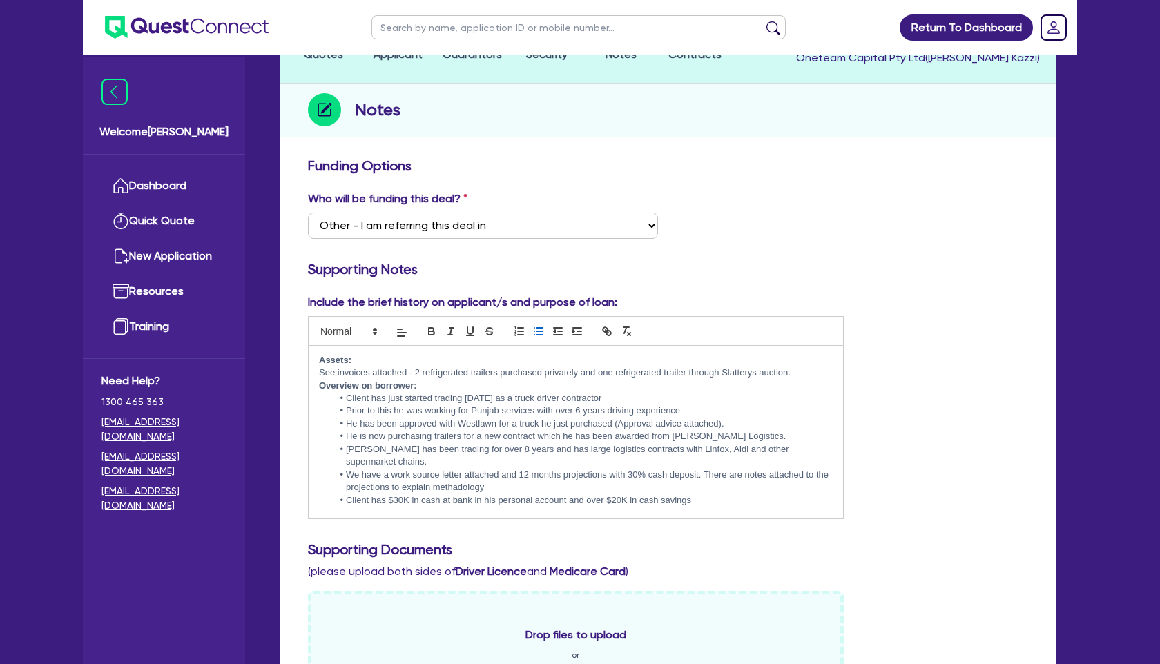
click at [912, 440] on div "Include the brief history on applicant/s and purpose of loan: Assets: See invoi…" at bounding box center [669, 412] width 742 height 236
click at [454, 490] on li "We have a work source letter attached and 12 months projections with 30% cash d…" at bounding box center [583, 482] width 500 height 26
click at [882, 411] on div "Include the brief history on applicant/s and purpose of loan: Assets: See invoi…" at bounding box center [669, 412] width 742 height 236
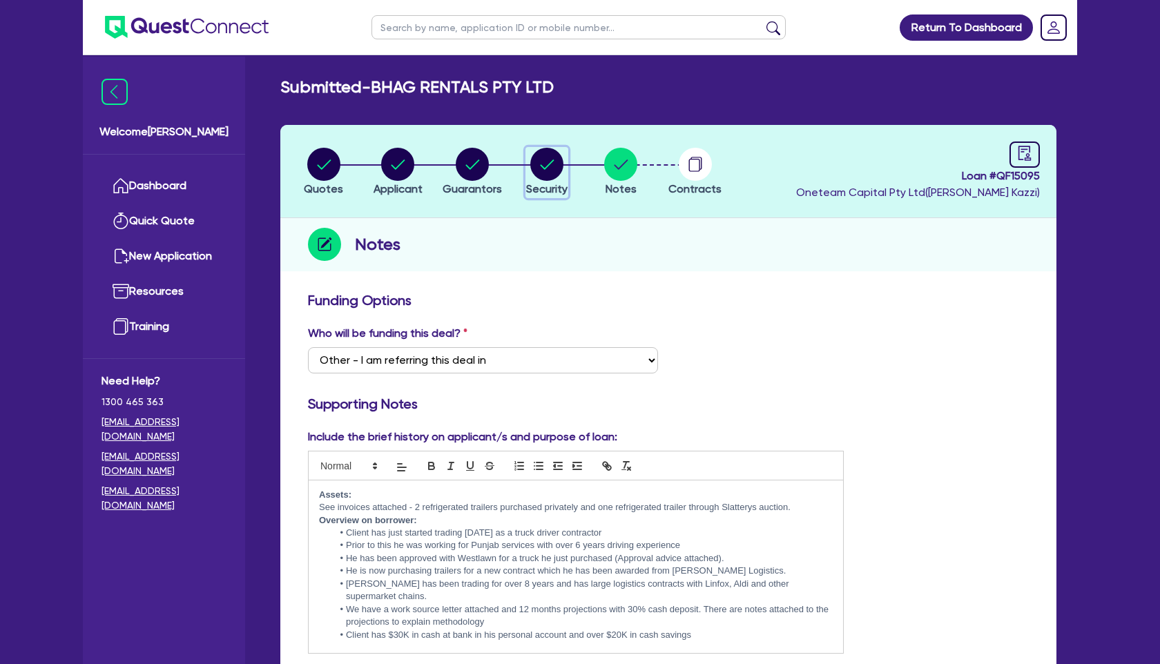
click at [552, 156] on circle "button" at bounding box center [546, 164] width 33 height 33
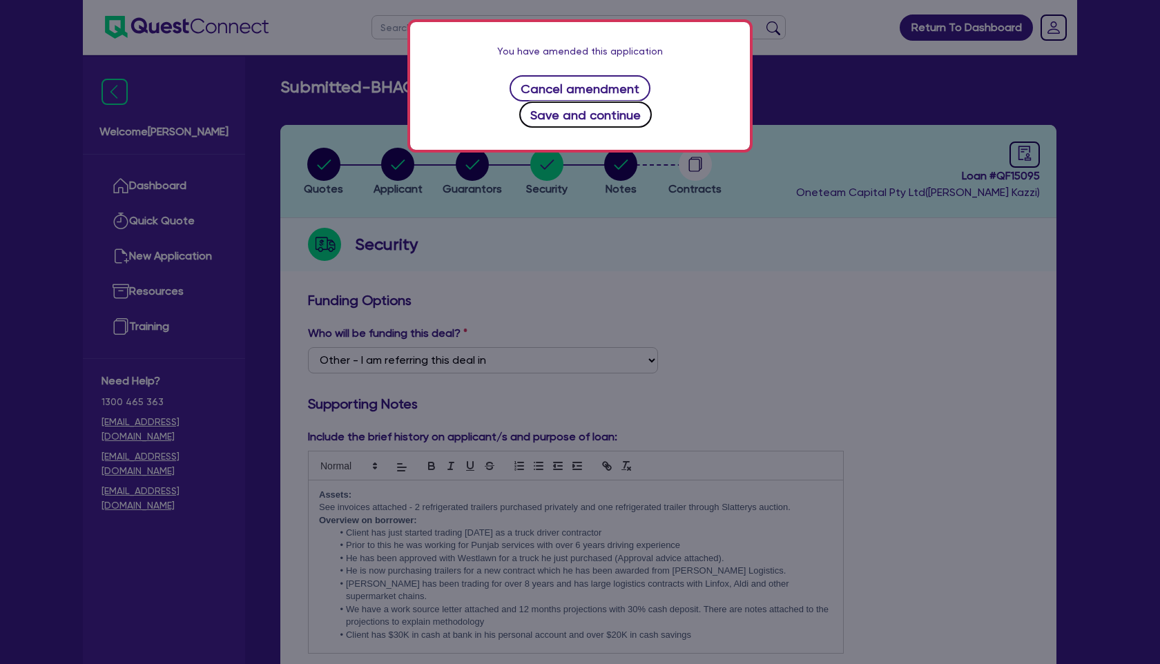
click at [608, 102] on button "Save and continue" at bounding box center [585, 115] width 133 height 26
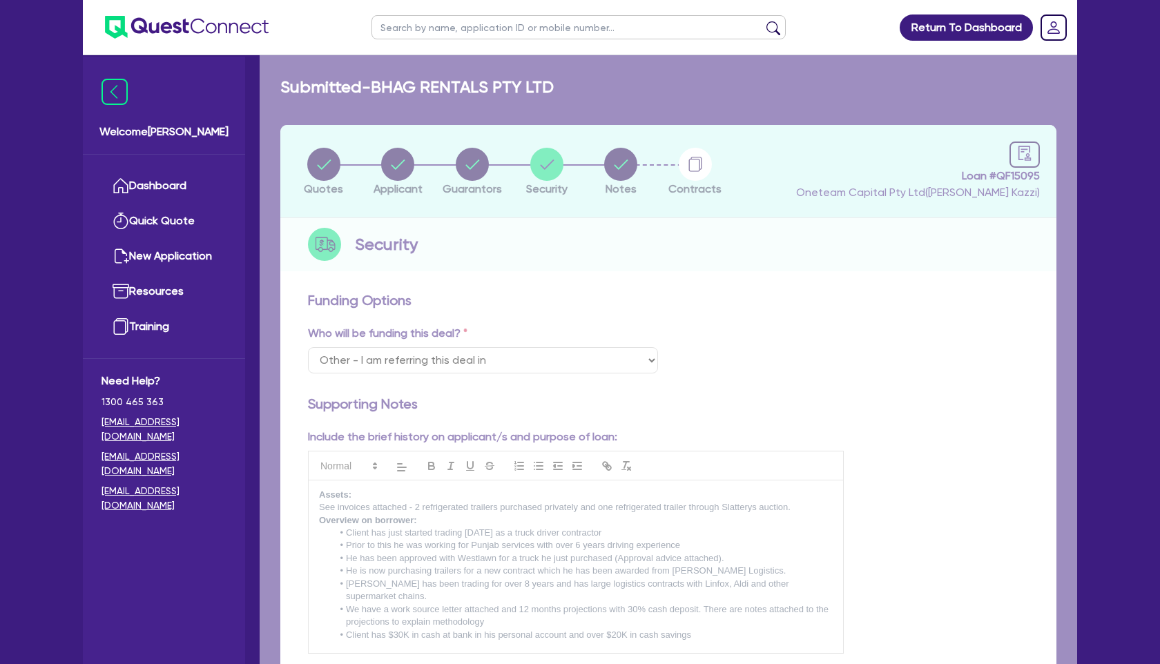
select select "PRIMARY_ASSETS"
select select "TRAILERS"
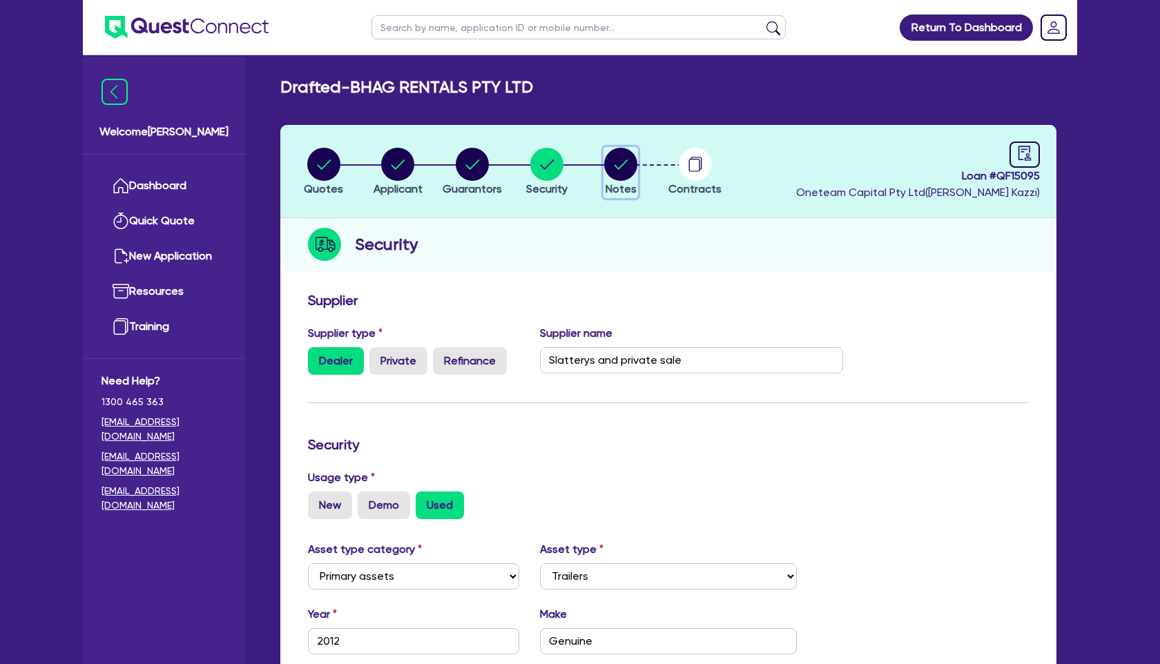
click at [623, 171] on circle "button" at bounding box center [620, 164] width 33 height 33
select select "Other"
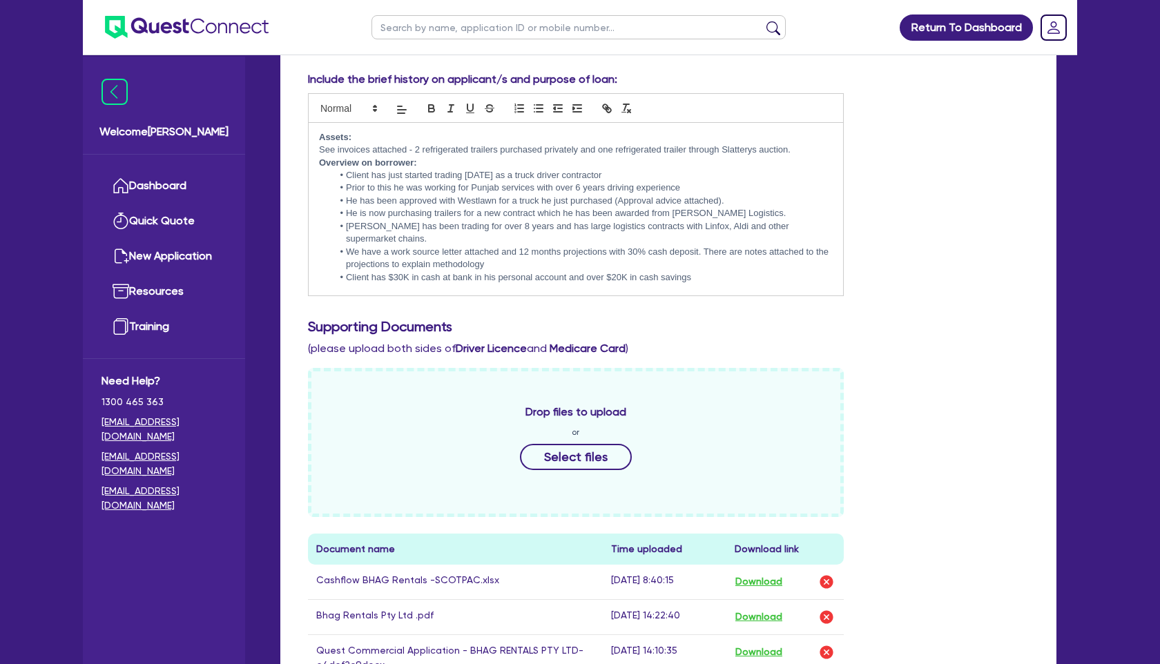
scroll to position [955, 0]
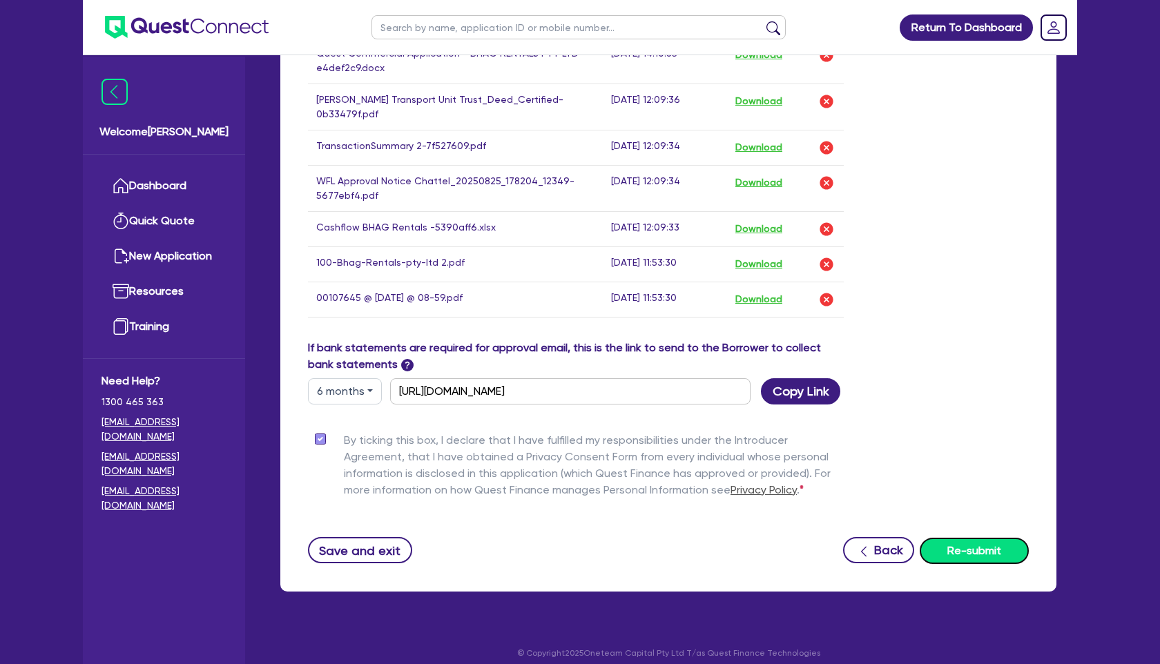
click at [947, 541] on button "Re-submit" at bounding box center [974, 551] width 109 height 26
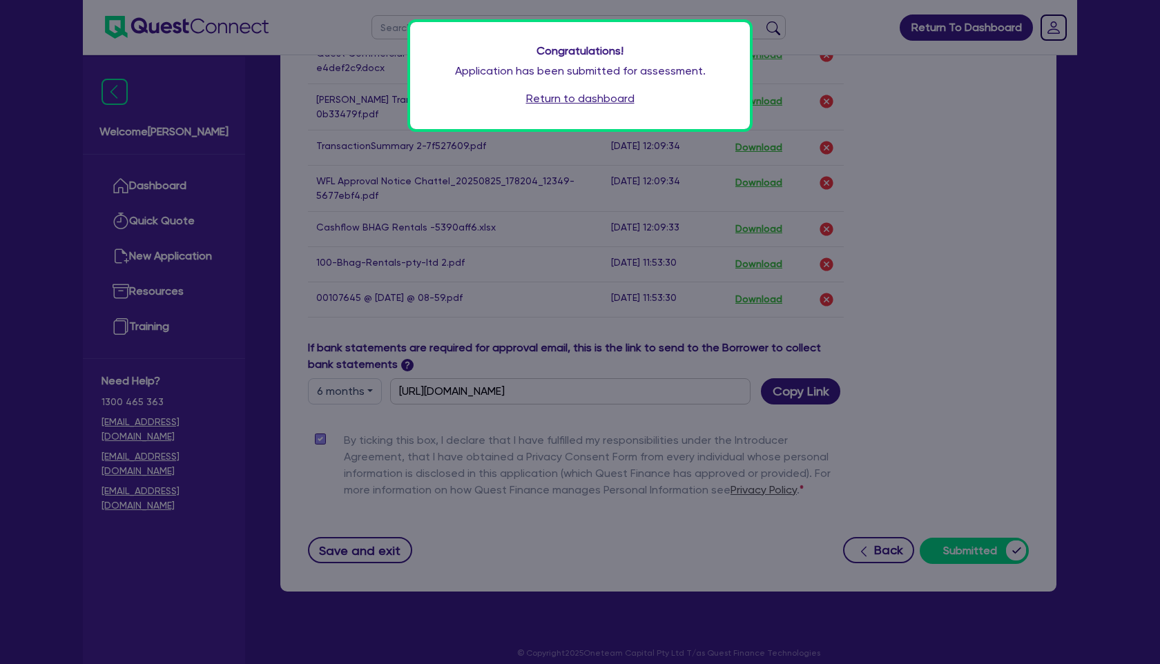
click at [587, 97] on link "Return to dashboard" at bounding box center [580, 98] width 108 height 17
